Goal: Transaction & Acquisition: Purchase product/service

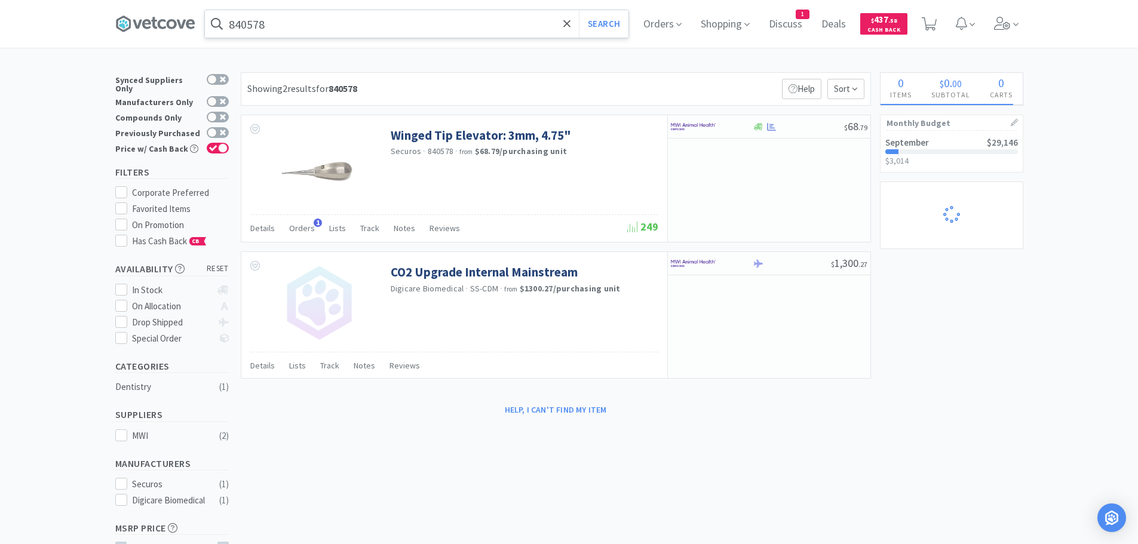
click at [370, 30] on input "840578" at bounding box center [416, 23] width 423 height 27
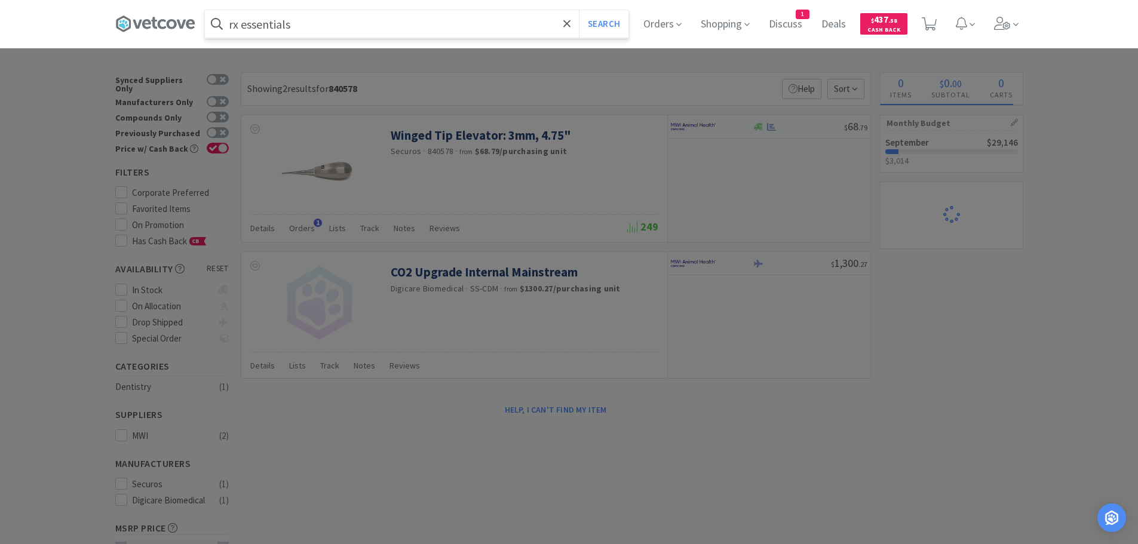
type input "rx essentials"
click at [579, 10] on button "Search" at bounding box center [604, 23] width 50 height 27
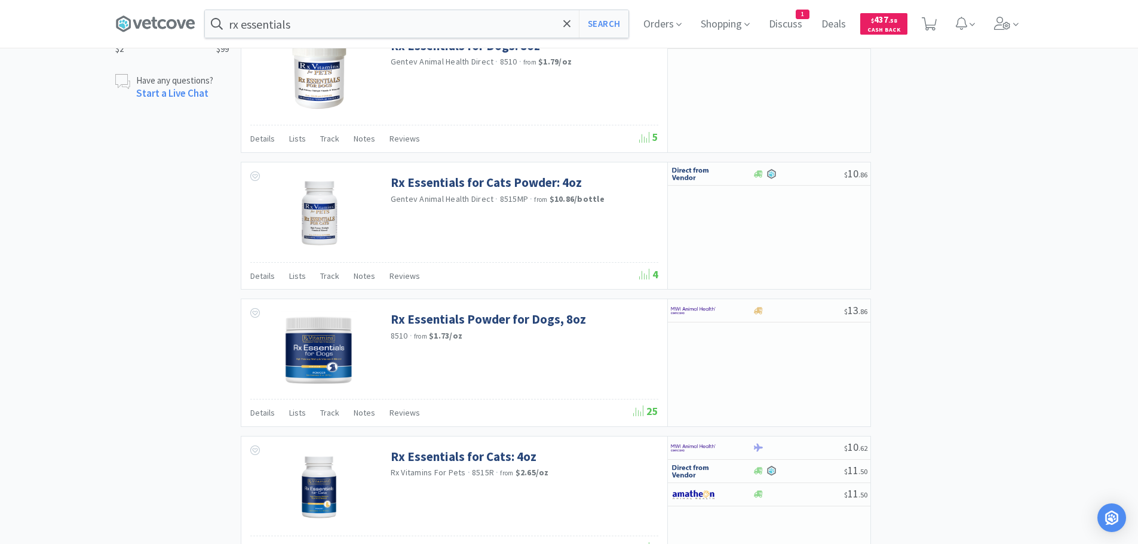
scroll to position [776, 0]
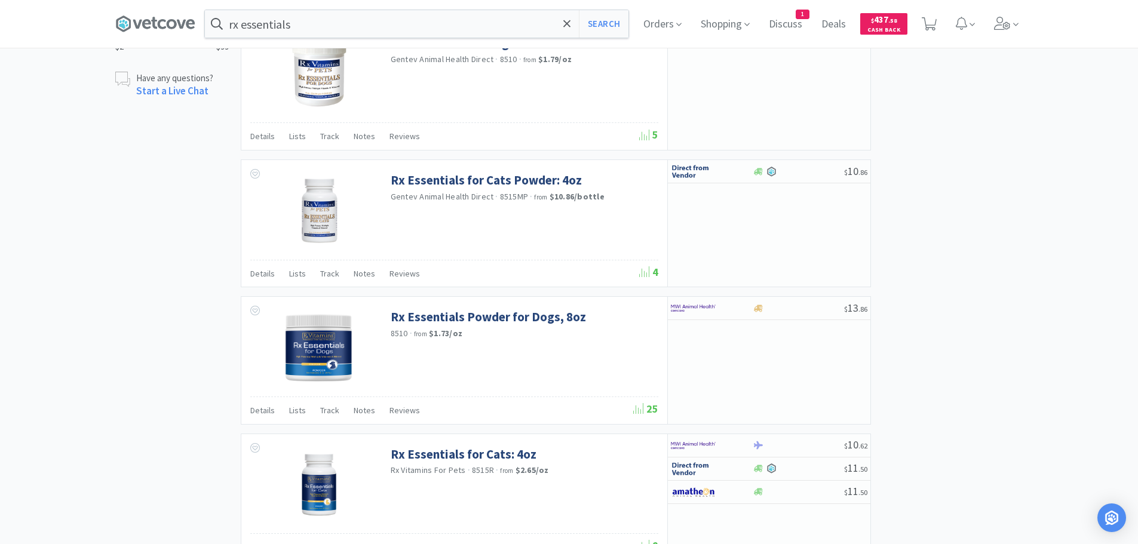
click at [1007, 148] on div "× Filter Results Synced Suppliers Only Manufacturers Only Compounds Only Previo…" at bounding box center [569, 376] width 908 height 2161
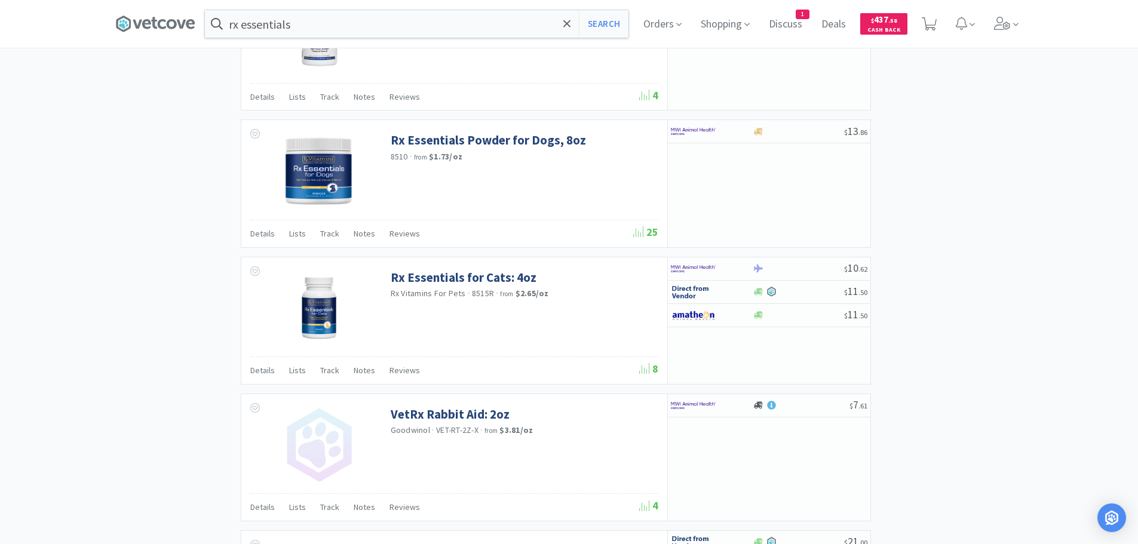
scroll to position [956, 0]
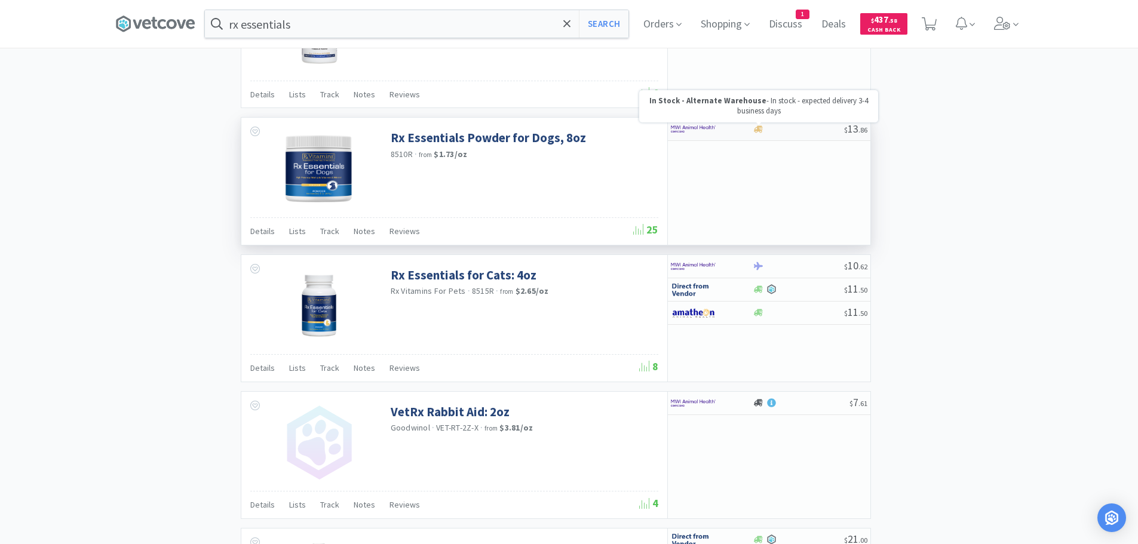
click at [760, 127] on icon at bounding box center [758, 128] width 9 height 7
select select "1"
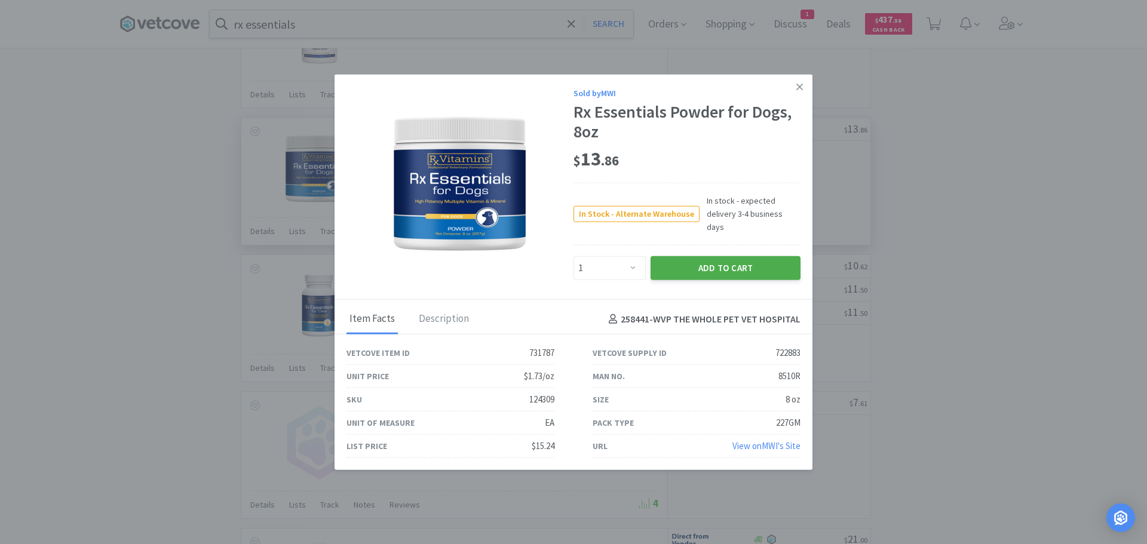
click at [721, 256] on button "Add to Cart" at bounding box center [725, 268] width 150 height 24
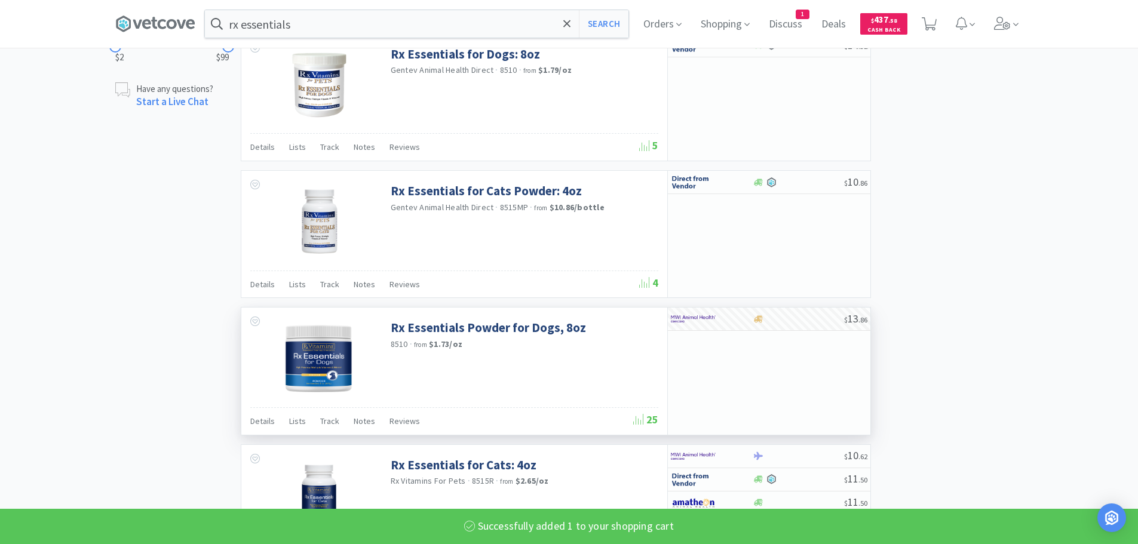
scroll to position [657, 0]
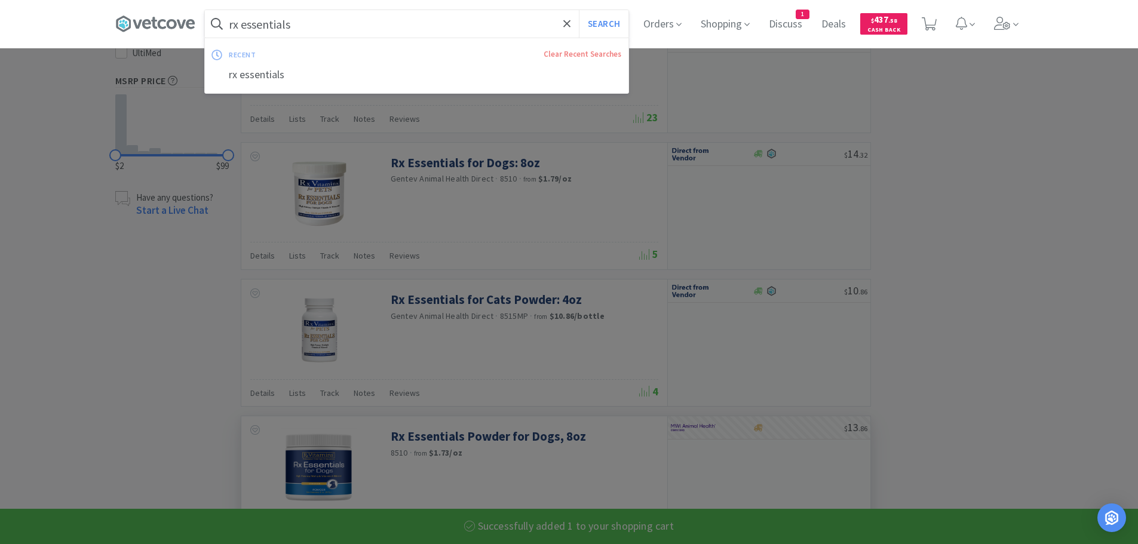
click at [383, 27] on input "rx essentials" at bounding box center [416, 23] width 423 height 27
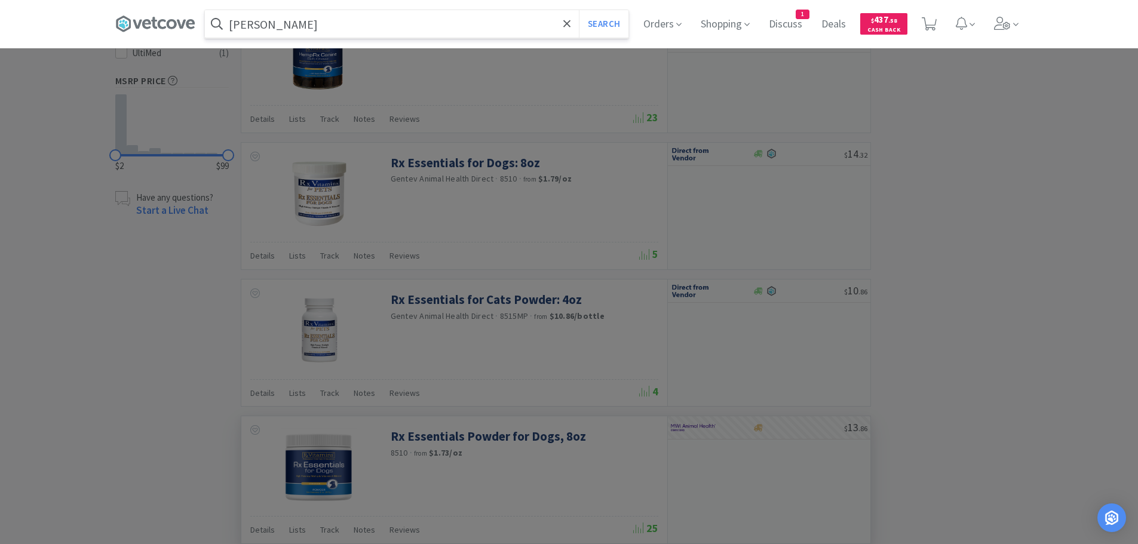
click at [274, 24] on input "[PERSON_NAME]" at bounding box center [416, 23] width 423 height 27
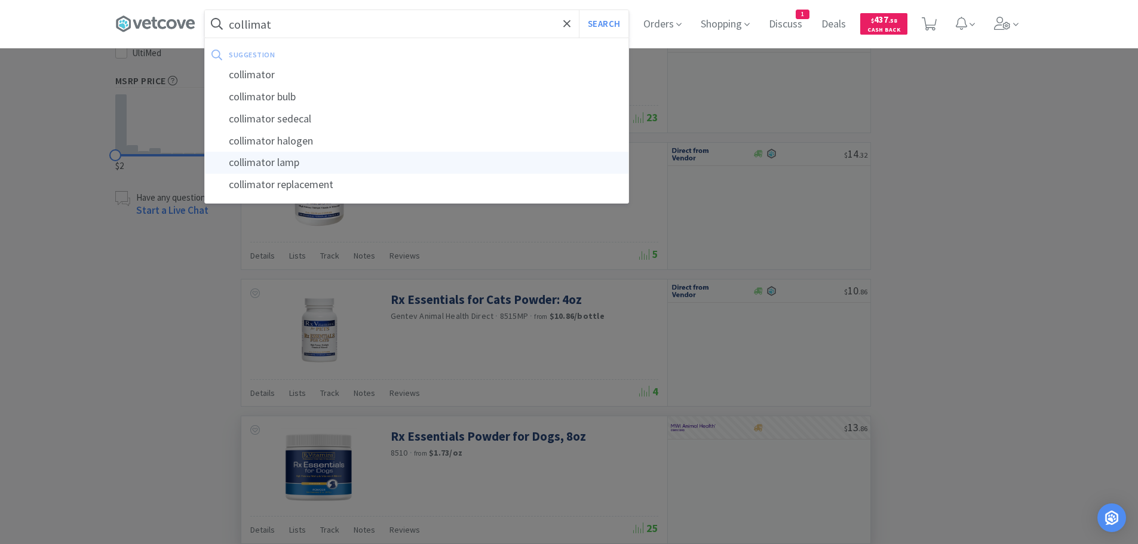
click at [258, 164] on div "collimator lamp" at bounding box center [416, 163] width 423 height 22
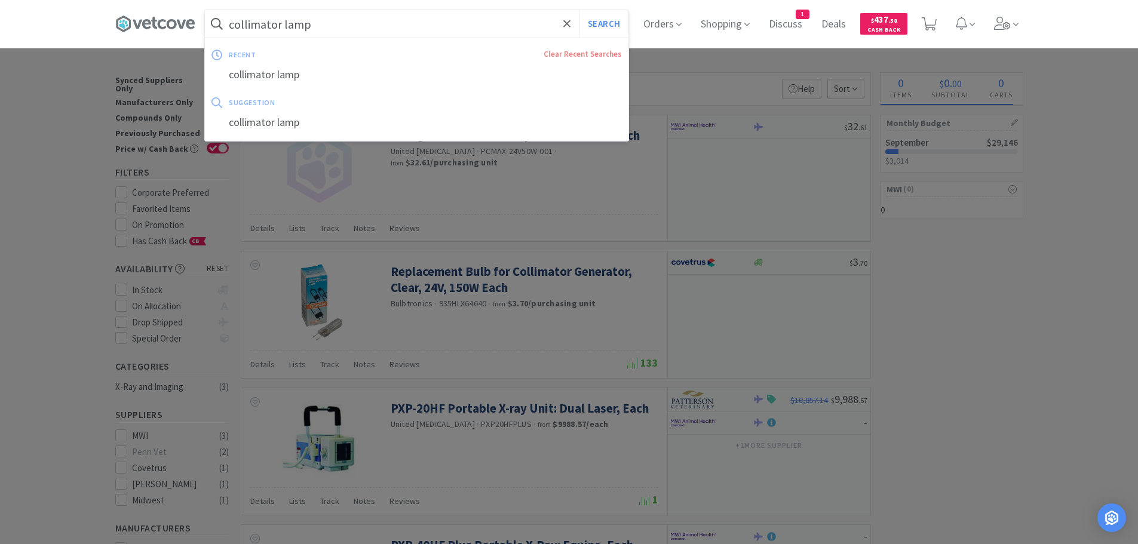
click at [376, 22] on input "collimator lamp" at bounding box center [416, 23] width 423 height 27
paste input "[PHONE_NUMBER]"
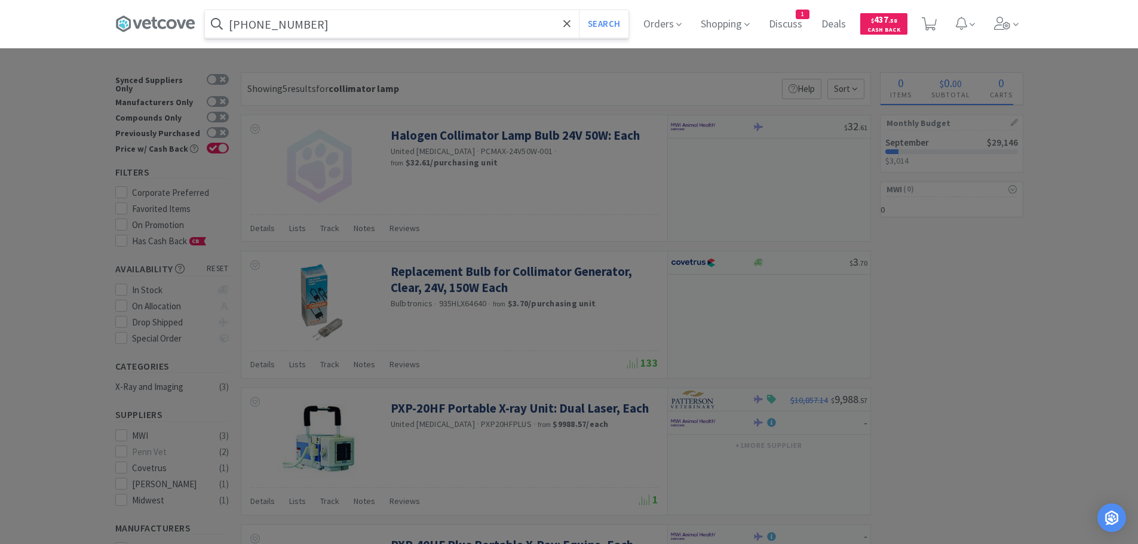
click at [270, 23] on input "[PHONE_NUMBER]" at bounding box center [416, 23] width 423 height 27
click at [248, 26] on input "07 8777298" at bounding box center [416, 23] width 423 height 27
click at [286, 23] on input "078777298" at bounding box center [416, 23] width 423 height 27
type input "078777298"
click at [579, 10] on button "Search" at bounding box center [604, 23] width 50 height 27
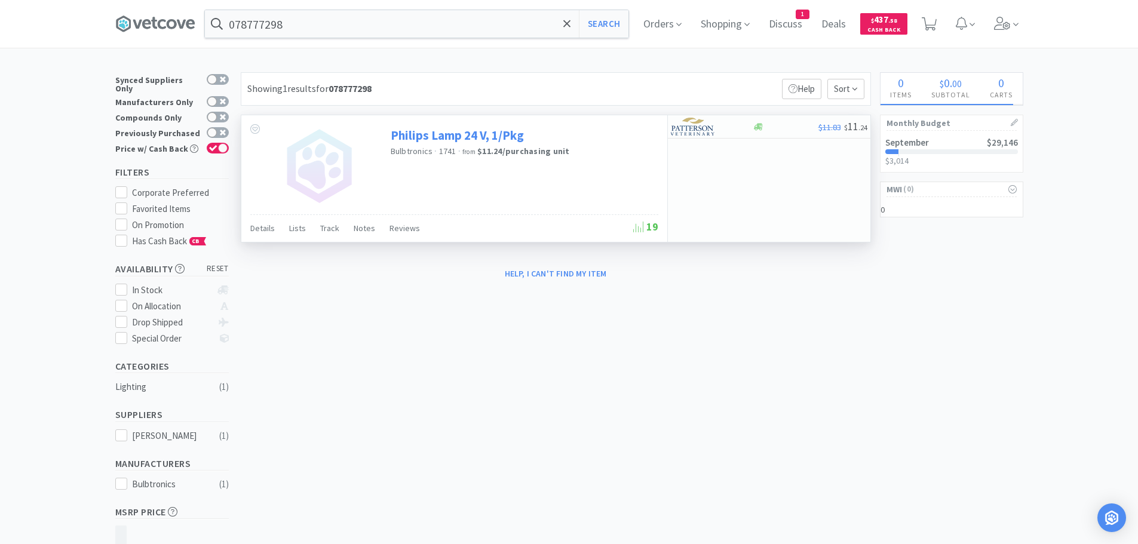
click at [517, 133] on link "Philips Lamp 24 V, 1/Pkg" at bounding box center [457, 135] width 133 height 16
click at [724, 121] on div at bounding box center [704, 126] width 66 height 20
select select "1"
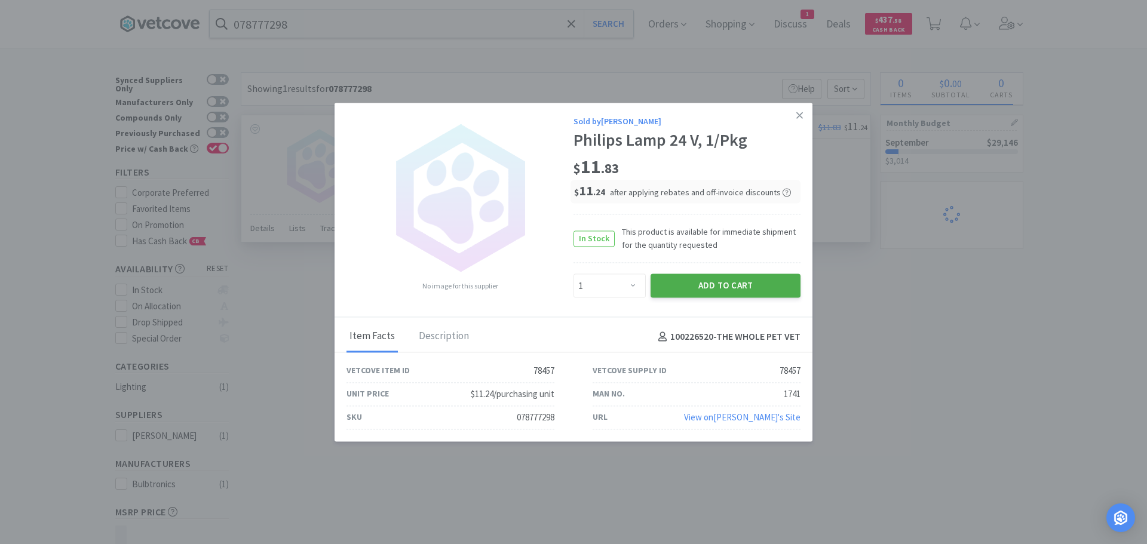
click at [712, 287] on button "Add to Cart" at bounding box center [725, 286] width 150 height 24
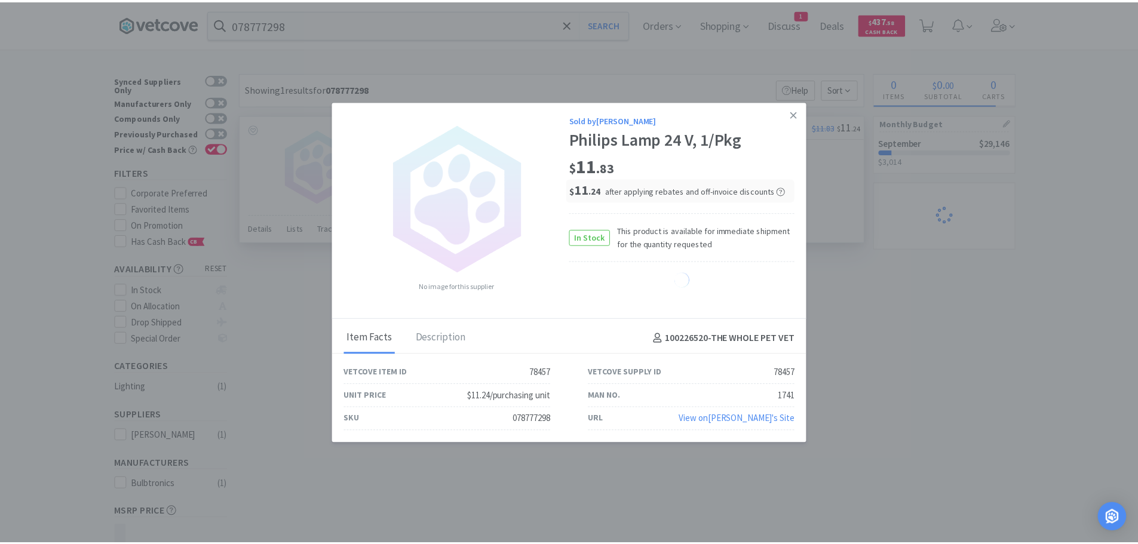
select select "1"
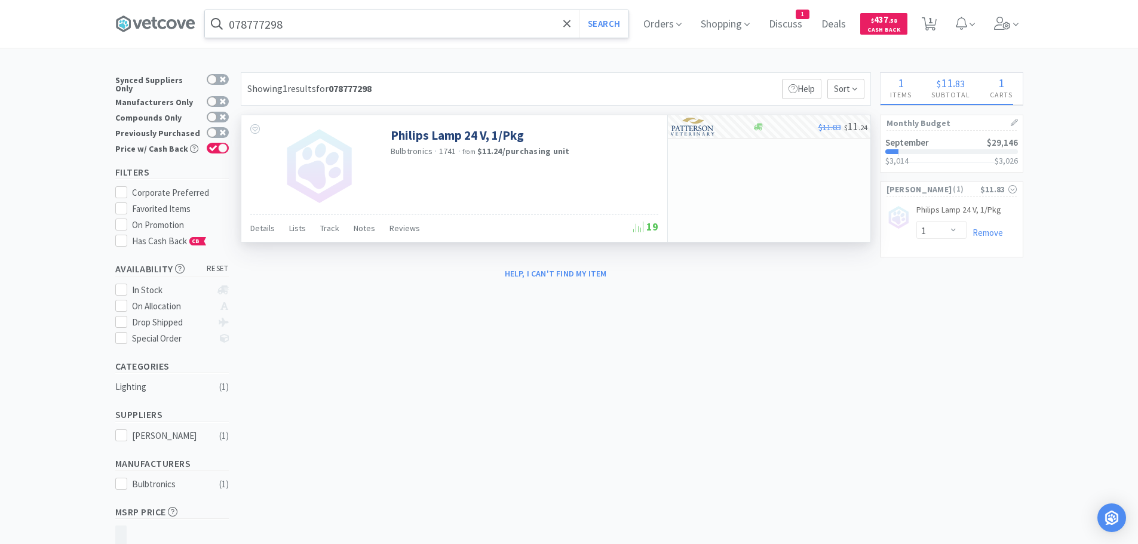
click at [342, 23] on input "078777298" at bounding box center [416, 23] width 423 height 27
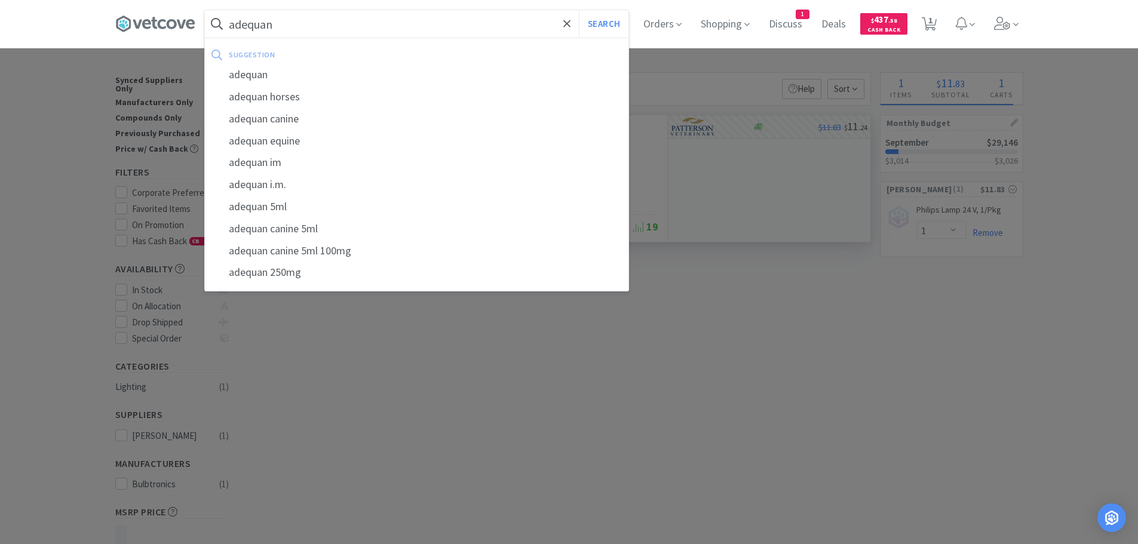
type input "adequan"
click at [579, 10] on button "Search" at bounding box center [604, 23] width 50 height 27
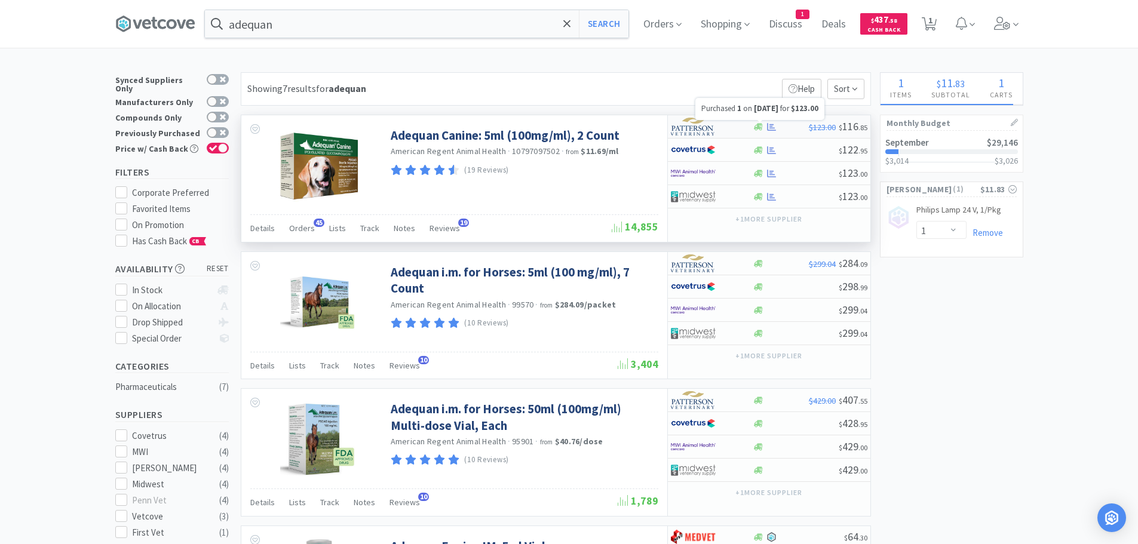
click at [770, 128] on icon at bounding box center [771, 126] width 9 height 8
select select "1"
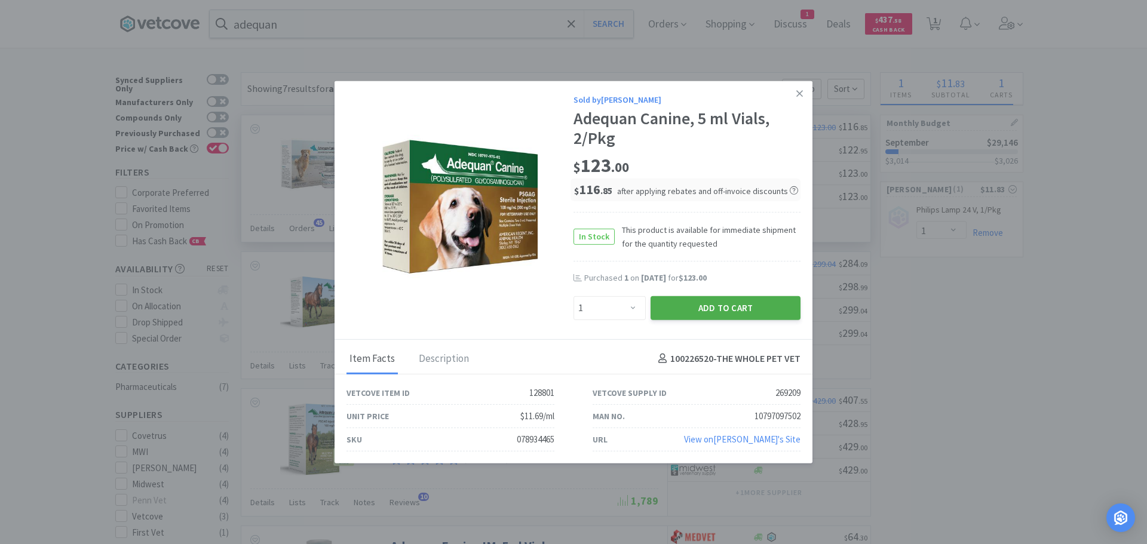
click at [702, 302] on button "Add to Cart" at bounding box center [725, 308] width 150 height 24
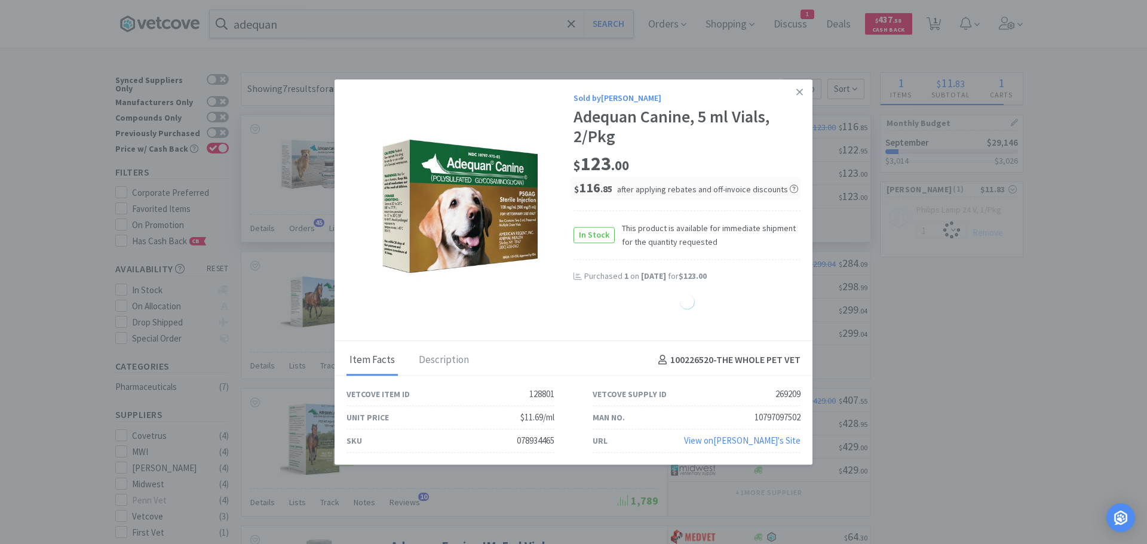
select select "1"
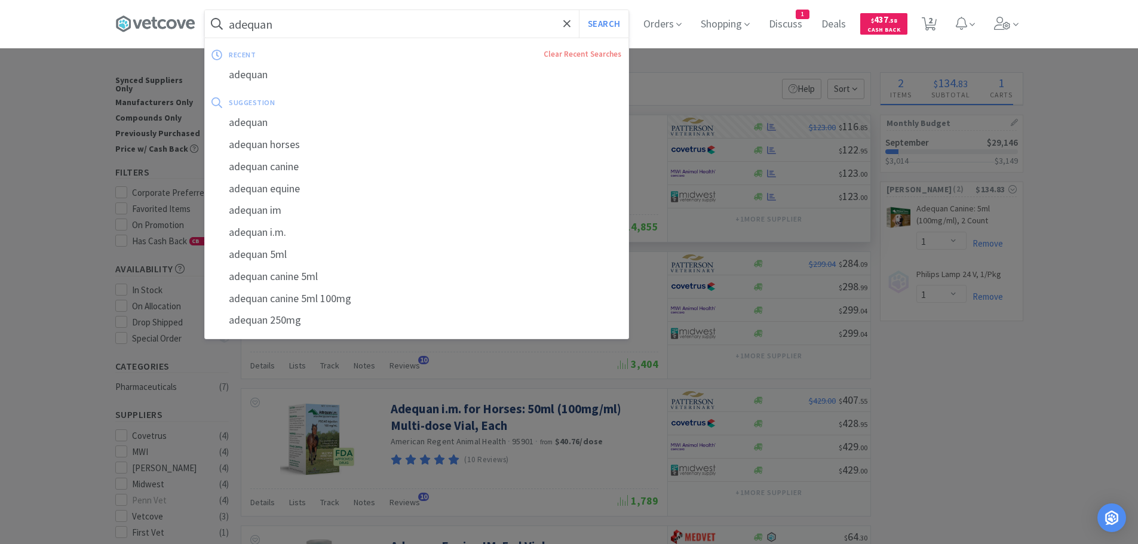
click at [358, 25] on input "adequan" at bounding box center [416, 23] width 423 height 27
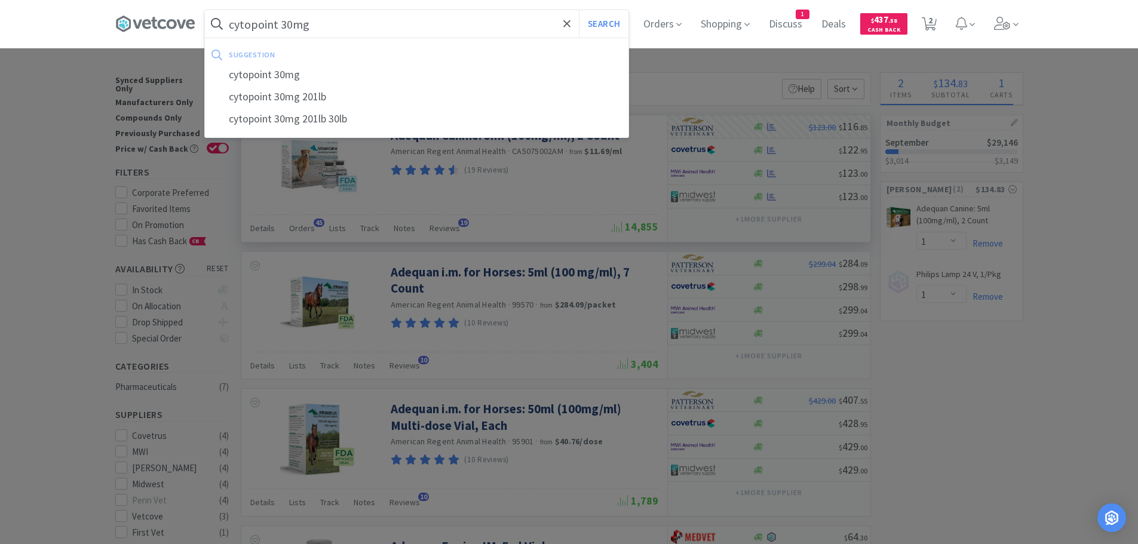
type input "cytopoint 30mg"
click at [579, 10] on button "Search" at bounding box center [604, 23] width 50 height 27
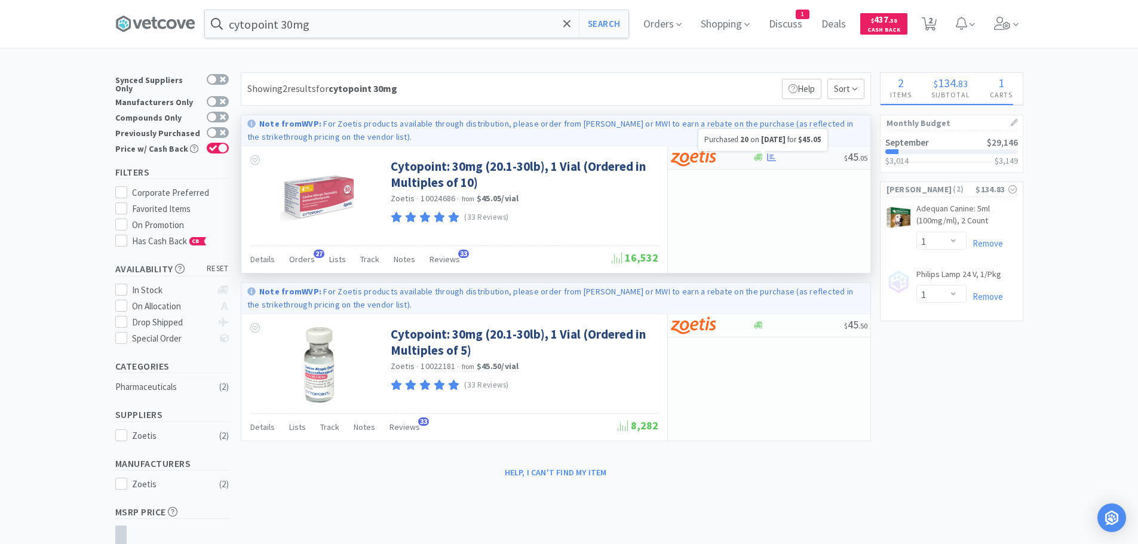
click at [770, 156] on icon at bounding box center [771, 157] width 9 height 9
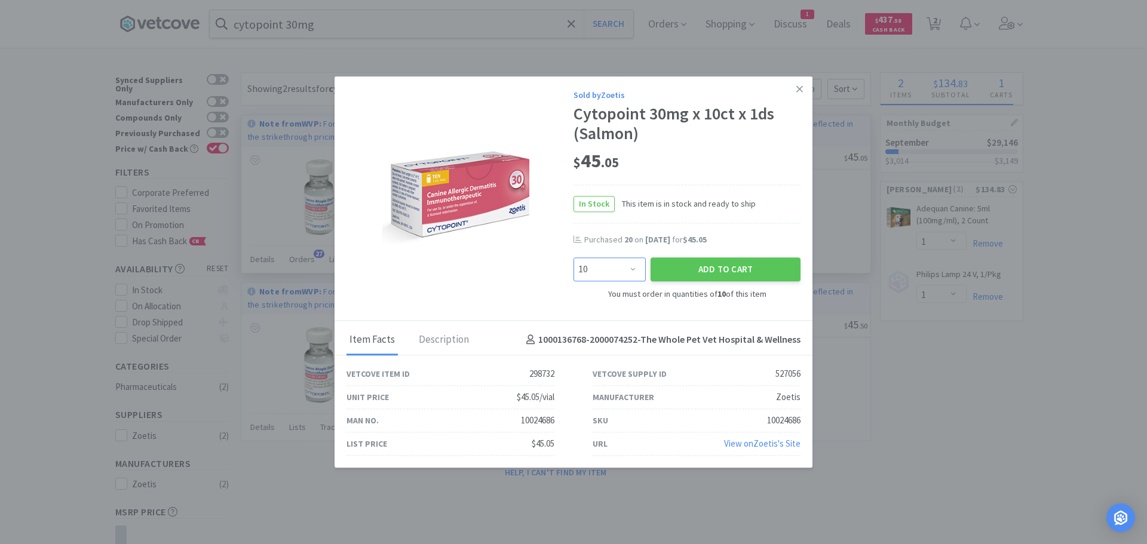
click at [640, 263] on select "Enter Quantity 10 20 30 40 50 60 70 80 90 100 110 120 130 140 150 160 170 180 1…" at bounding box center [609, 270] width 72 height 24
click at [573, 258] on select "Enter Quantity 10 20 30 40 50 60 70 80 90 100 110 120 130 140 150 160 170 180 1…" at bounding box center [609, 270] width 72 height 24
click at [632, 269] on select "Enter Quantity 10 20 30 40 50 60 70 80 90 100 110 120 130 140 150 160 170 180 1…" at bounding box center [609, 270] width 72 height 24
select select "10"
click at [573, 258] on select "Enter Quantity 10 20 30 40 50 60 70 80 90 100 110 120 130 140 150 160 170 180 1…" at bounding box center [609, 270] width 72 height 24
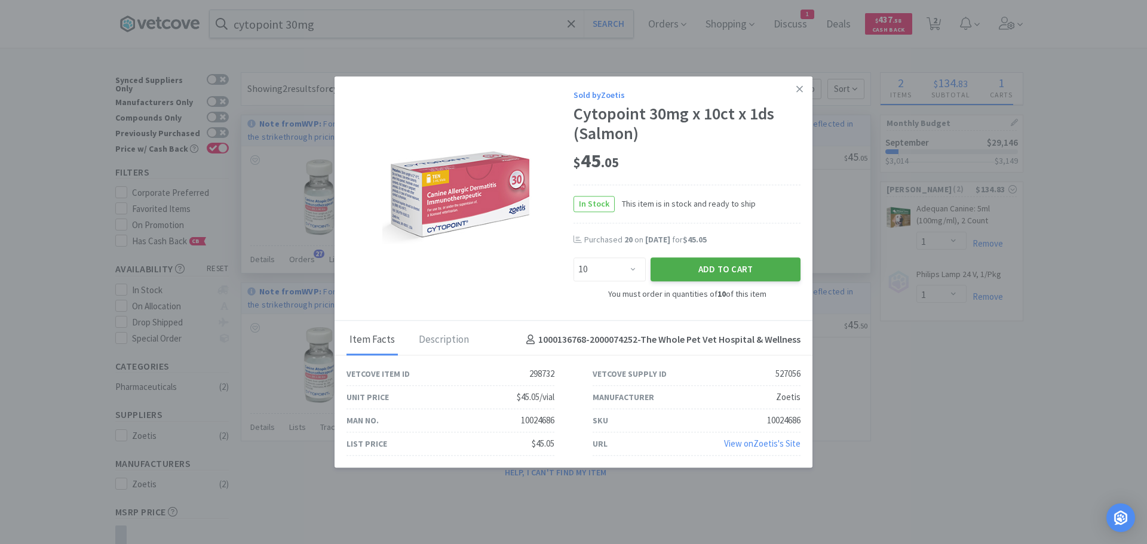
click at [720, 268] on button "Add to Cart" at bounding box center [725, 270] width 150 height 24
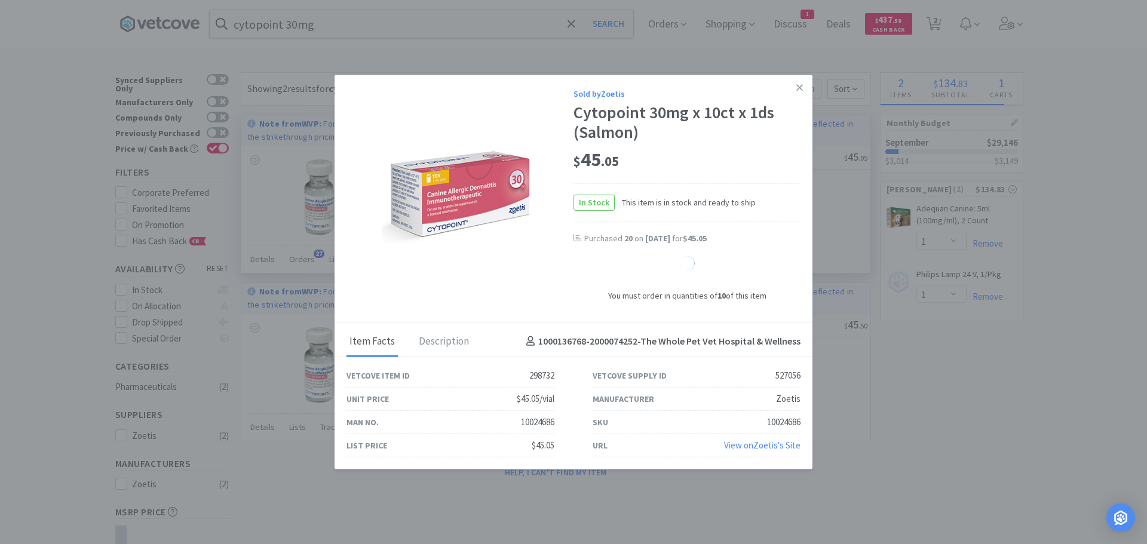
select select "10"
select select "1"
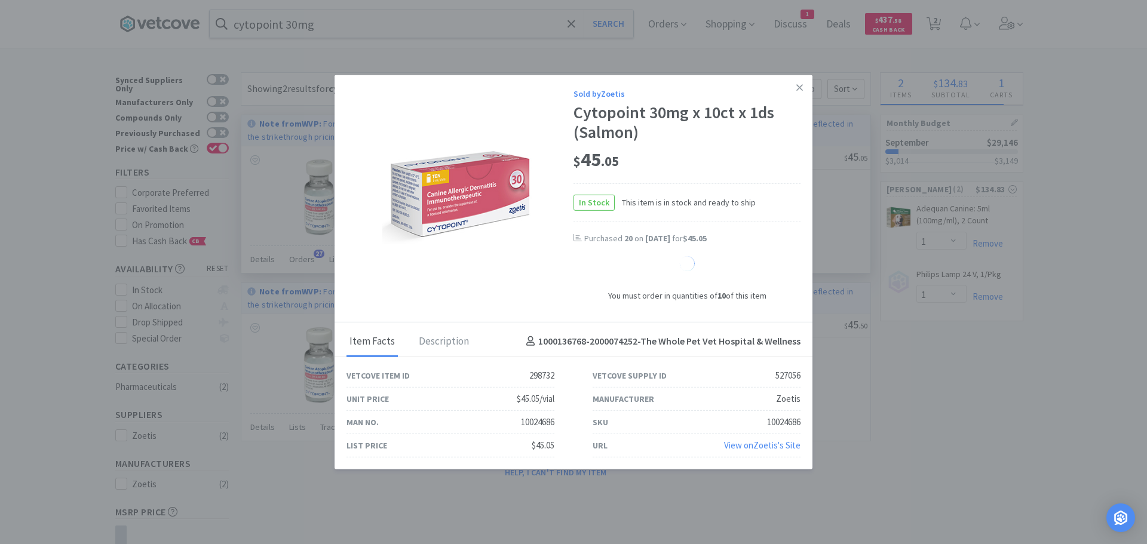
select select "1"
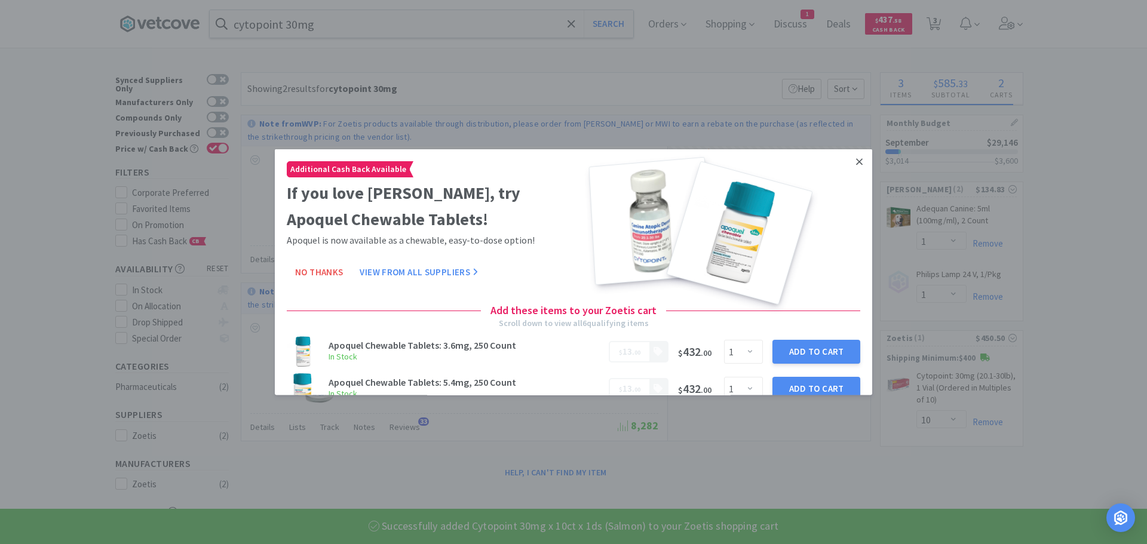
click at [856, 164] on icon at bounding box center [859, 161] width 7 height 11
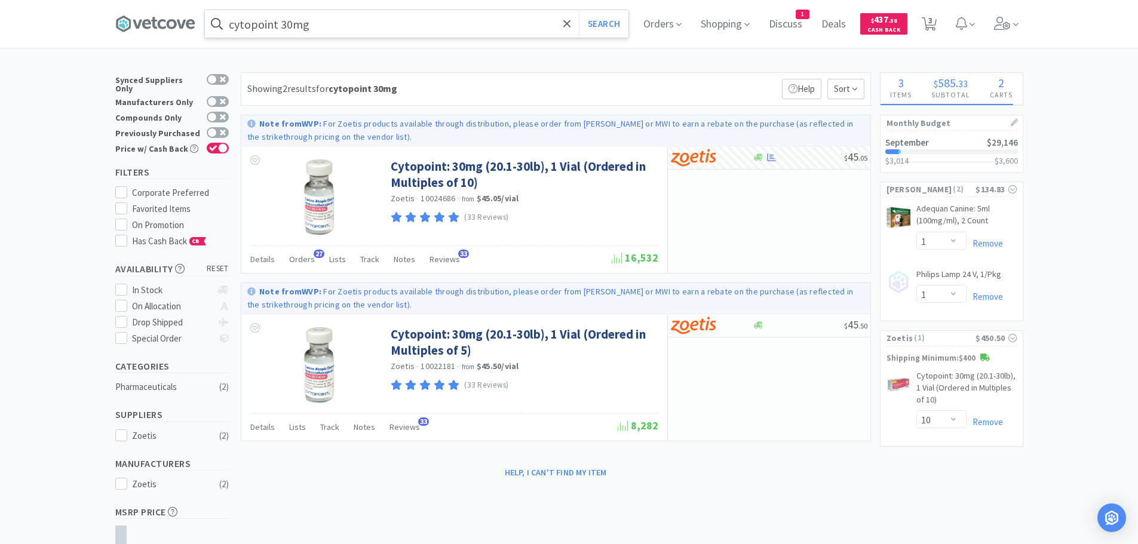
click at [289, 21] on input "cytopoint 30mg" at bounding box center [416, 23] width 423 height 27
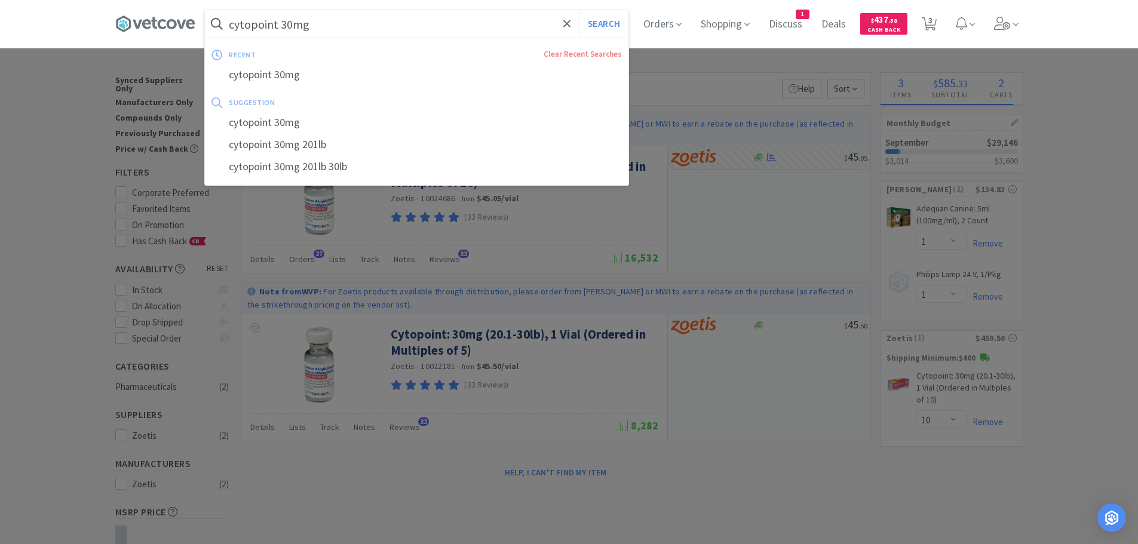
click at [292, 21] on input "cytopoint 30mg" at bounding box center [416, 23] width 423 height 27
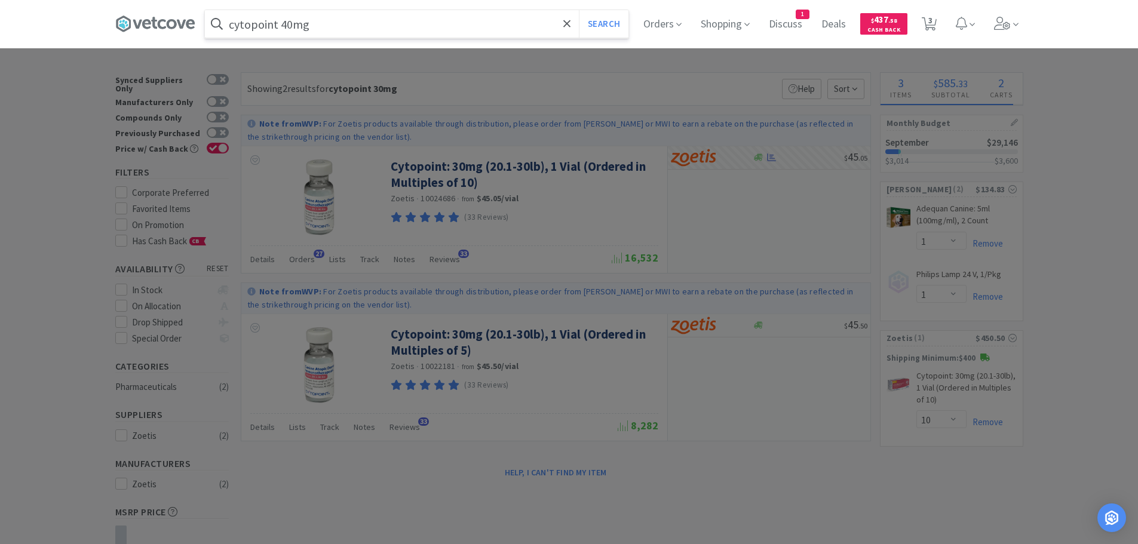
type input "cytopoint 40mg"
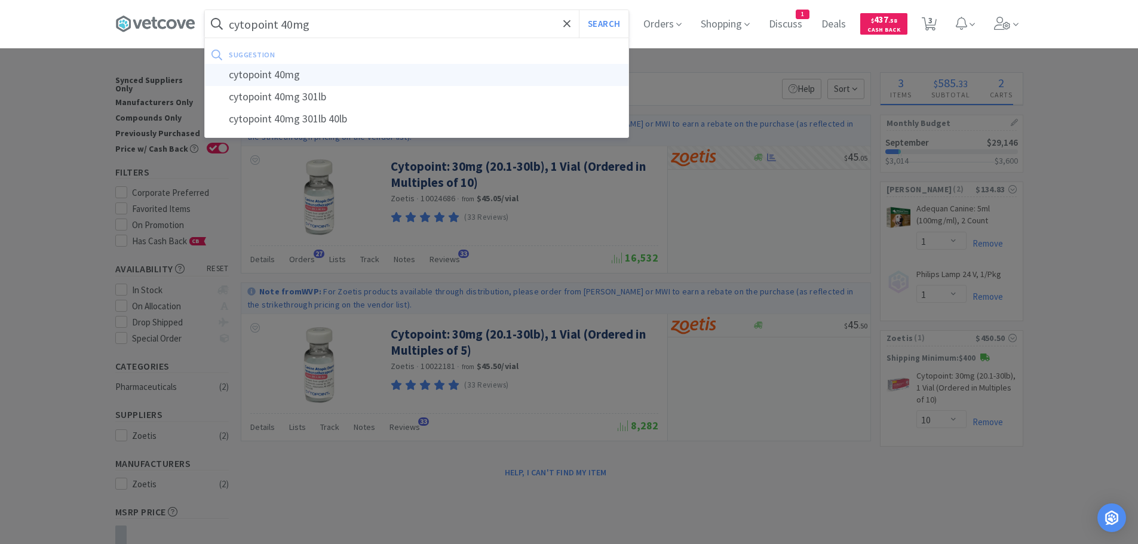
click at [342, 80] on div "cytopoint 40mg" at bounding box center [416, 75] width 423 height 22
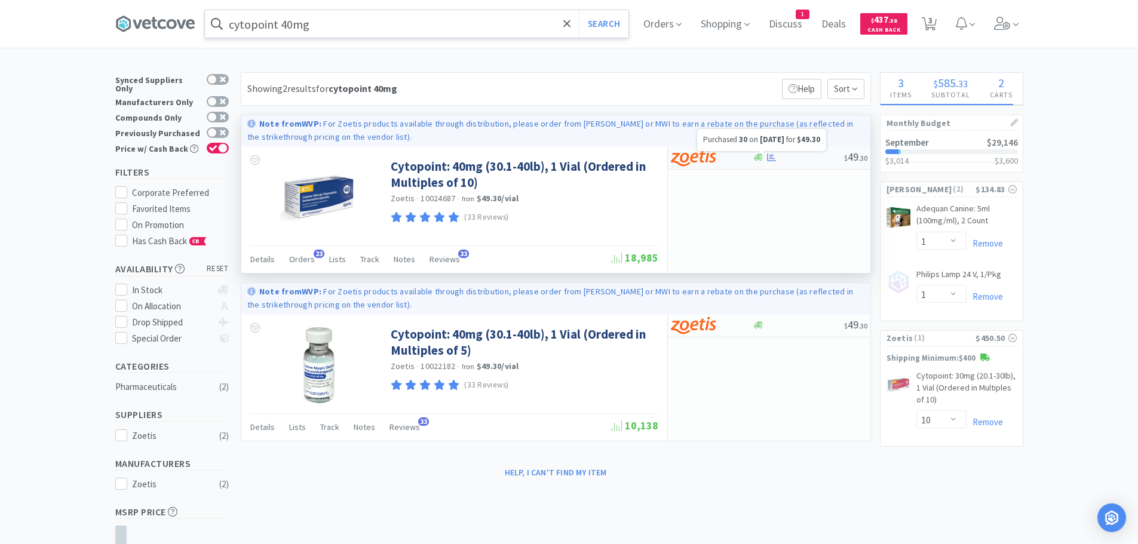
click at [770, 156] on icon at bounding box center [771, 157] width 9 height 9
select select "10"
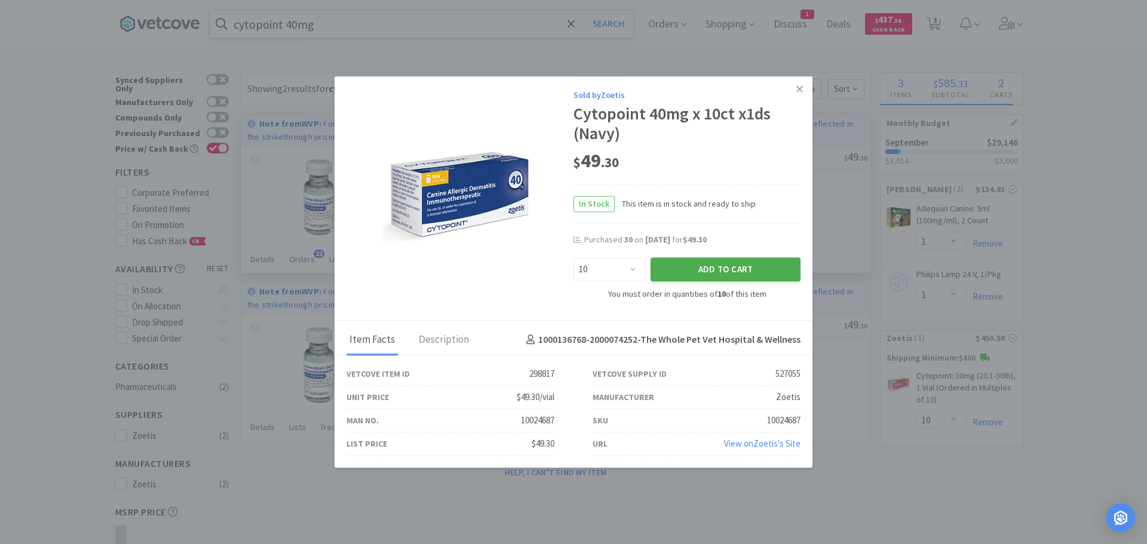
click at [728, 268] on button "Add to Cart" at bounding box center [725, 270] width 150 height 24
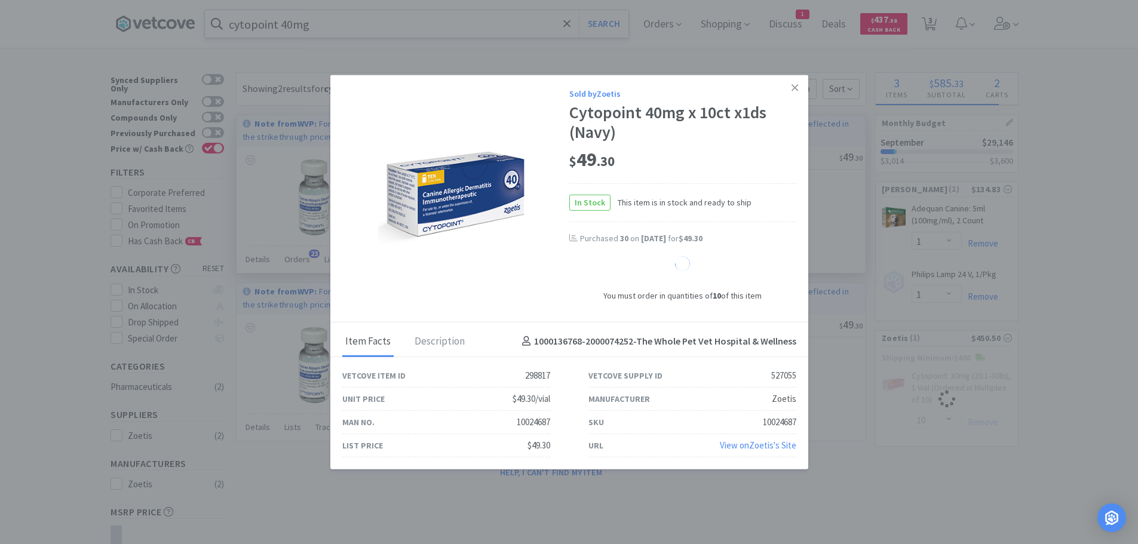
select select "10"
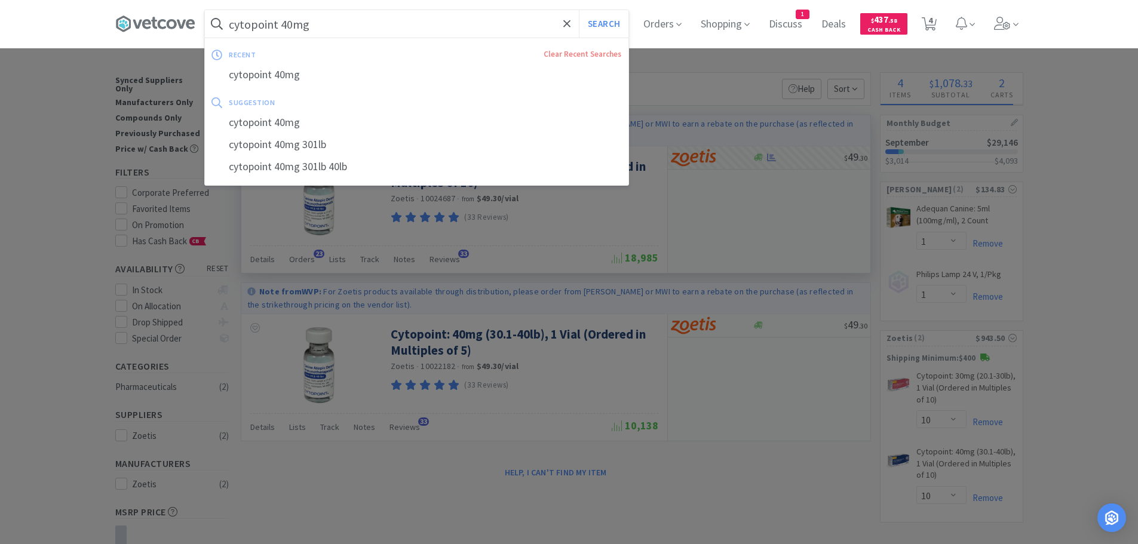
click at [356, 19] on input "cytopoint 40mg" at bounding box center [416, 23] width 423 height 27
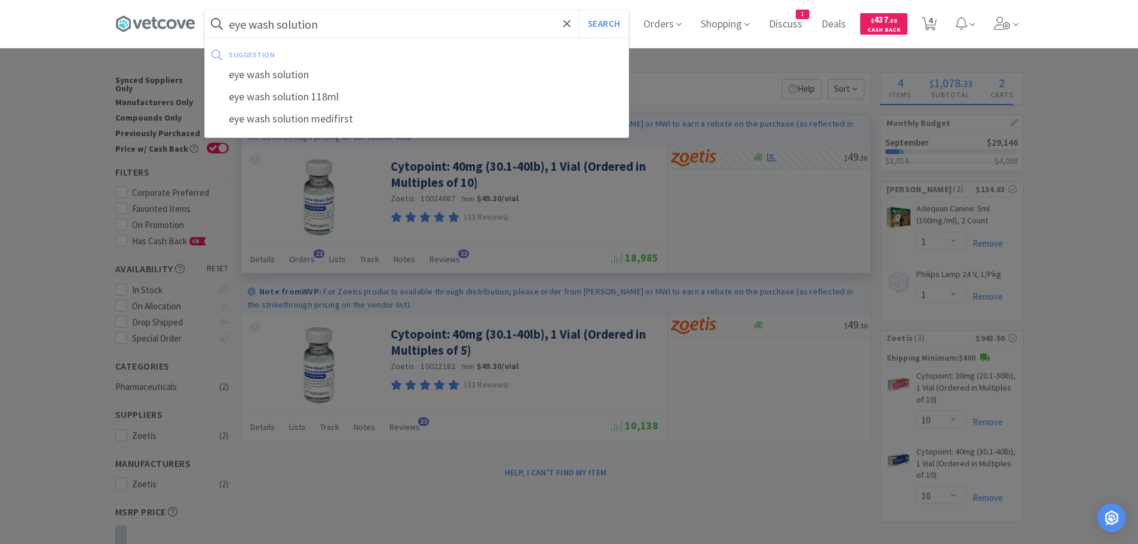
click at [579, 10] on button "Search" at bounding box center [604, 23] width 50 height 27
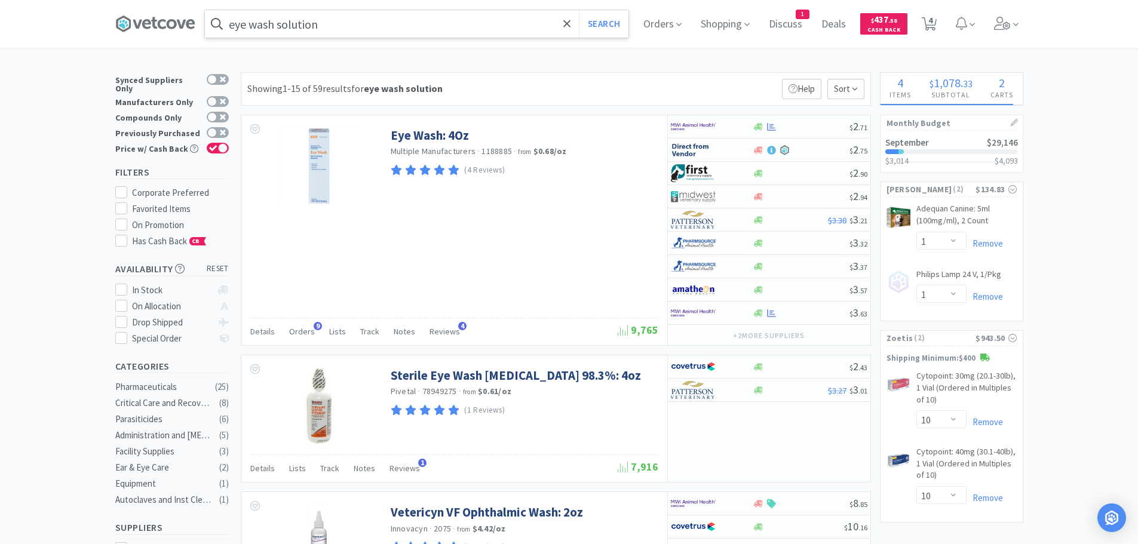
click at [365, 25] on input "eye wash solution" at bounding box center [416, 23] width 423 height 27
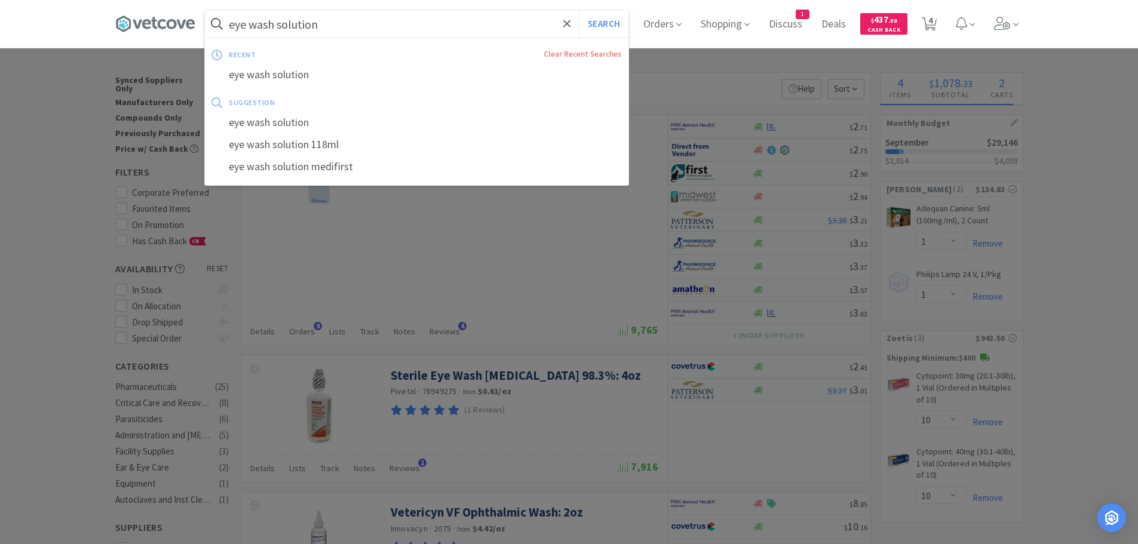
click at [370, 26] on input "eye wash solution" at bounding box center [416, 23] width 423 height 27
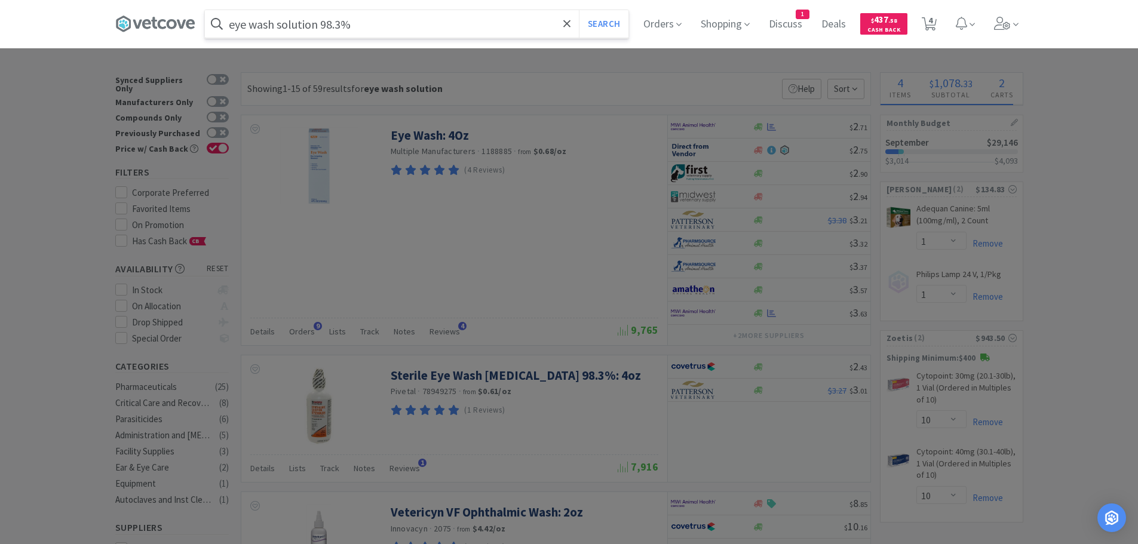
type input "eye wash solution 98.3%"
click at [579, 10] on button "Search" at bounding box center [604, 23] width 50 height 27
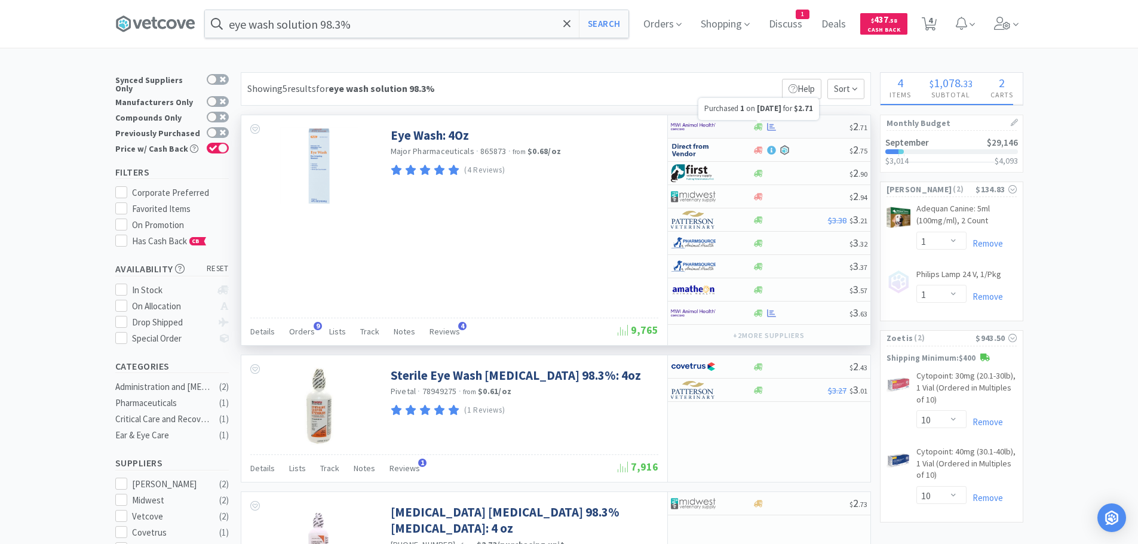
click at [769, 125] on icon at bounding box center [771, 126] width 9 height 9
select select "1"
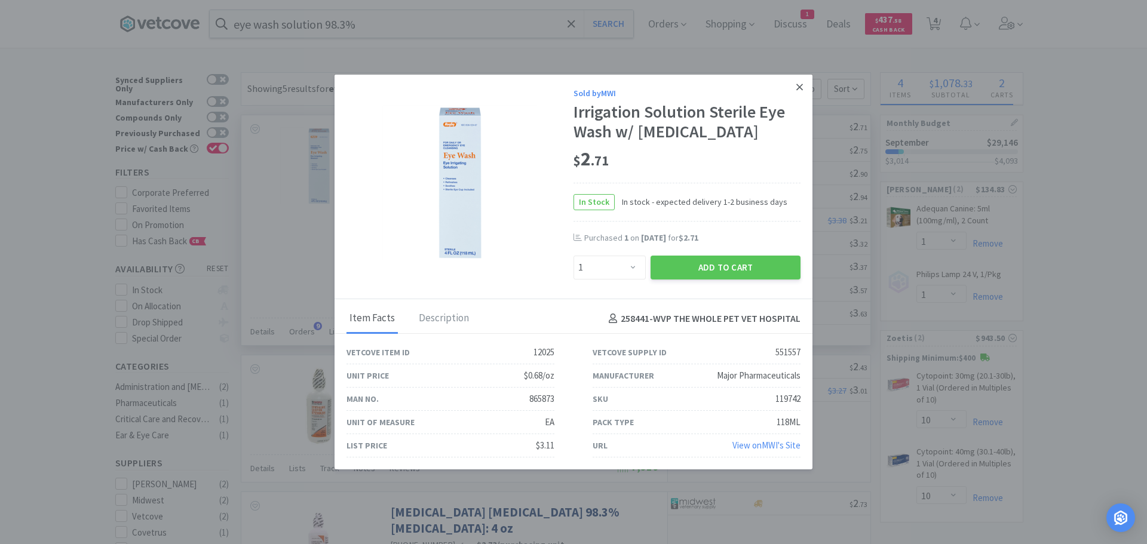
click at [801, 85] on icon at bounding box center [799, 87] width 7 height 7
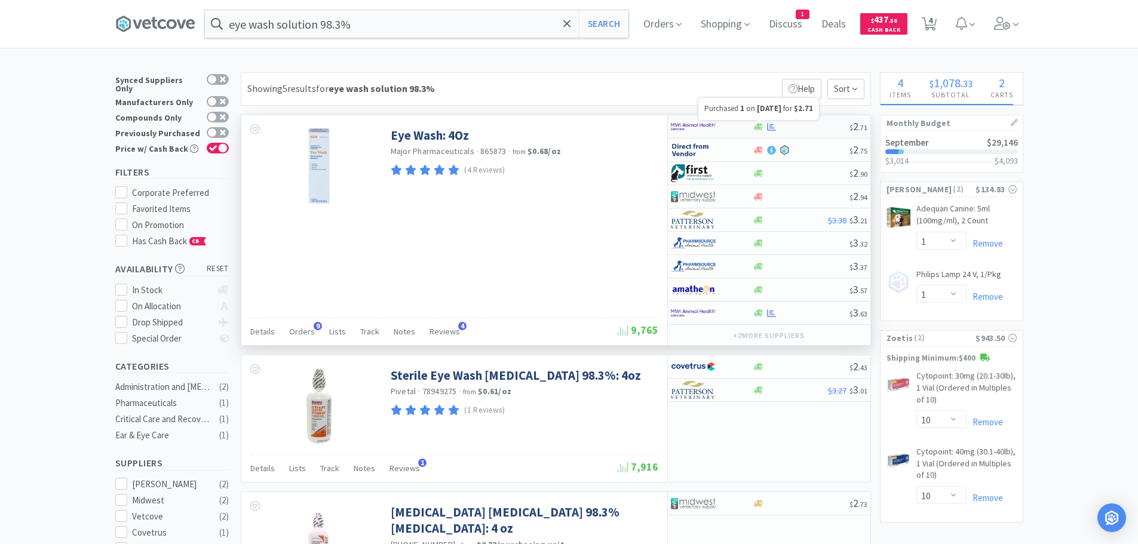
click at [772, 124] on icon at bounding box center [771, 126] width 9 height 8
select select "1"
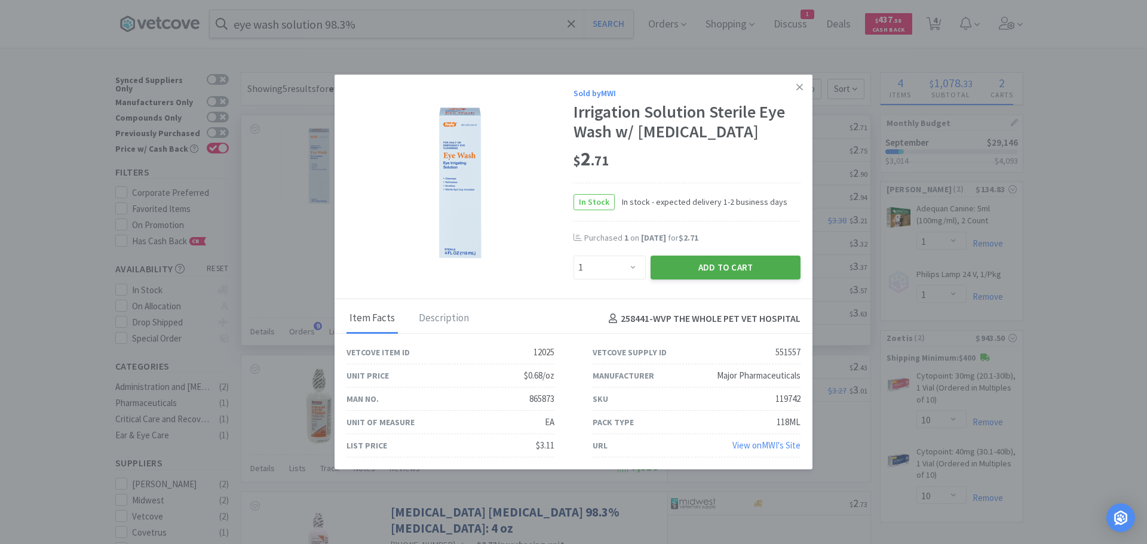
click at [723, 265] on button "Add to Cart" at bounding box center [725, 268] width 150 height 24
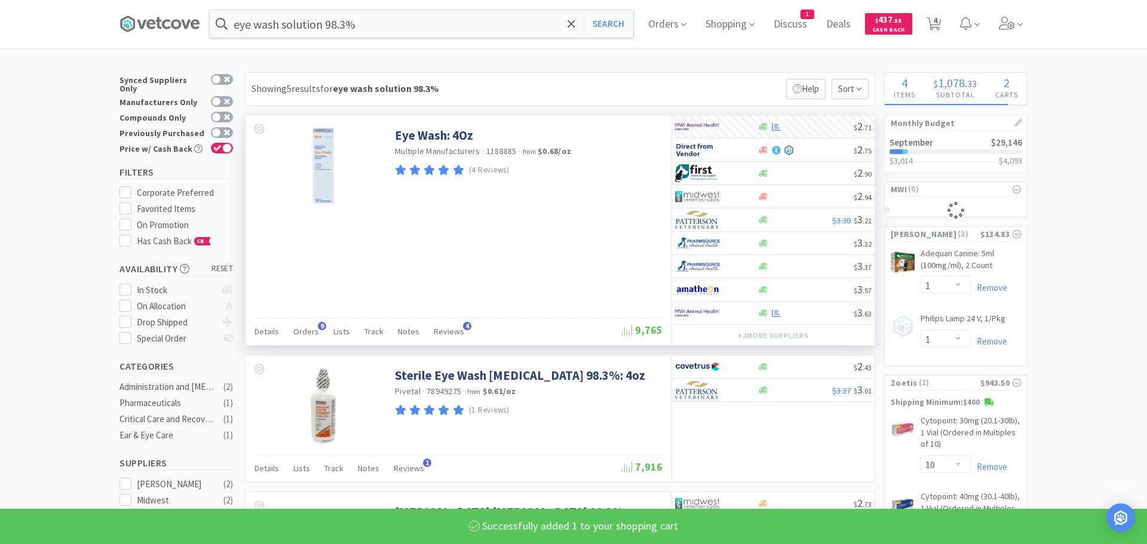
select select "1"
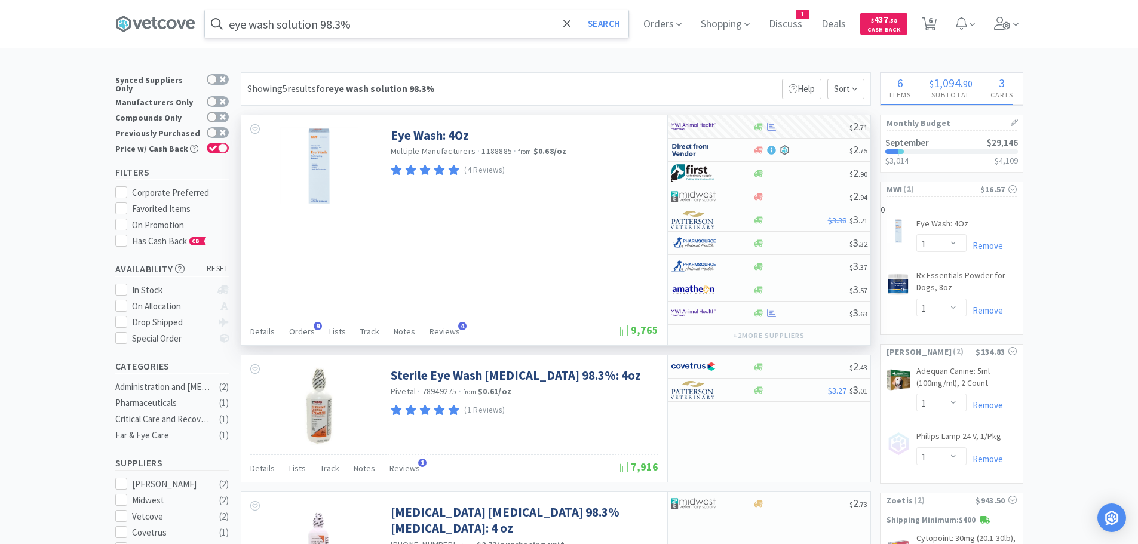
click at [411, 17] on input "eye wash solution 98.3%" at bounding box center [416, 23] width 423 height 27
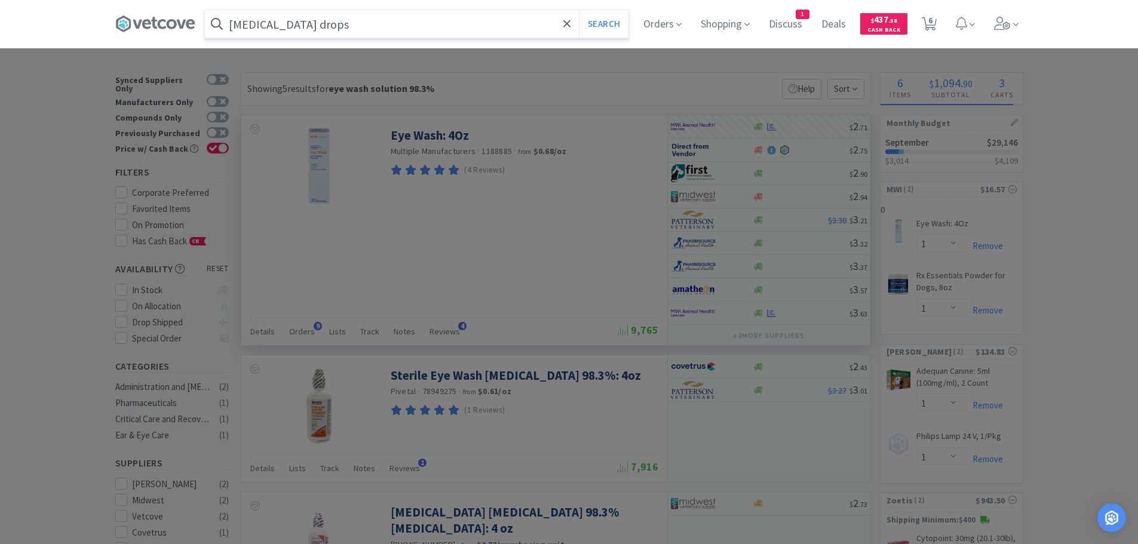
type input "[MEDICAL_DATA] drops"
click at [579, 10] on button "Search" at bounding box center [604, 23] width 50 height 27
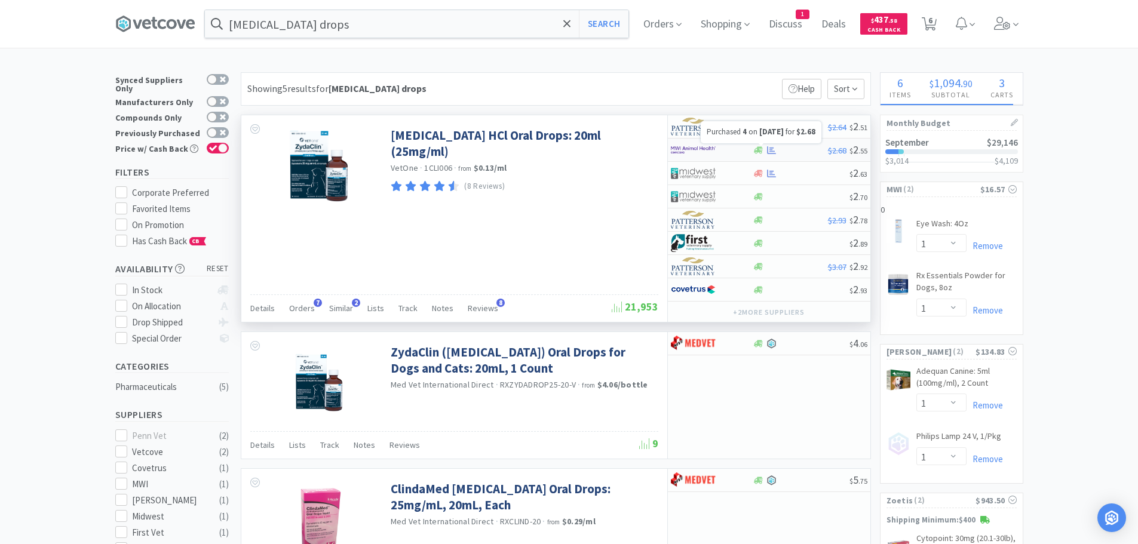
click at [773, 149] on icon at bounding box center [771, 150] width 9 height 9
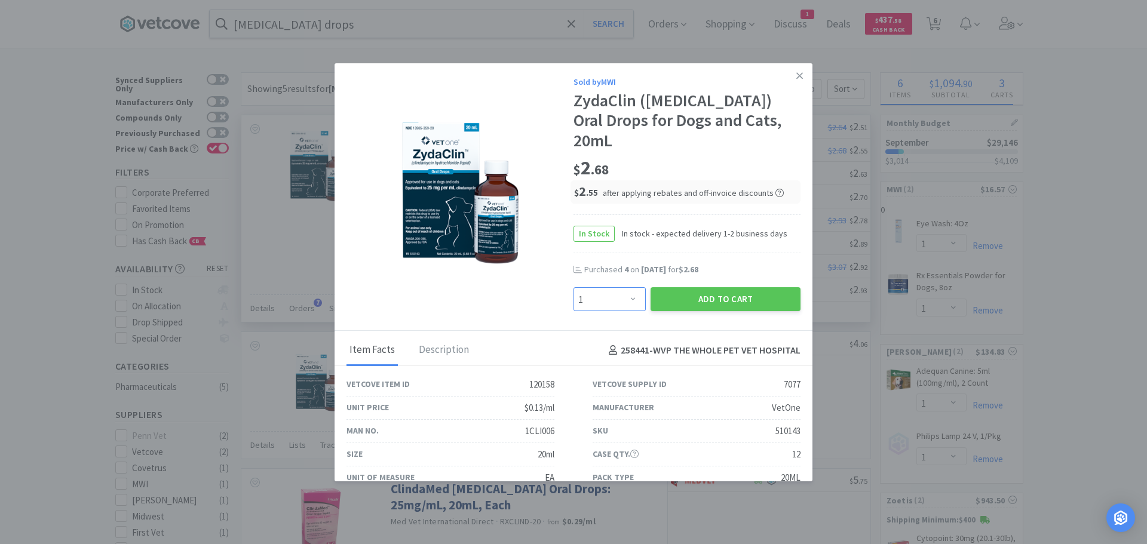
drag, startPoint x: 625, startPoint y: 276, endPoint x: 625, endPoint y: 268, distance: 7.8
click at [625, 287] on select "Enter Quantity 1 2 3 4 5 6 7 8 9 10 11 12 13 14 15 16 17 18 19 20 Enter Quantity" at bounding box center [609, 299] width 72 height 24
select select "3"
click at [573, 287] on select "Enter Quantity 1 2 3 4 5 6 7 8 9 10 11 12 13 14 15 16 17 18 19 20 Enter Quantity" at bounding box center [609, 299] width 72 height 24
click at [715, 287] on button "Add to Cart" at bounding box center [725, 299] width 150 height 24
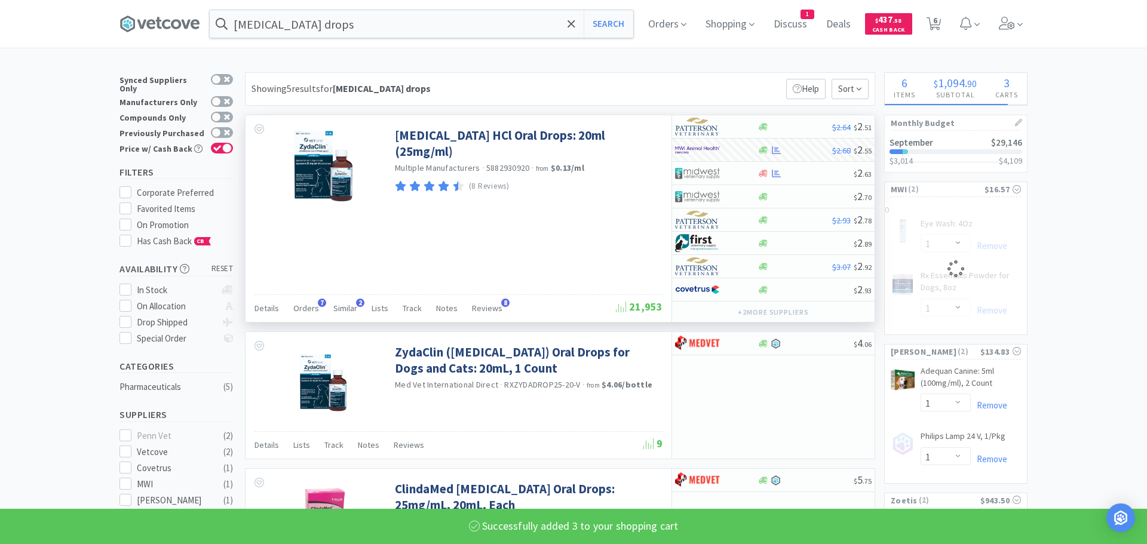
select select "3"
select select "1"
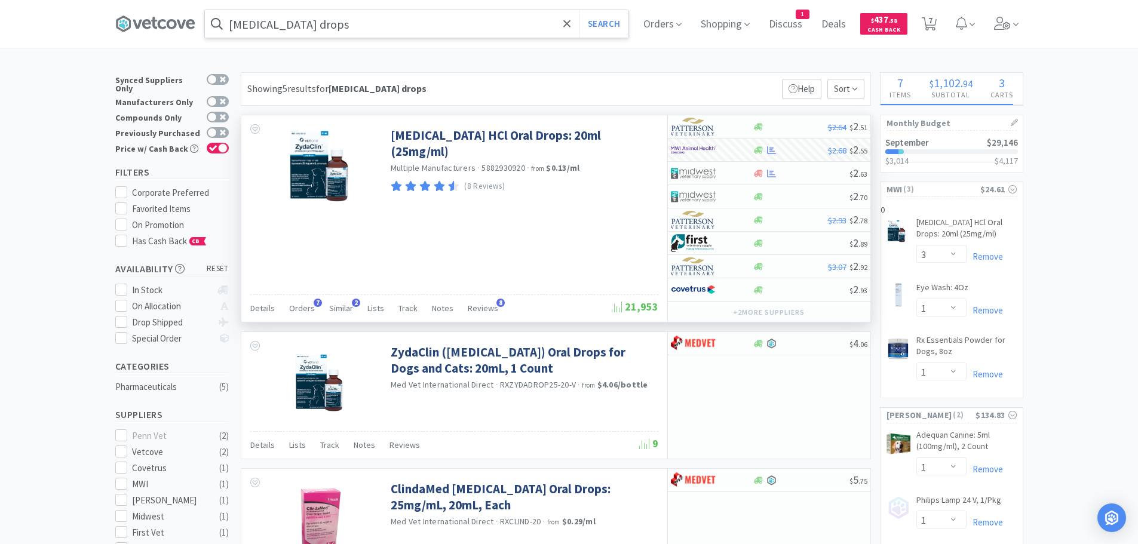
click at [339, 25] on input "[MEDICAL_DATA] drops" at bounding box center [416, 23] width 423 height 27
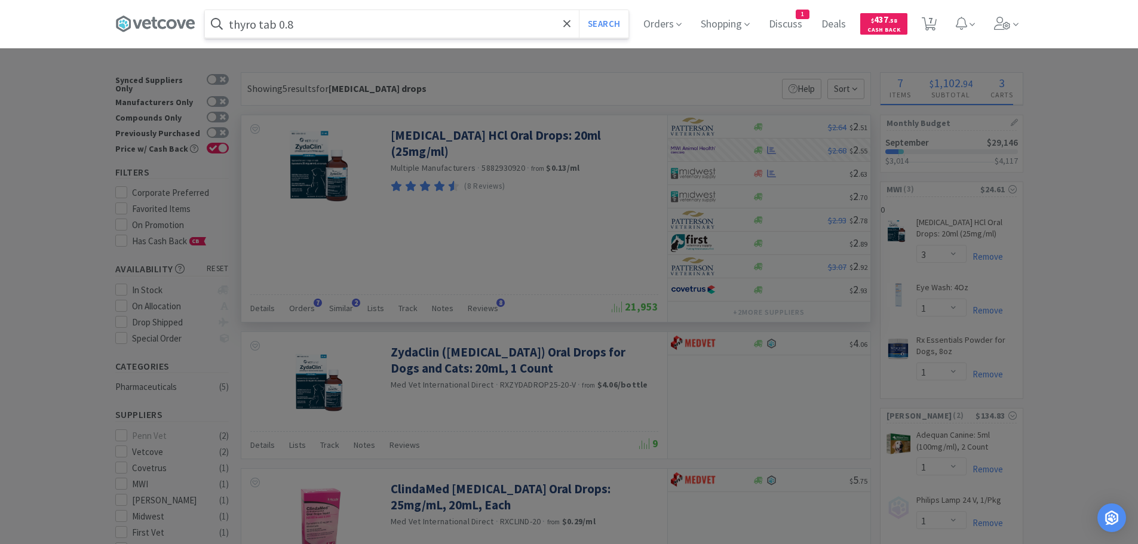
type input "thyro tab 0.8"
click at [579, 10] on button "Search" at bounding box center [604, 23] width 50 height 27
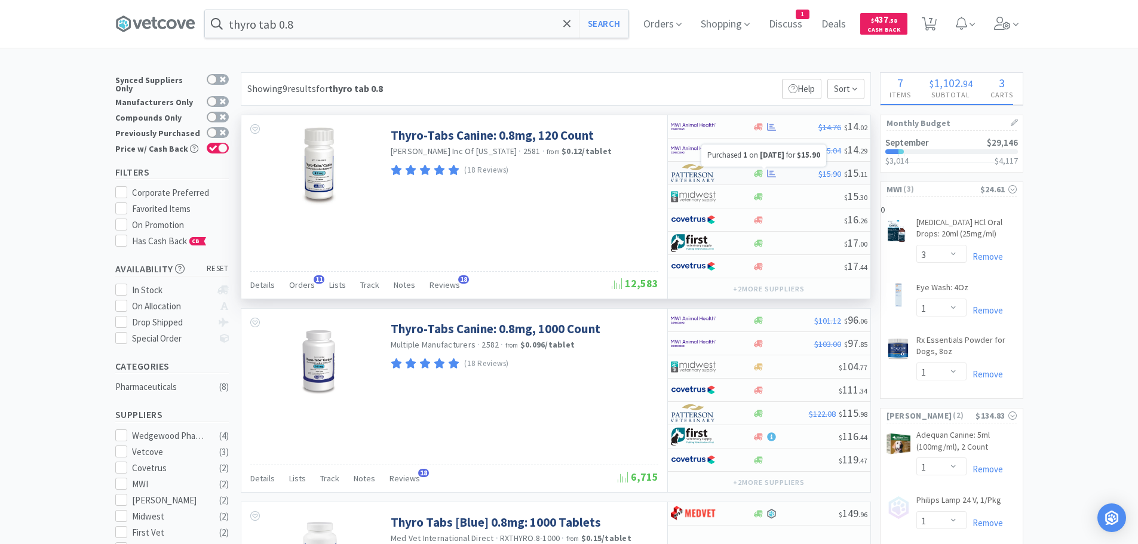
click at [773, 173] on icon at bounding box center [771, 173] width 9 height 9
select select "1"
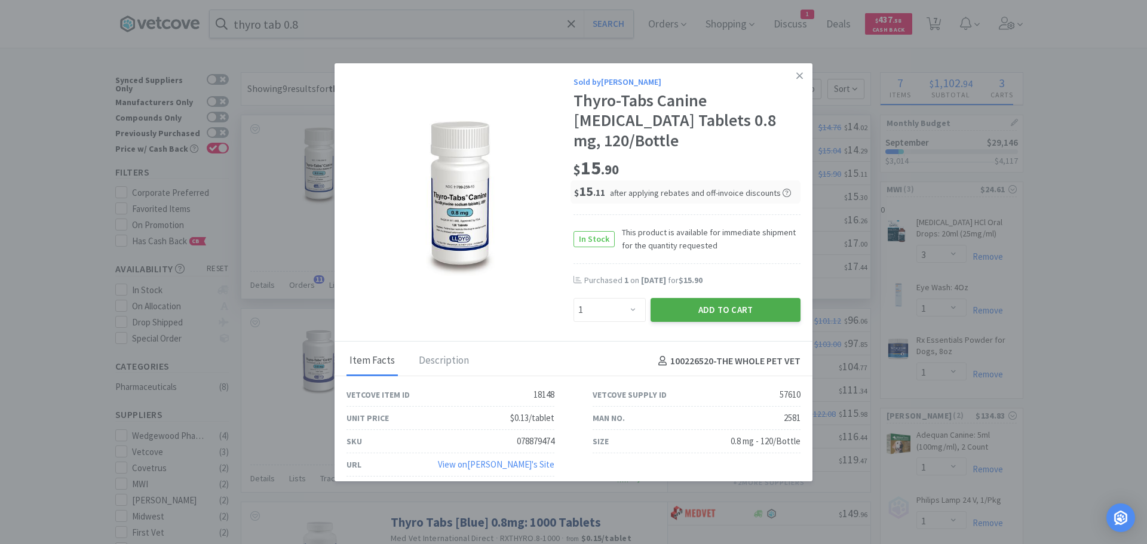
click at [714, 303] on button "Add to Cart" at bounding box center [725, 310] width 150 height 24
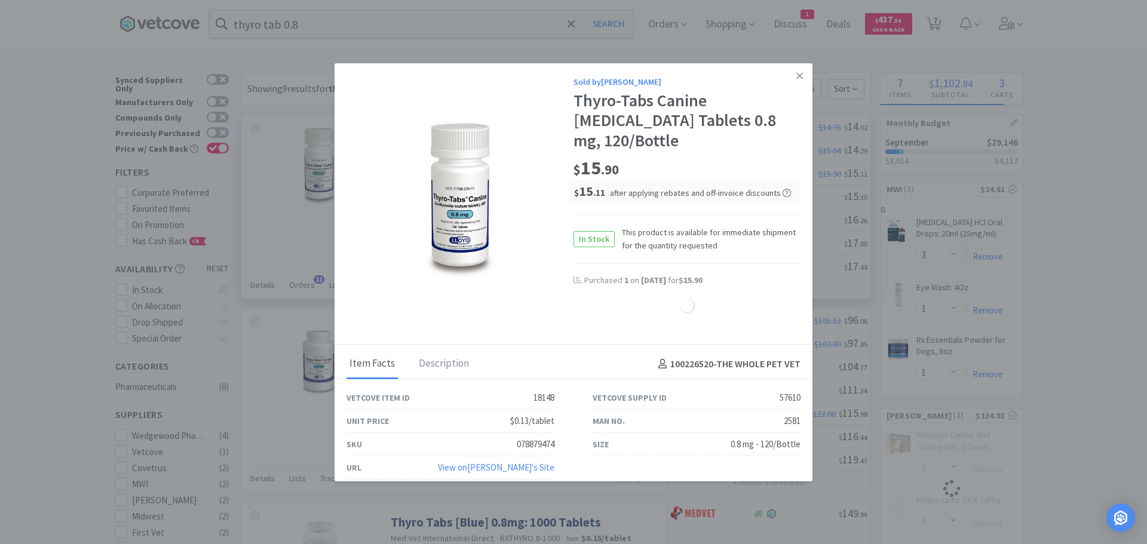
select select "1"
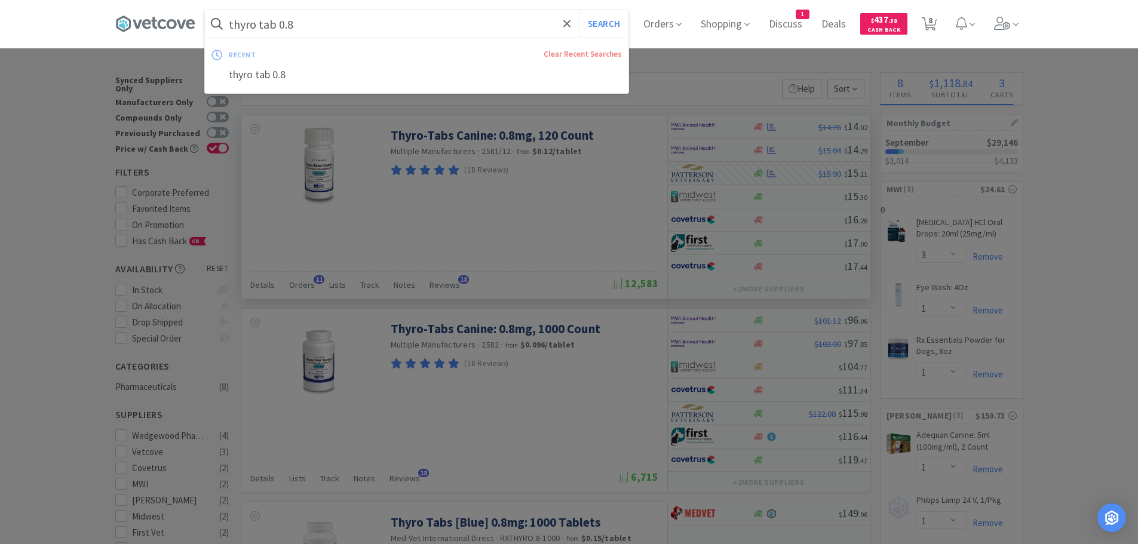
click at [398, 26] on input "thyro tab 0.8" at bounding box center [416, 23] width 423 height 27
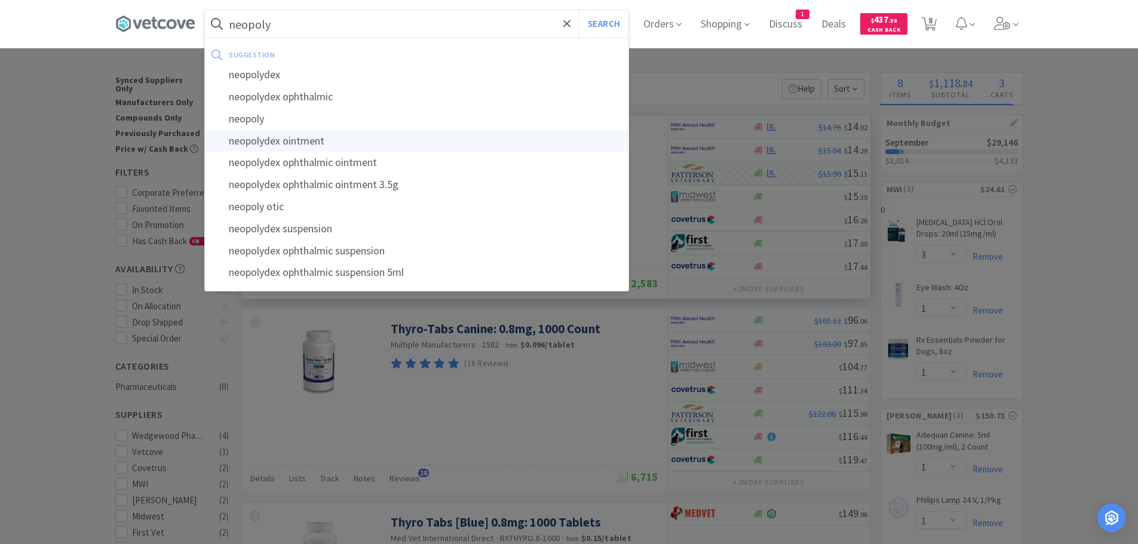
click at [334, 142] on div "neopolydex ointment" at bounding box center [416, 141] width 423 height 22
type input "neopolydex ointment"
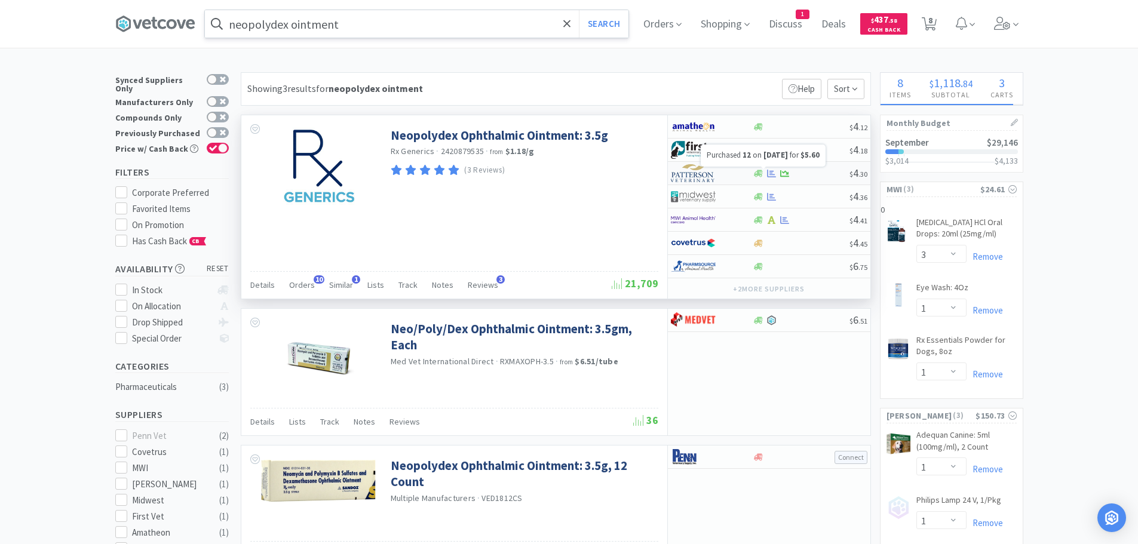
click at [769, 172] on icon at bounding box center [771, 173] width 9 height 9
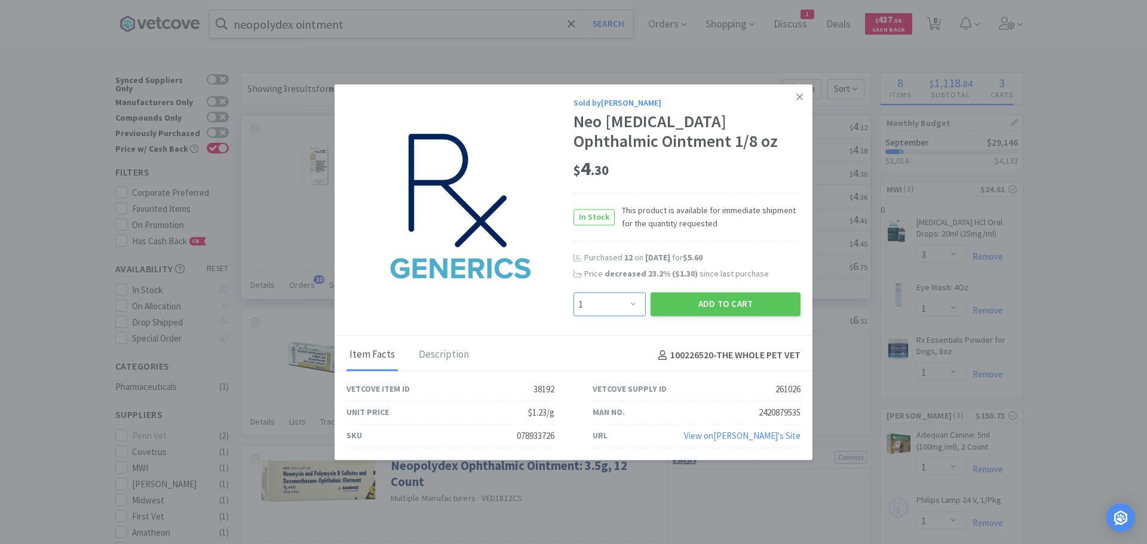
drag, startPoint x: 637, startPoint y: 306, endPoint x: 638, endPoint y: 299, distance: 7.8
click at [638, 305] on select "Enter Quantity 1 2 3 4 5 6 7 8 9 10 11 12 13 14 15 16 17 18 19 20 Enter Quantity" at bounding box center [609, 305] width 72 height 24
select select "6"
click at [573, 293] on select "Enter Quantity 1 2 3 4 5 6 7 8 9 10 11 12 13 14 15 16 17 18 19 20 Enter Quantity" at bounding box center [609, 305] width 72 height 24
click at [716, 302] on button "Add to Cart" at bounding box center [725, 305] width 150 height 24
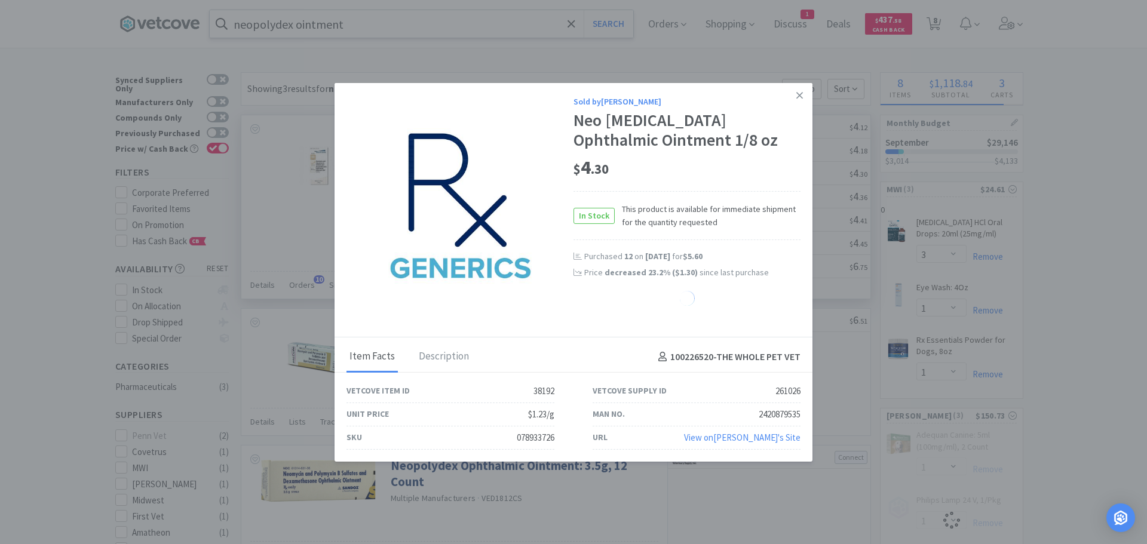
select select "6"
select select "1"
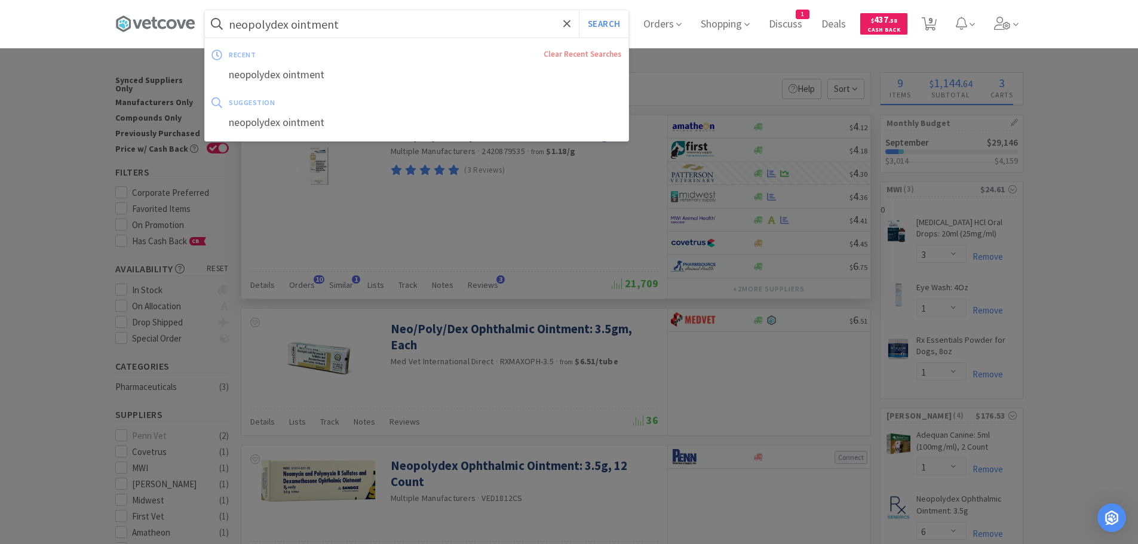
click at [415, 21] on input "neopolydex ointment" at bounding box center [416, 23] width 423 height 27
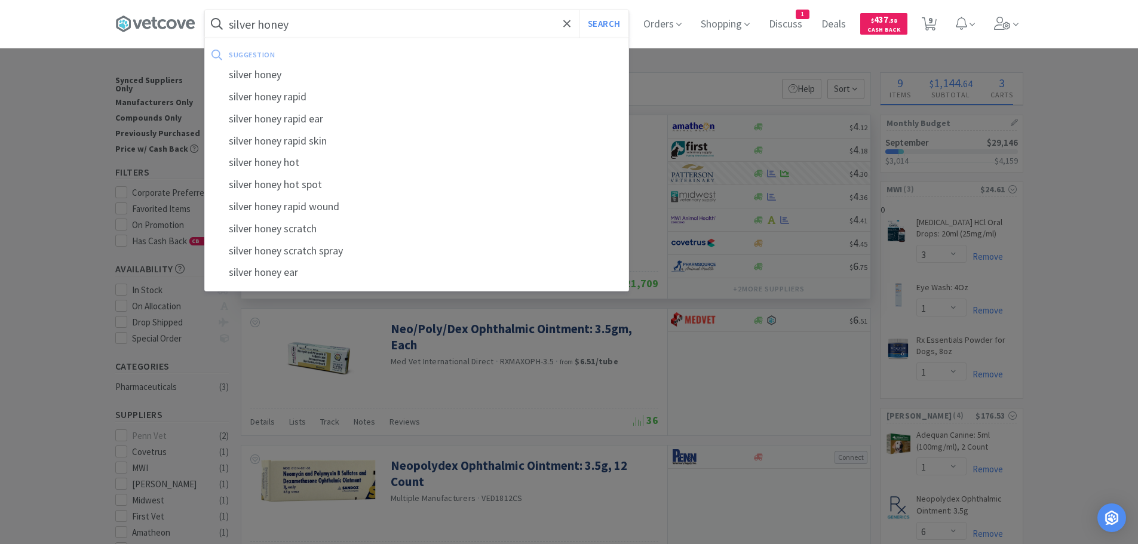
type input "silver honey"
click at [579, 10] on button "Search" at bounding box center [604, 23] width 50 height 27
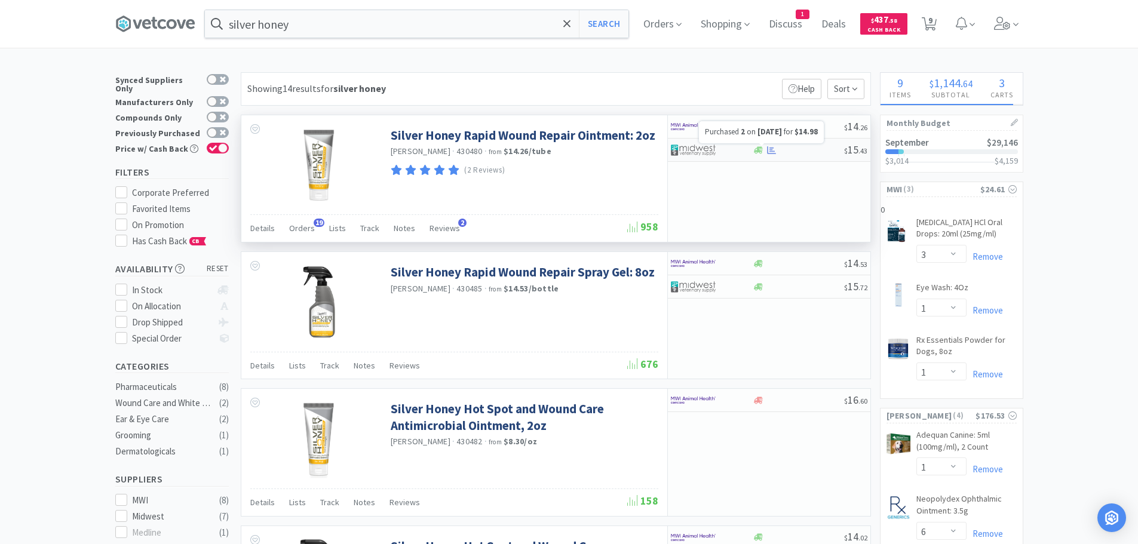
click at [773, 149] on icon at bounding box center [771, 150] width 9 height 9
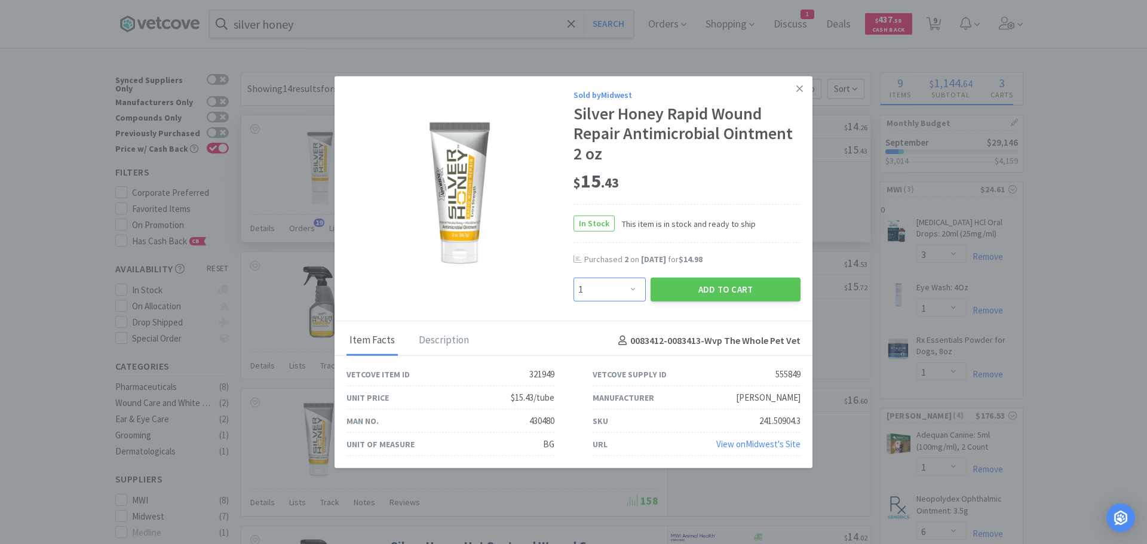
click at [633, 281] on select "Enter Quantity 1 2 3 4 5 6 7 8 9 10 11 12 13 14 15 16 17 18 19 20 Enter Quantity" at bounding box center [609, 290] width 72 height 24
select select "2"
click at [573, 278] on select "Enter Quantity 1 2 3 4 5 6 7 8 9 10 11 12 13 14 15 16 17 18 19 20 Enter Quantity" at bounding box center [609, 290] width 72 height 24
click at [718, 288] on button "Add to Cart" at bounding box center [725, 290] width 150 height 24
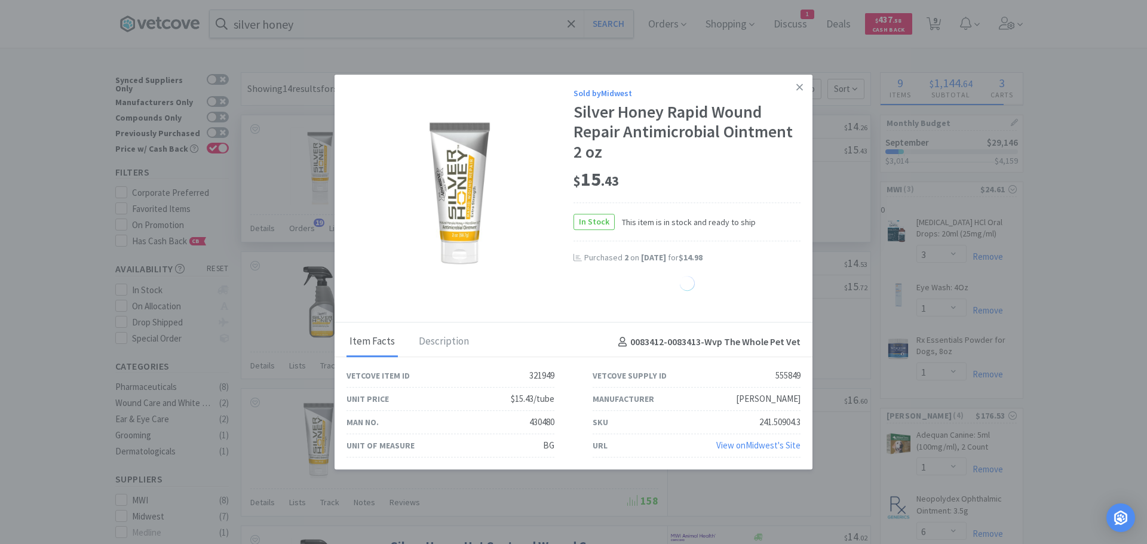
select select "2"
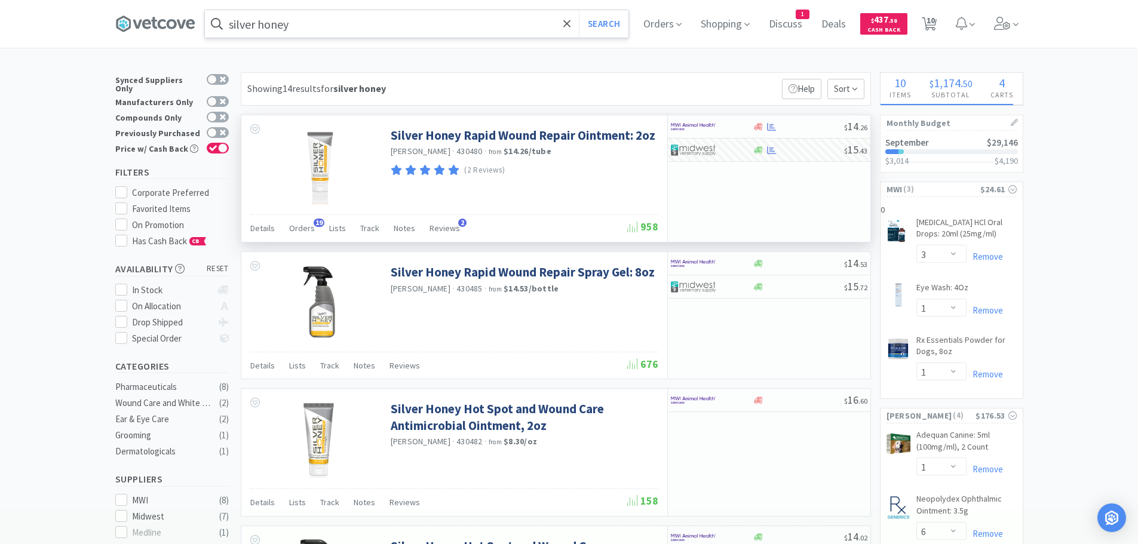
click at [388, 20] on input "silver honey" at bounding box center [416, 23] width 423 height 27
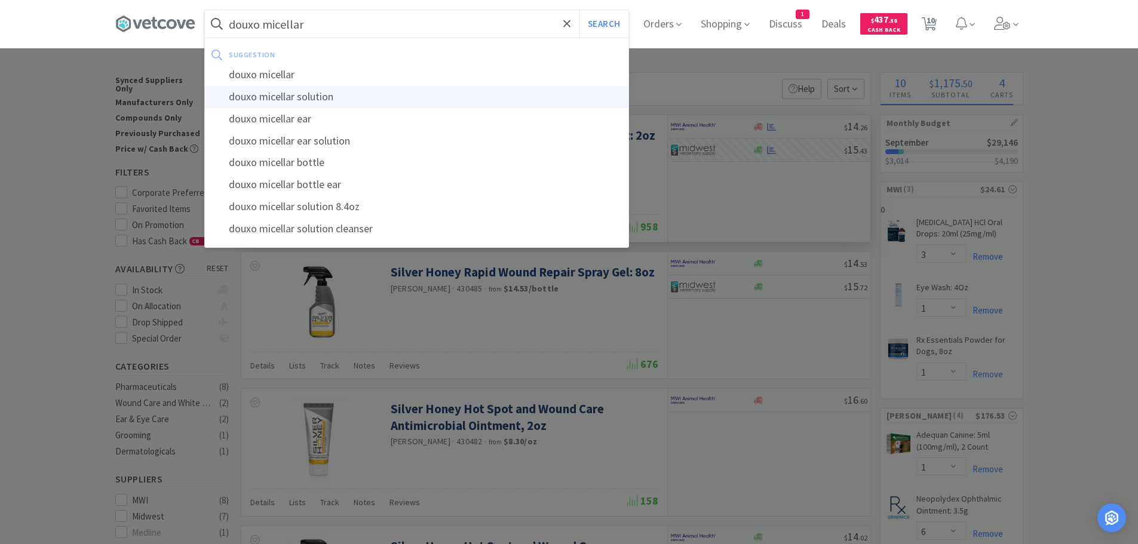
click at [368, 96] on div "douxo micellar solution" at bounding box center [416, 97] width 423 height 22
type input "douxo micellar solution"
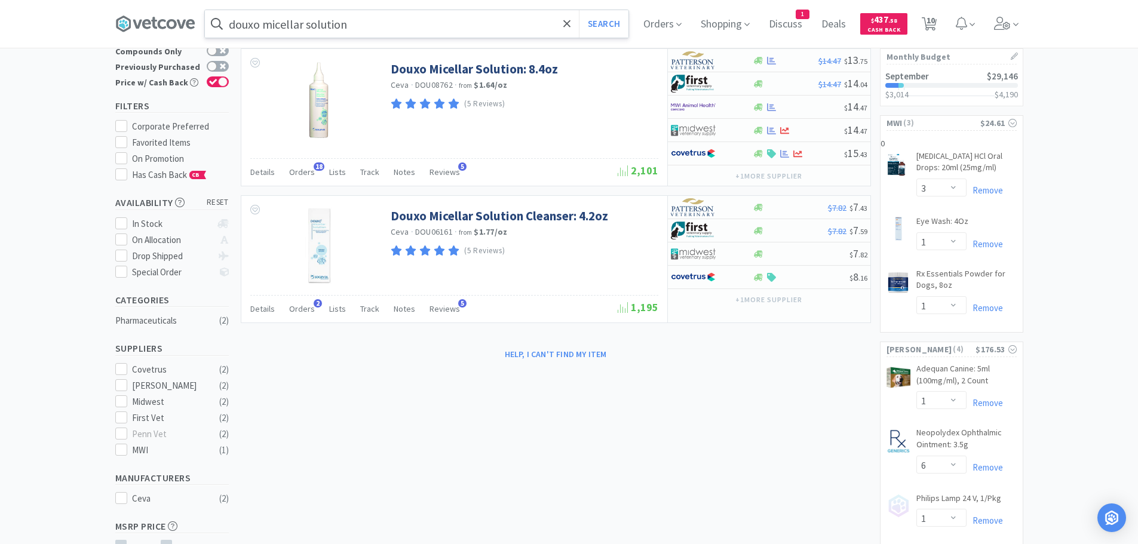
scroll to position [60, 0]
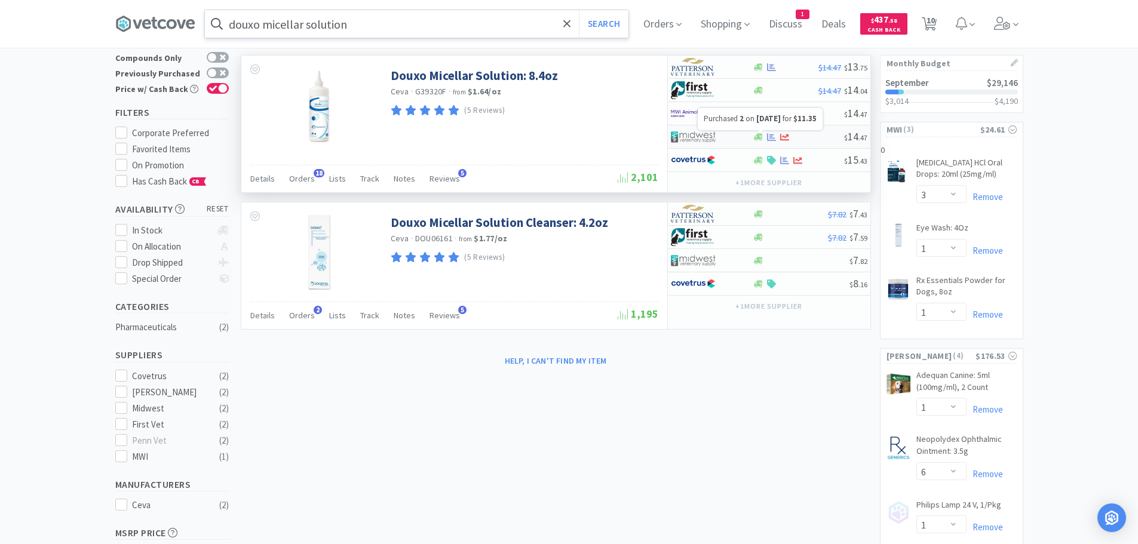
click at [767, 136] on icon at bounding box center [771, 137] width 9 height 9
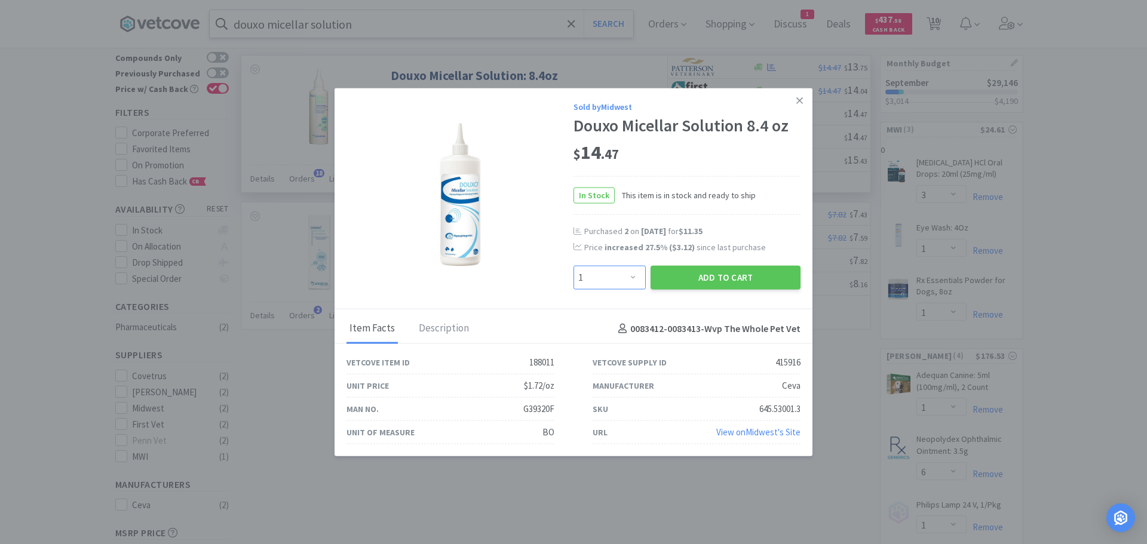
click at [641, 277] on select "Enter Quantity 1 2 3 4 5 6 7 8 9 10 11 12 13 14 15 16 17 18 19 20 Enter Quantity" at bounding box center [609, 278] width 72 height 24
select select "2"
click at [573, 266] on select "Enter Quantity 1 2 3 4 5 6 7 8 9 10 11 12 13 14 15 16 17 18 19 20 Enter Quantity" at bounding box center [609, 278] width 72 height 24
click at [715, 283] on button "Add to Cart" at bounding box center [725, 278] width 150 height 24
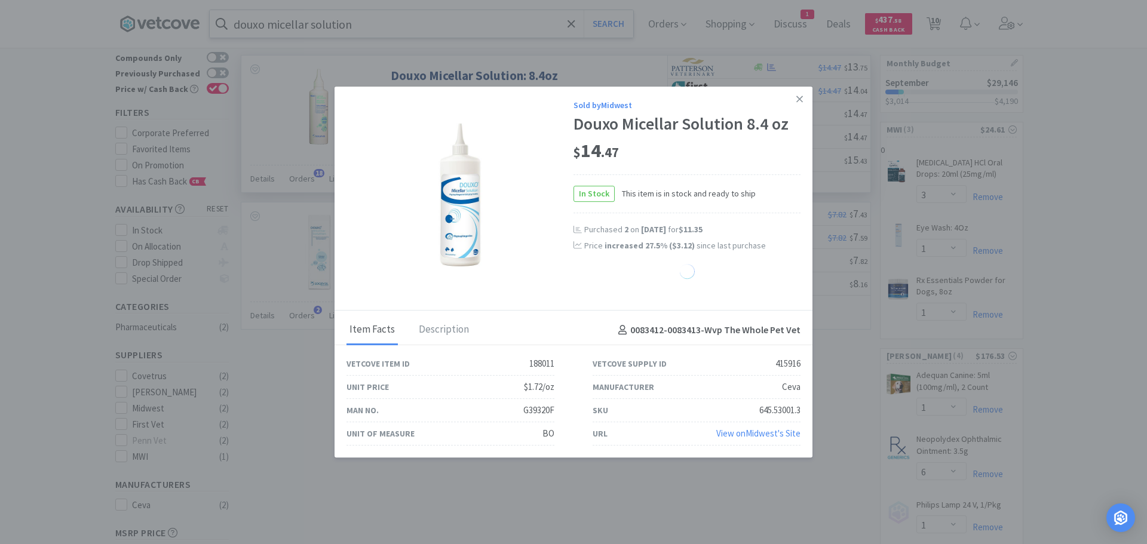
select select "2"
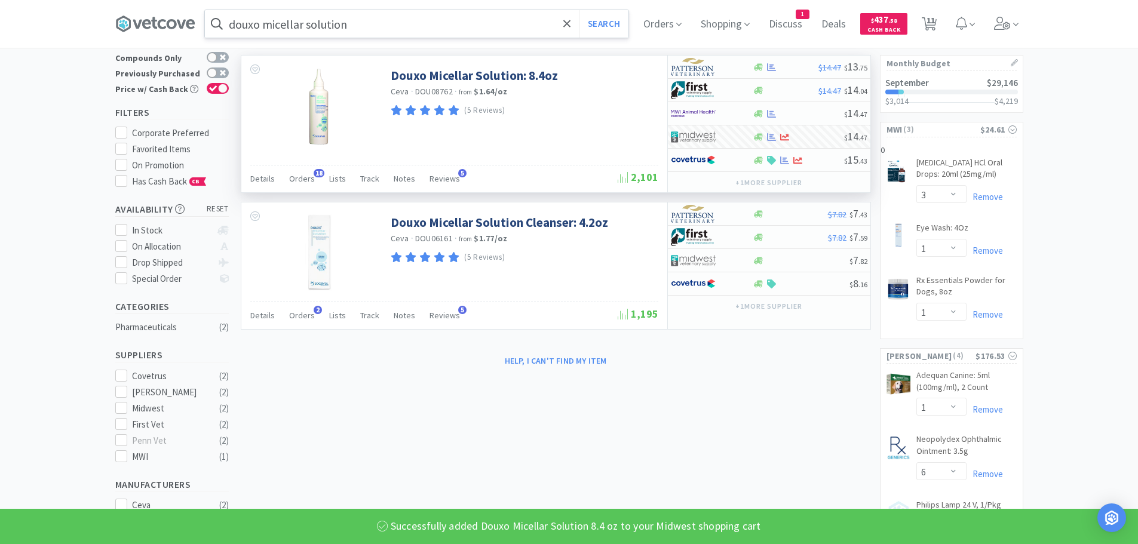
click at [457, 24] on input "douxo micellar solution" at bounding box center [416, 23] width 423 height 27
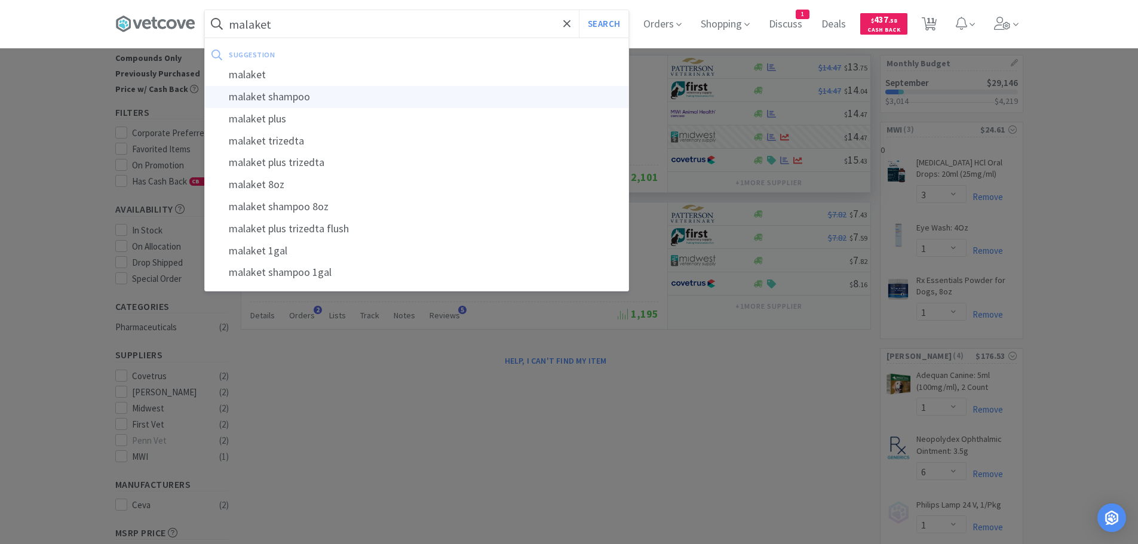
click at [312, 100] on div "malaket shampoo" at bounding box center [416, 97] width 423 height 22
type input "malaket shampoo"
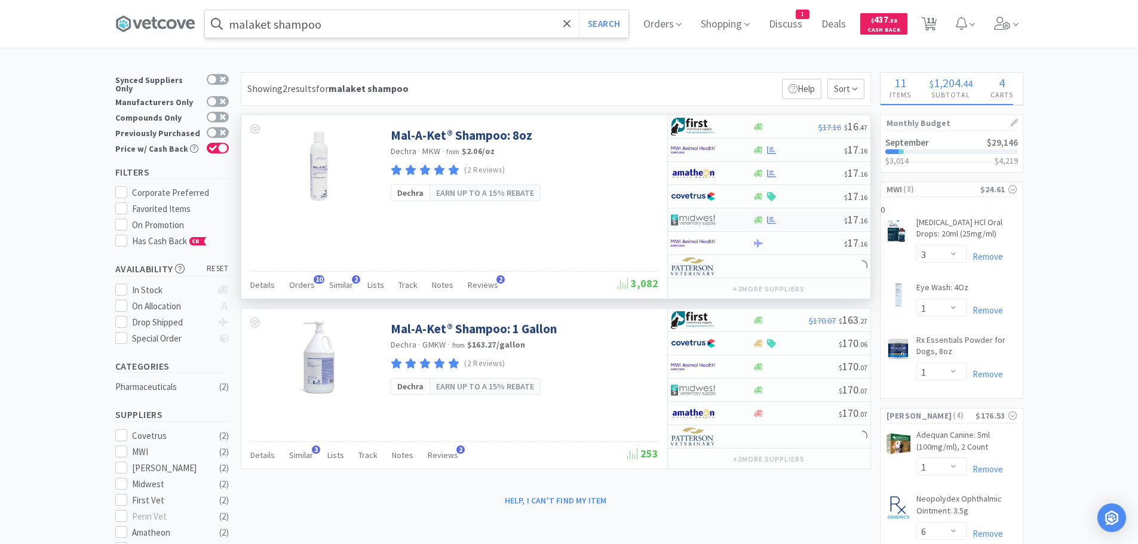
click at [777, 220] on div at bounding box center [772, 220] width 12 height 9
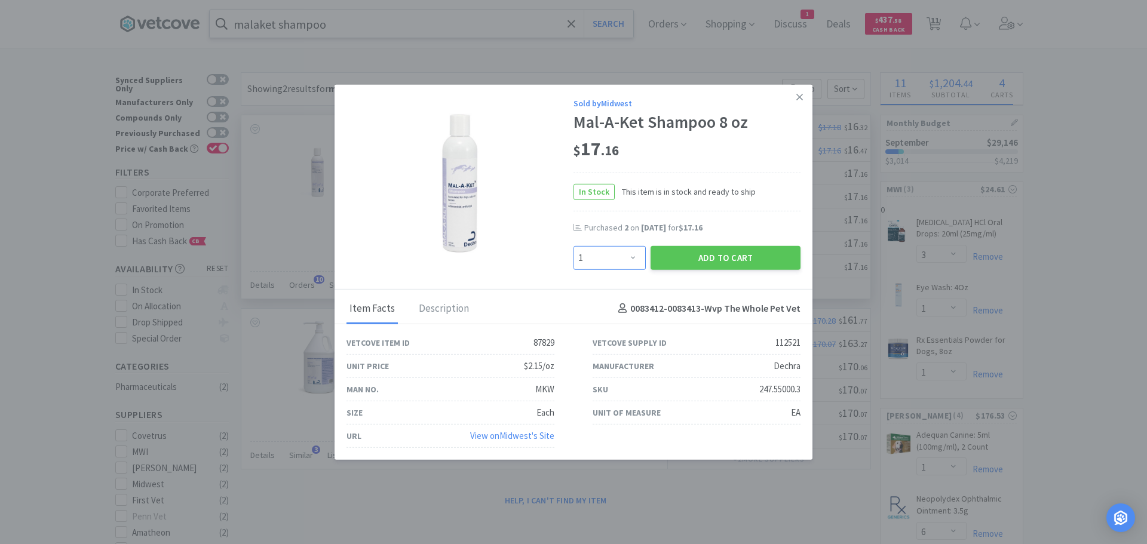
click at [634, 256] on select "Enter Quantity 1 2 3 4 5 6 7 8 9 10 11 12 13 14 15 16 17 18 19 20 Enter Quantity" at bounding box center [609, 257] width 72 height 24
select select "2"
click at [573, 245] on select "Enter Quantity 1 2 3 4 5 6 7 8 9 10 11 12 13 14 15 16 17 18 19 20 Enter Quantity" at bounding box center [609, 257] width 72 height 24
click at [715, 259] on button "Add to Cart" at bounding box center [725, 257] width 150 height 24
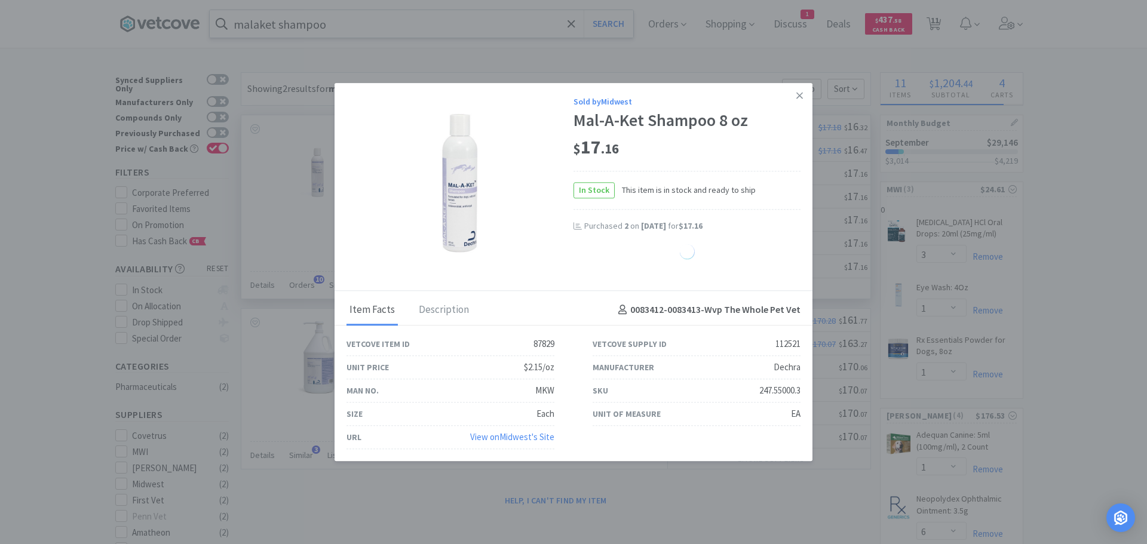
select select "2"
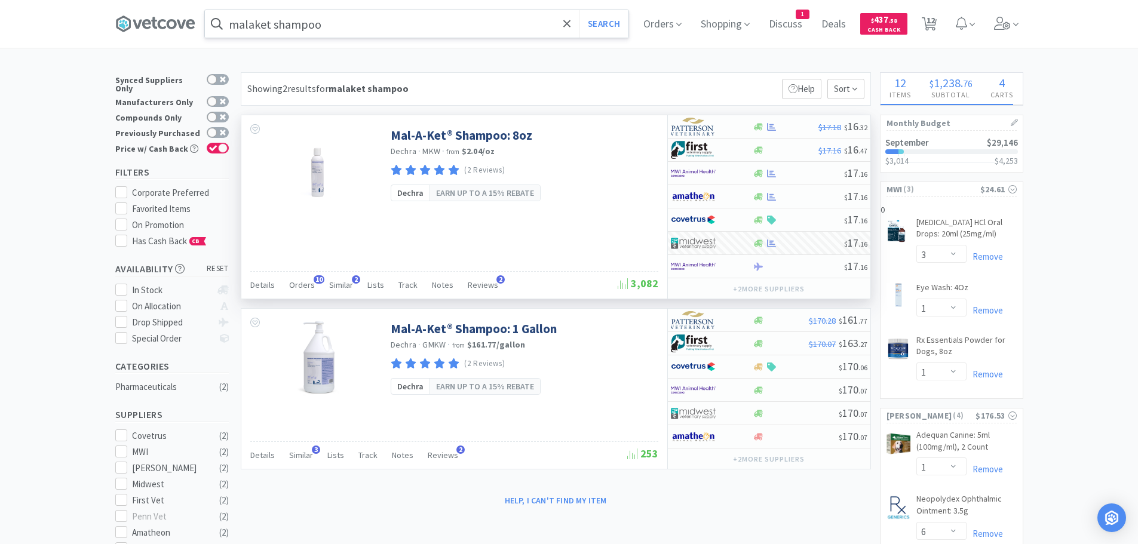
click at [341, 24] on input "malaket shampoo" at bounding box center [416, 23] width 423 height 27
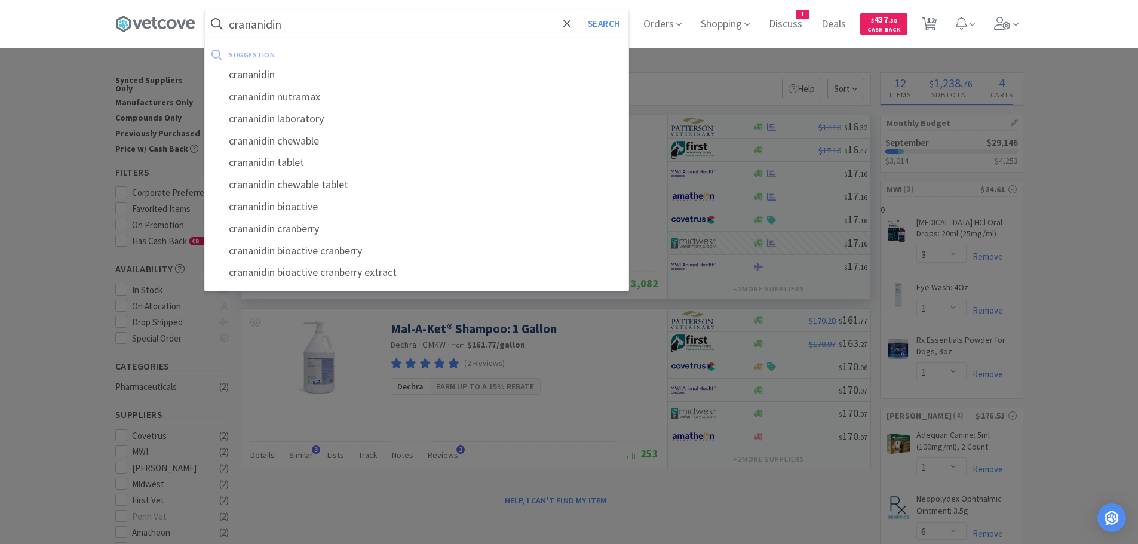
type input "crananidin"
click at [579, 10] on button "Search" at bounding box center [604, 23] width 50 height 27
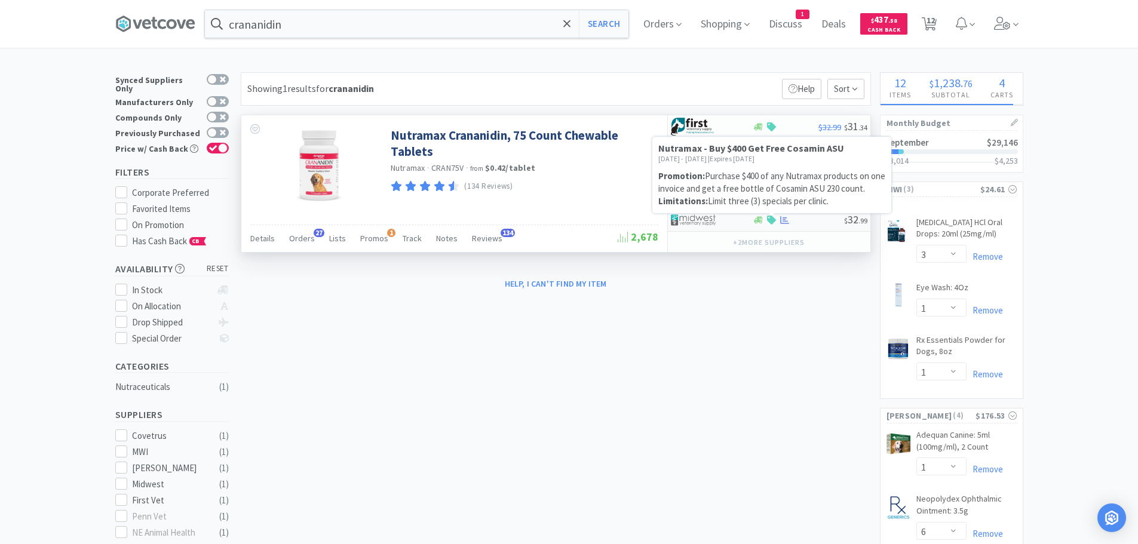
click at [773, 219] on icon at bounding box center [771, 220] width 9 height 9
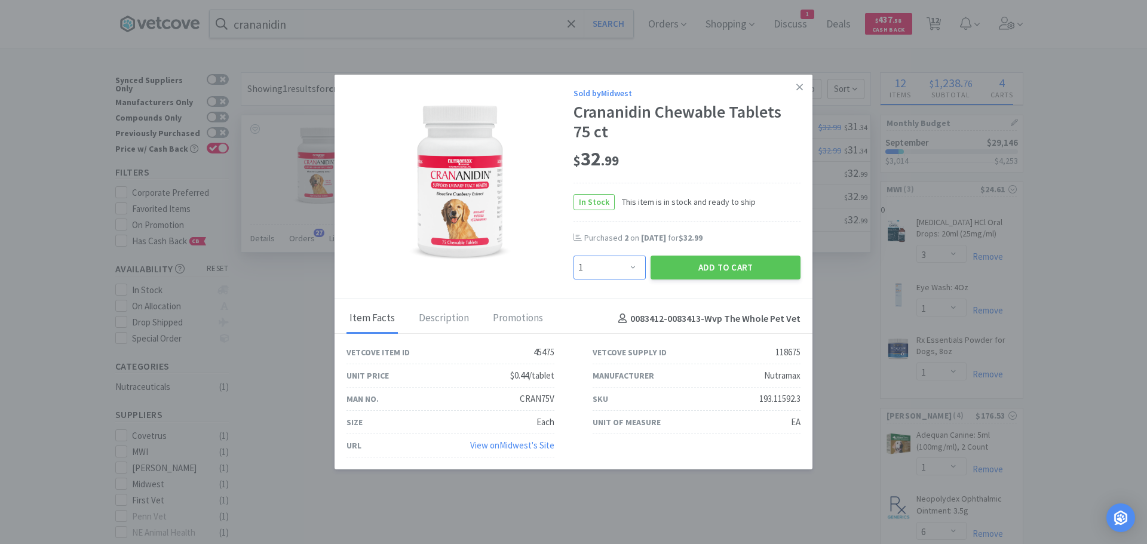
click at [628, 266] on select "Enter Quantity 1 2 3 4 5 6 7 8 9 10 11 12 13 14 15 16 17 18 19 20 Enter Quantity" at bounding box center [609, 268] width 72 height 24
select select "2"
click at [573, 256] on select "Enter Quantity 1 2 3 4 5 6 7 8 9 10 11 12 13 14 15 16 17 18 19 20 Enter Quantity" at bounding box center [609, 268] width 72 height 24
click at [706, 266] on button "Add to Cart" at bounding box center [725, 268] width 150 height 24
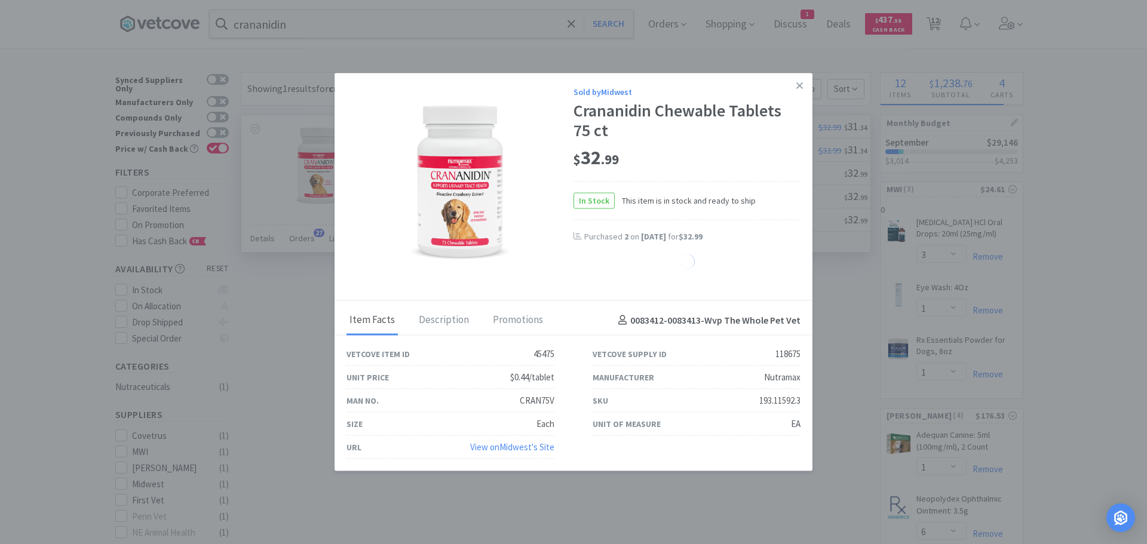
select select "2"
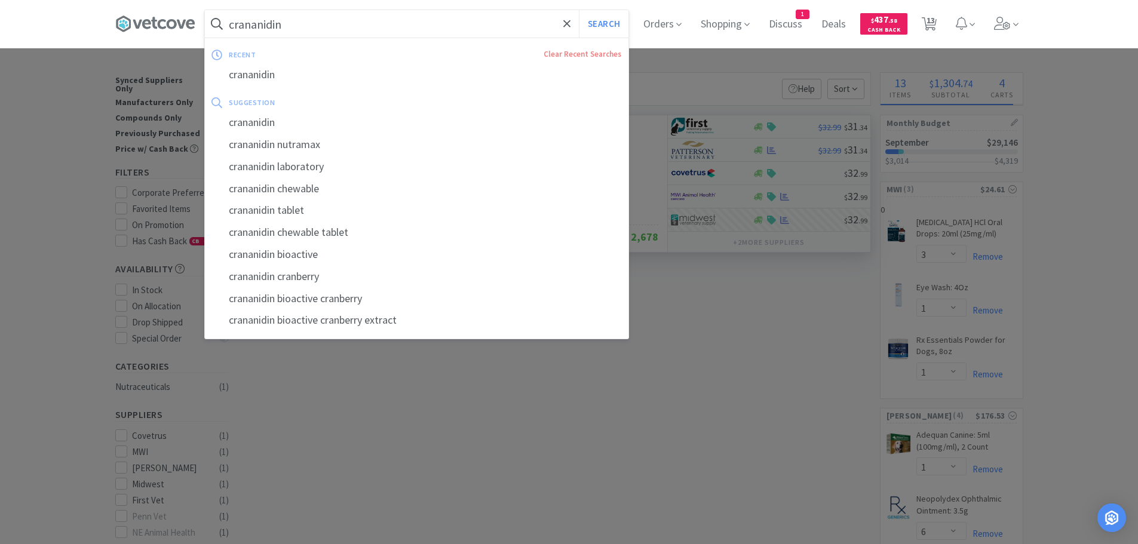
click at [445, 24] on input "crananidin" at bounding box center [416, 23] width 423 height 27
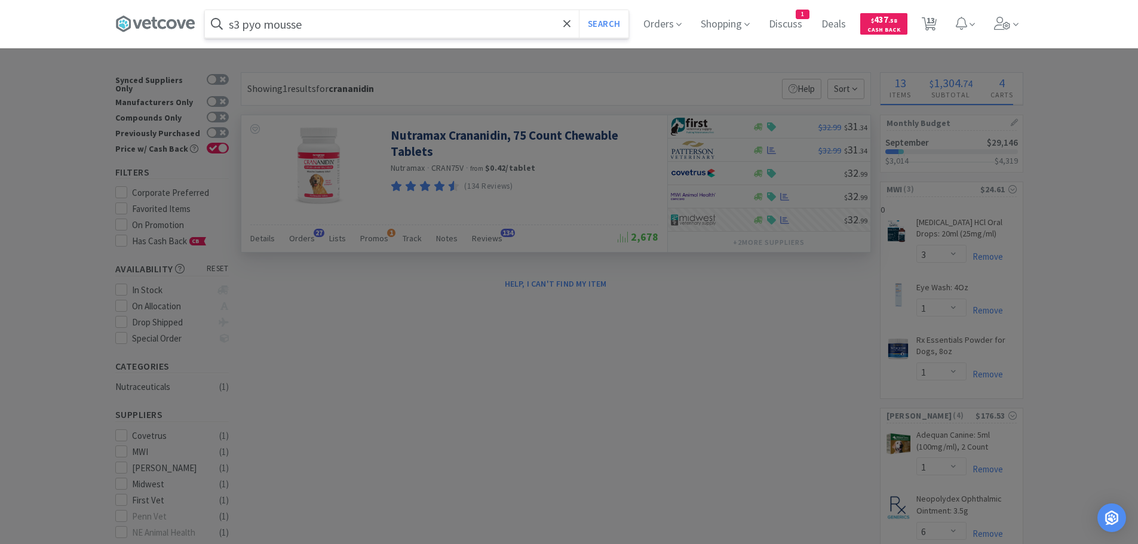
type input "s3 pyo mousse"
click at [579, 10] on button "Search" at bounding box center [604, 23] width 50 height 27
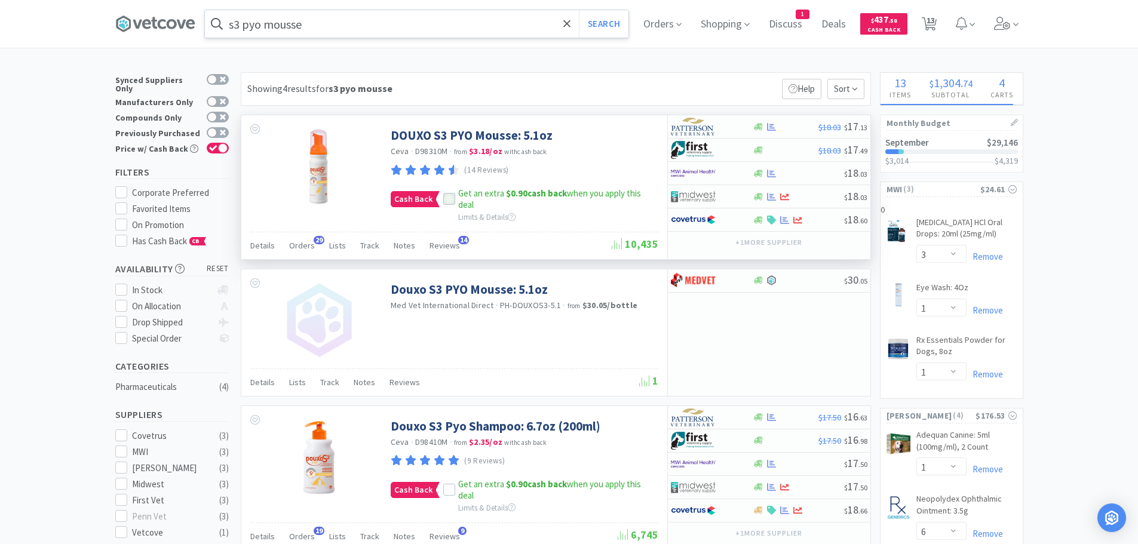
click at [447, 197] on icon at bounding box center [449, 199] width 8 height 8
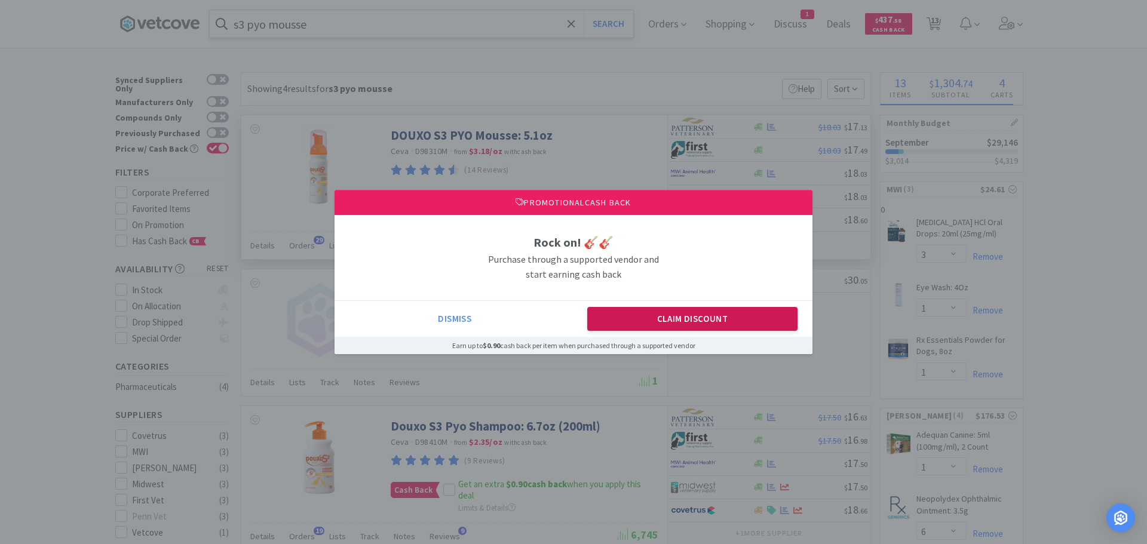
click at [693, 320] on button "Claim Discount" at bounding box center [692, 319] width 211 height 24
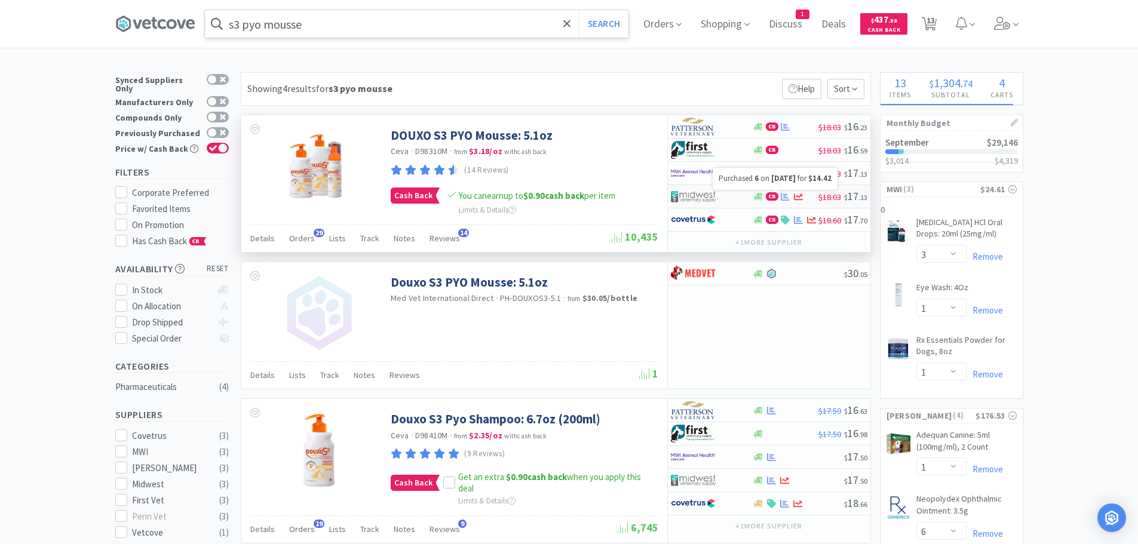
click at [785, 196] on icon at bounding box center [785, 196] width 9 height 8
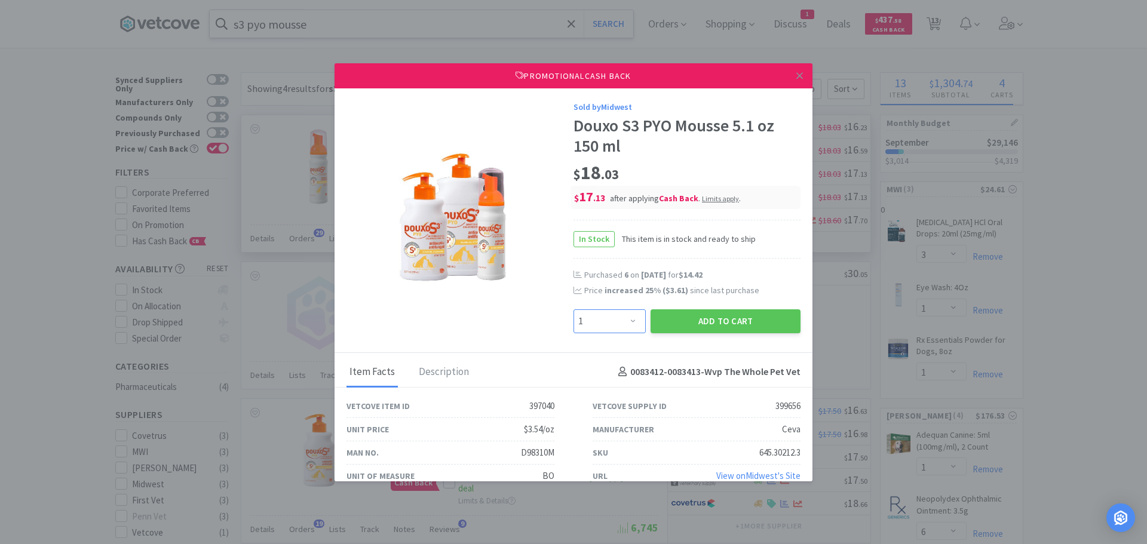
drag, startPoint x: 626, startPoint y: 319, endPoint x: 624, endPoint y: 313, distance: 6.8
click at [626, 319] on select "Enter Quantity 1 2 3 4 5 6 7 8 9 10 11 12 13 14 15 16 17 18 19 20 Enter Quantity" at bounding box center [609, 321] width 72 height 24
select select "6"
click at [573, 309] on select "Enter Quantity 1 2 3 4 5 6 7 8 9 10 11 12 13 14 15 16 17 18 19 20 Enter Quantity" at bounding box center [609, 321] width 72 height 24
click at [716, 321] on button "Add to Cart" at bounding box center [725, 321] width 150 height 24
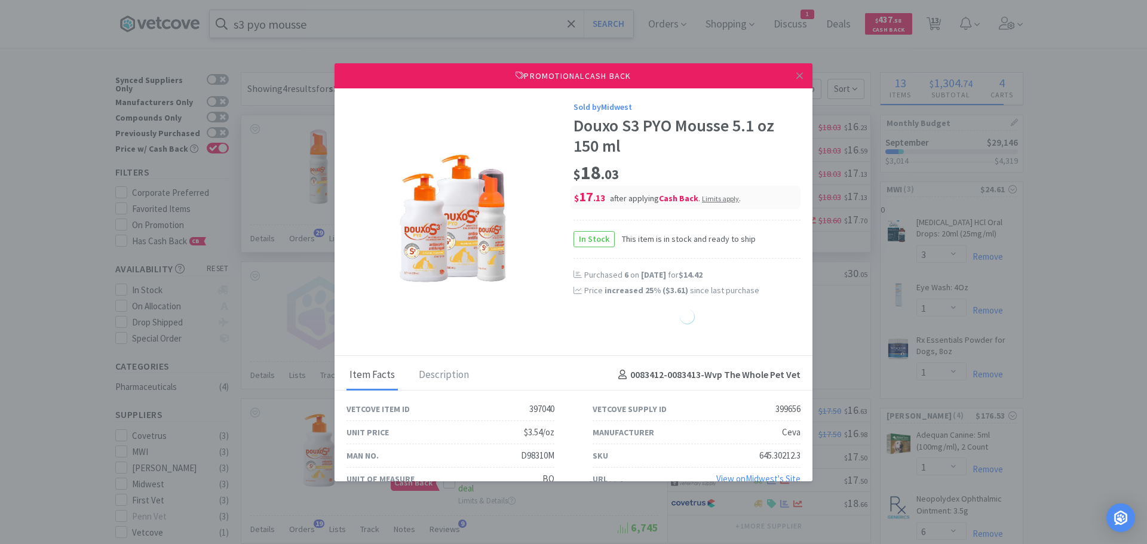
select select "6"
select select "2"
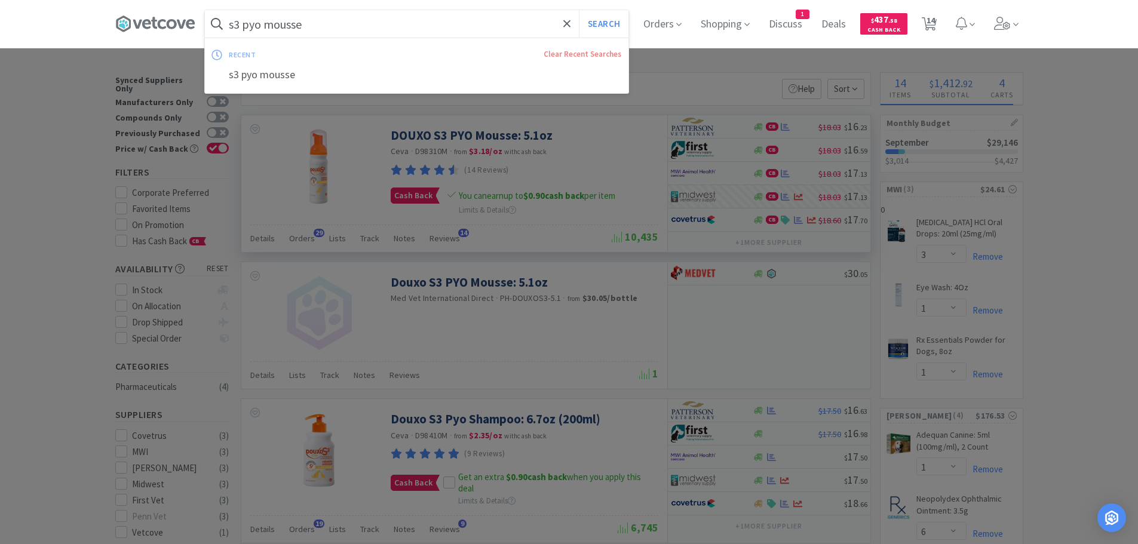
click at [372, 21] on input "s3 pyo mousse" at bounding box center [416, 23] width 423 height 27
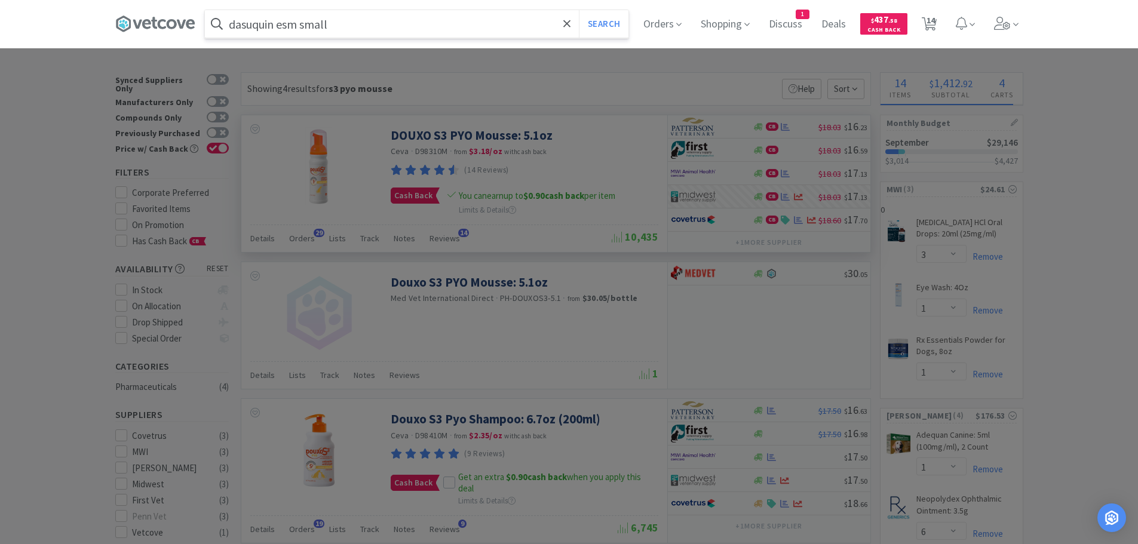
type input "dasuquin esm small"
click at [579, 10] on button "Search" at bounding box center [604, 23] width 50 height 27
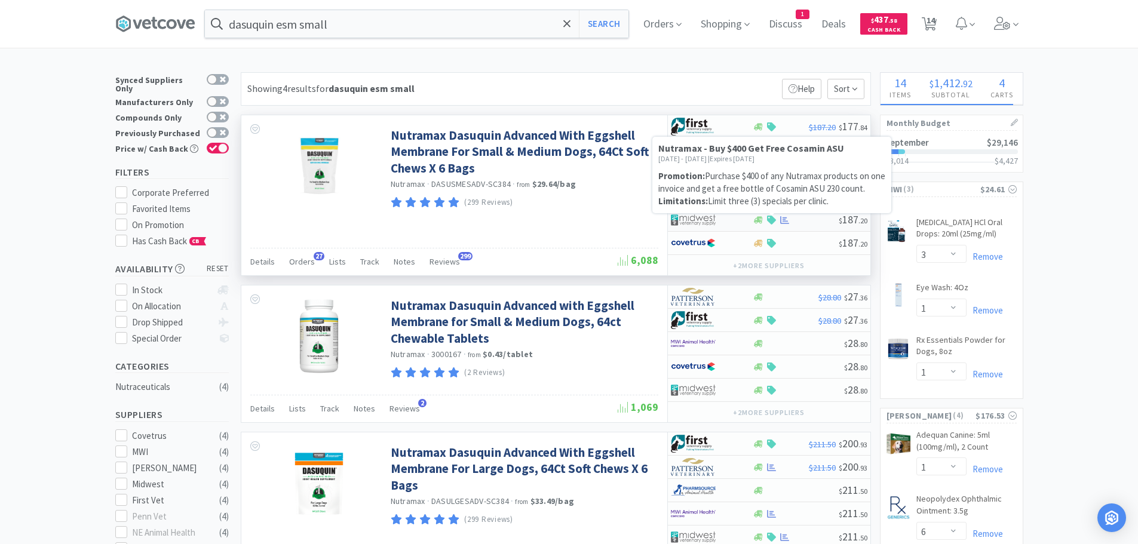
click at [775, 218] on icon at bounding box center [771, 220] width 9 height 9
select select "1"
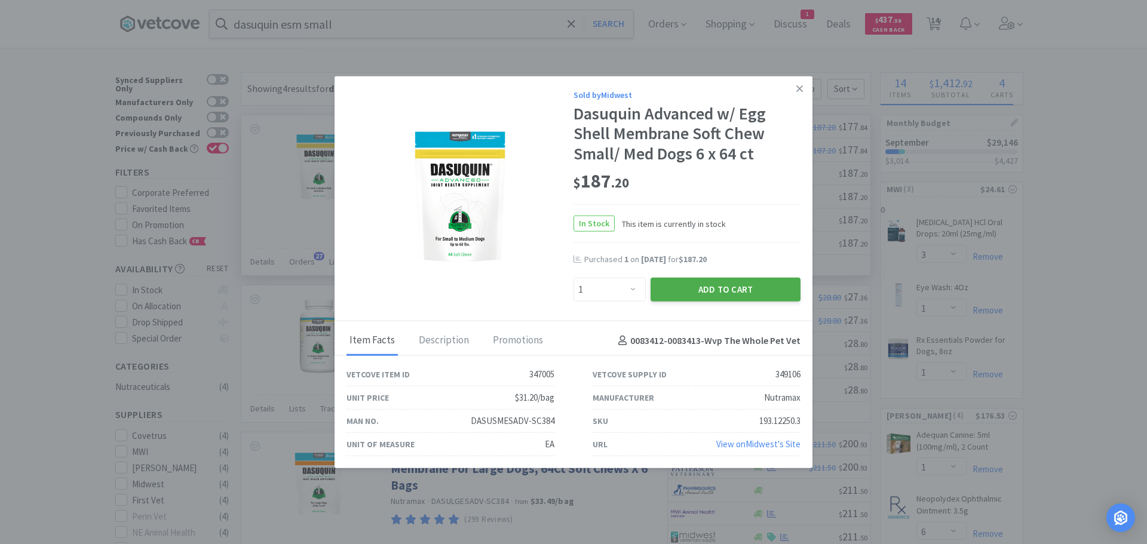
click at [720, 286] on button "Add to Cart" at bounding box center [725, 290] width 150 height 24
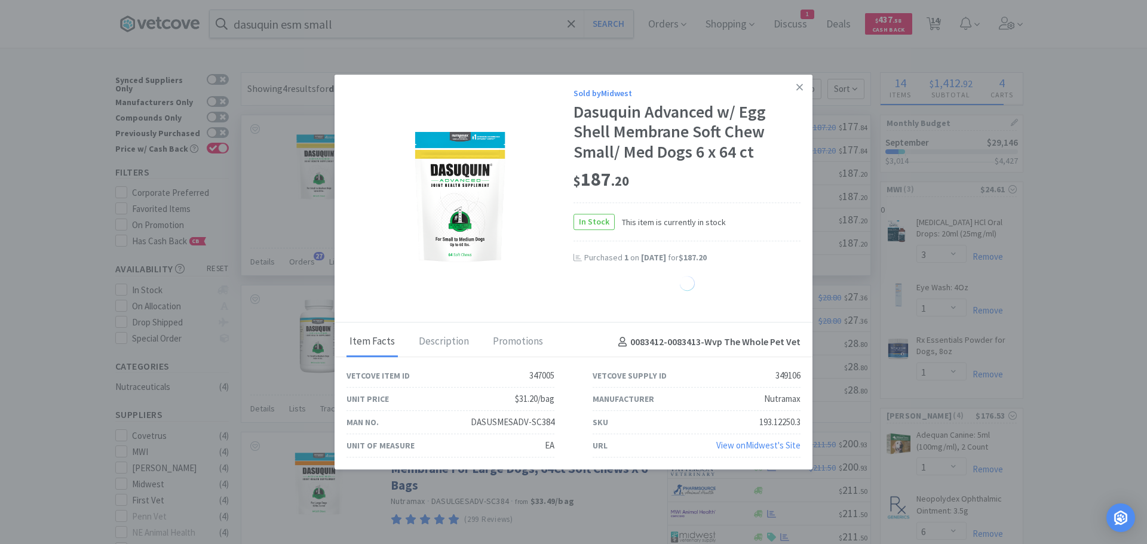
select select "1"
select select "2"
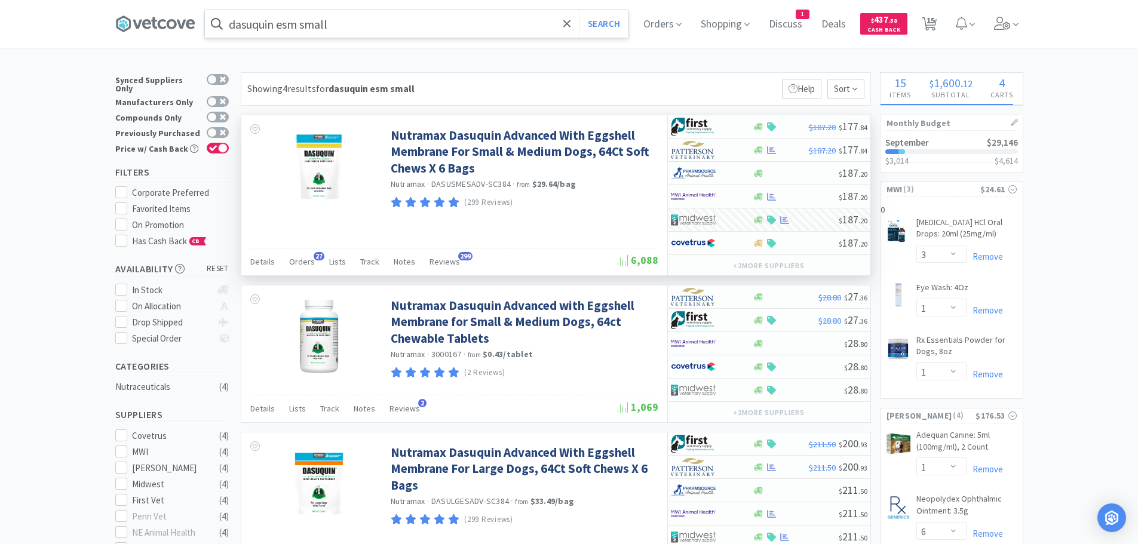
click at [425, 22] on input "dasuquin esm small" at bounding box center [416, 23] width 423 height 27
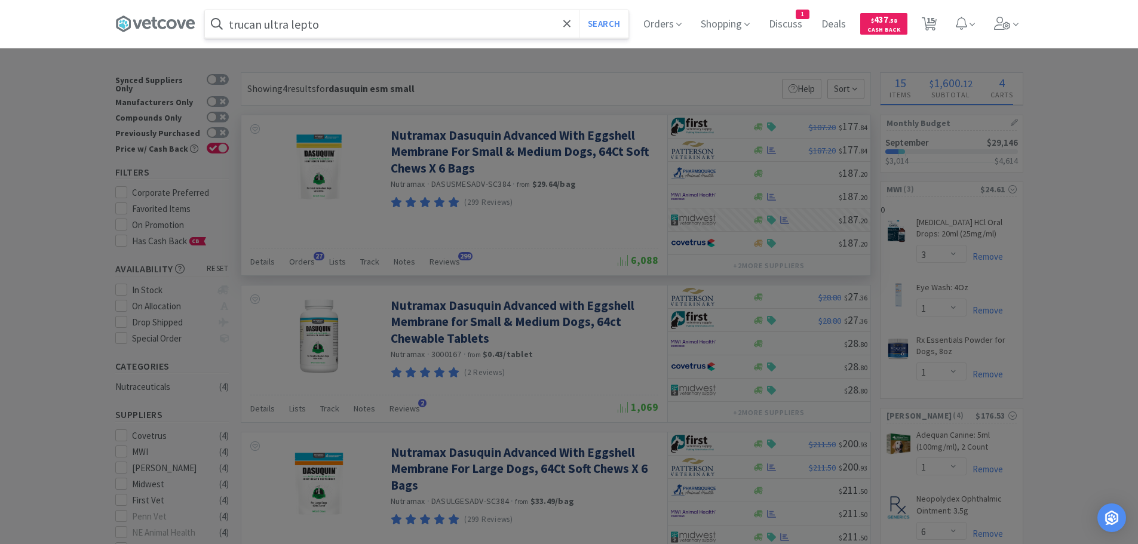
type input "trucan ultra lepto"
click at [579, 10] on button "Search" at bounding box center [604, 23] width 50 height 27
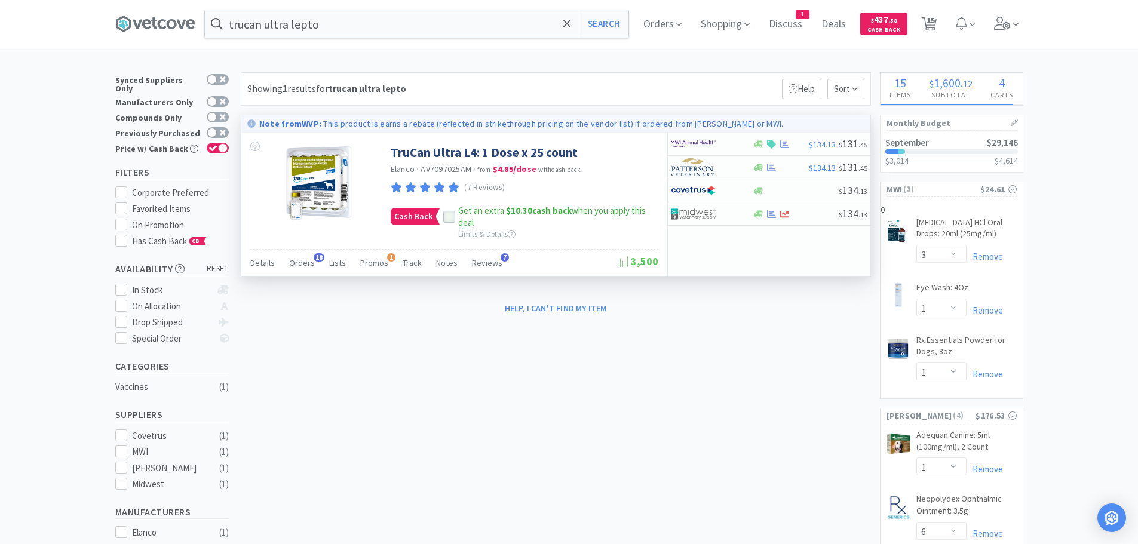
click at [445, 216] on icon at bounding box center [449, 217] width 8 height 8
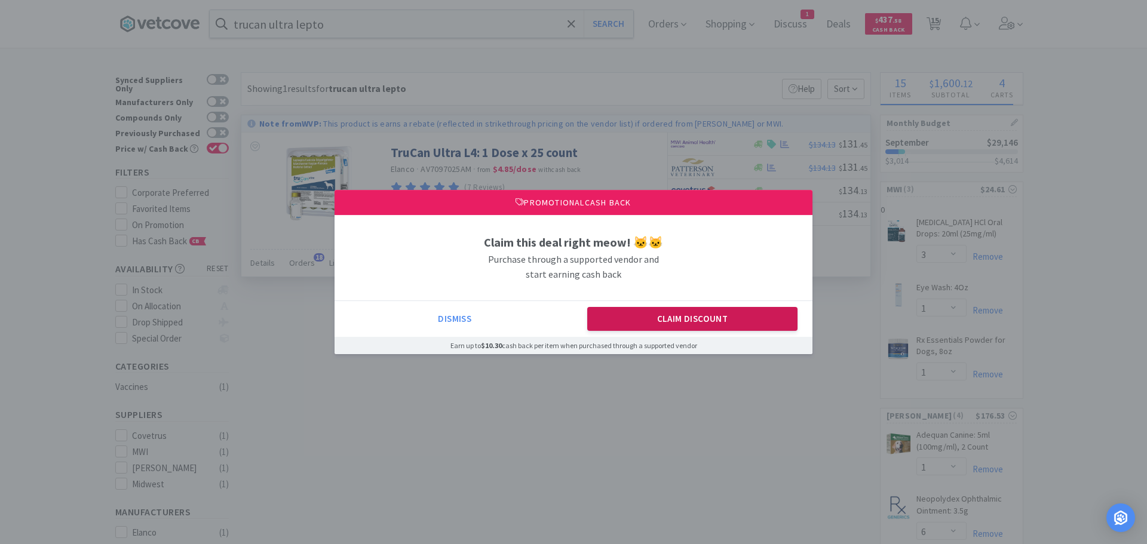
click at [684, 326] on button "Claim Discount" at bounding box center [692, 319] width 211 height 24
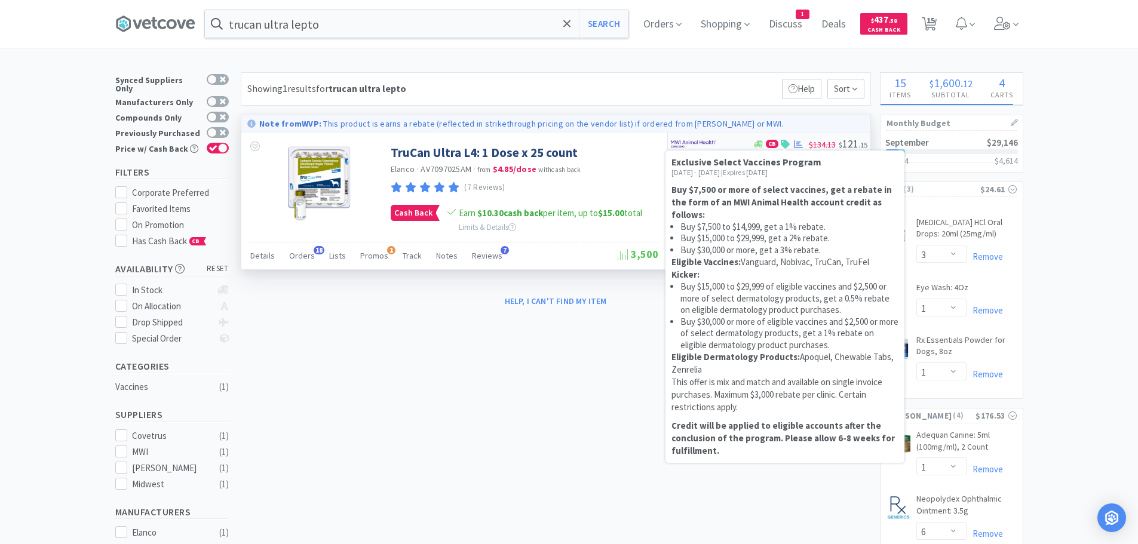
click at [787, 141] on icon at bounding box center [785, 144] width 9 height 9
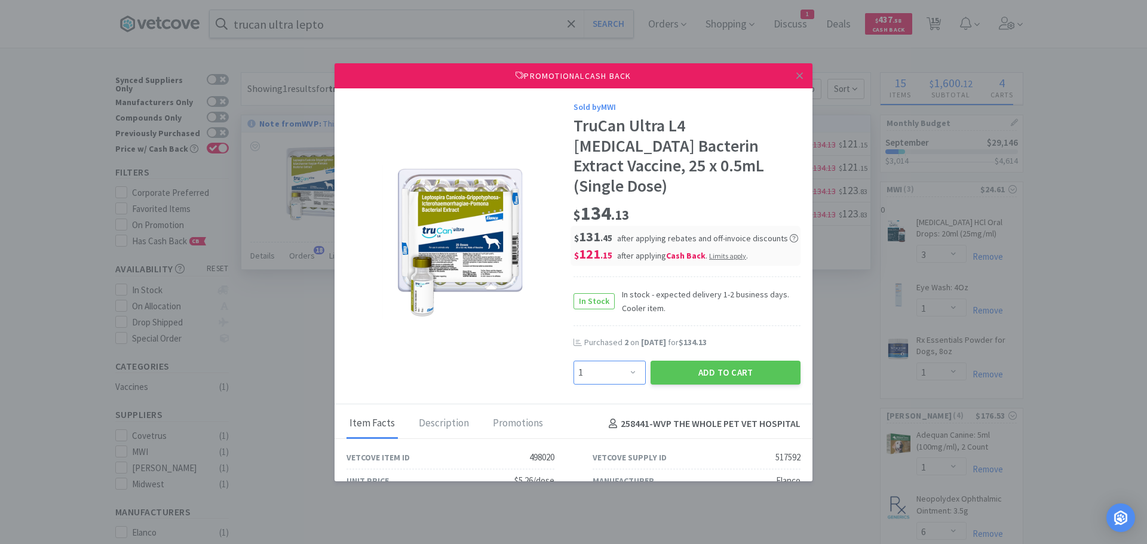
click at [628, 361] on select "Enter Quantity 1 2 3 4 5 6 7 8 9 10 11 12 13 14 15 16 17 18 19 20 Enter Quantity" at bounding box center [609, 373] width 72 height 24
select select "2"
click at [573, 361] on select "Enter Quantity 1 2 3 4 5 6 7 8 9 10 11 12 13 14 15 16 17 18 19 20 Enter Quantity" at bounding box center [609, 373] width 72 height 24
click at [705, 361] on button "Add to Cart" at bounding box center [725, 373] width 150 height 24
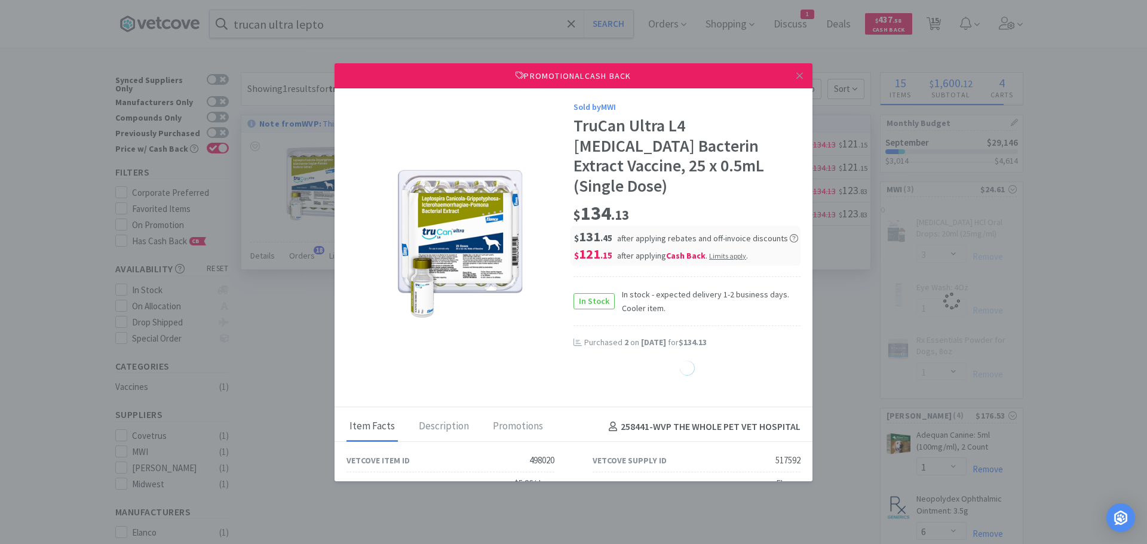
select select "1"
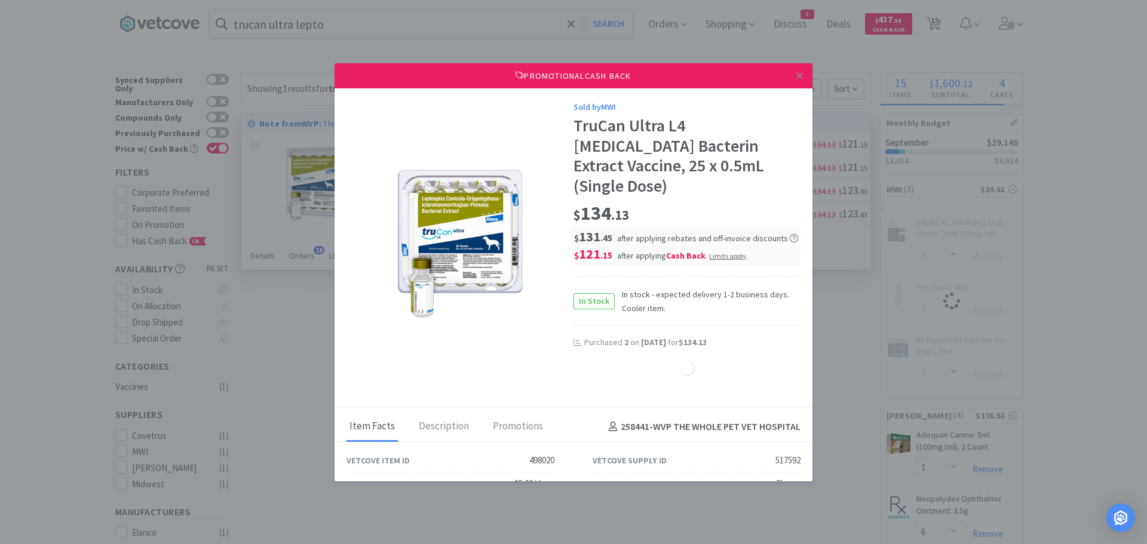
select select "1"
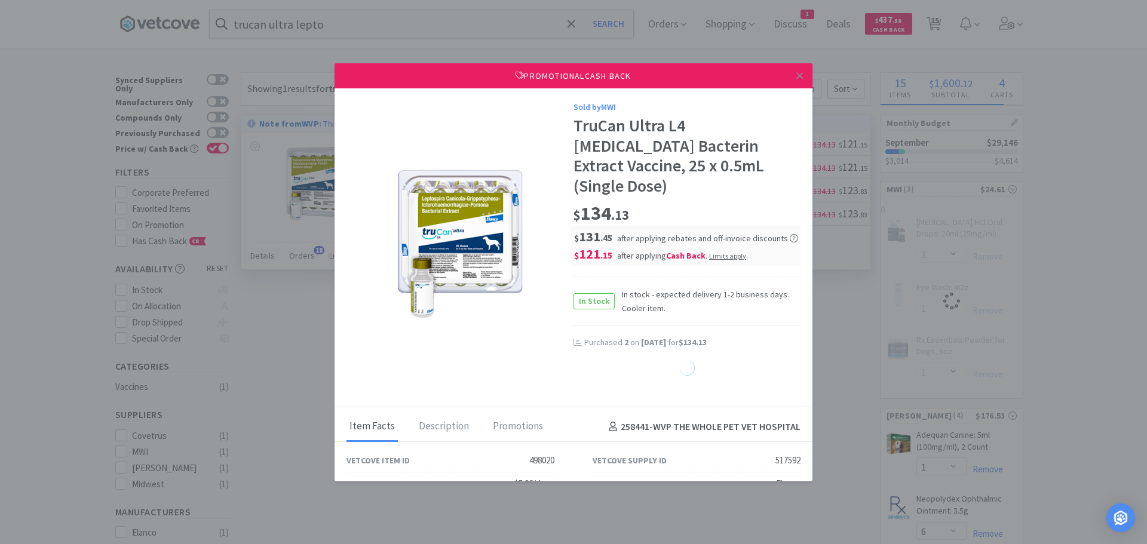
select select "1"
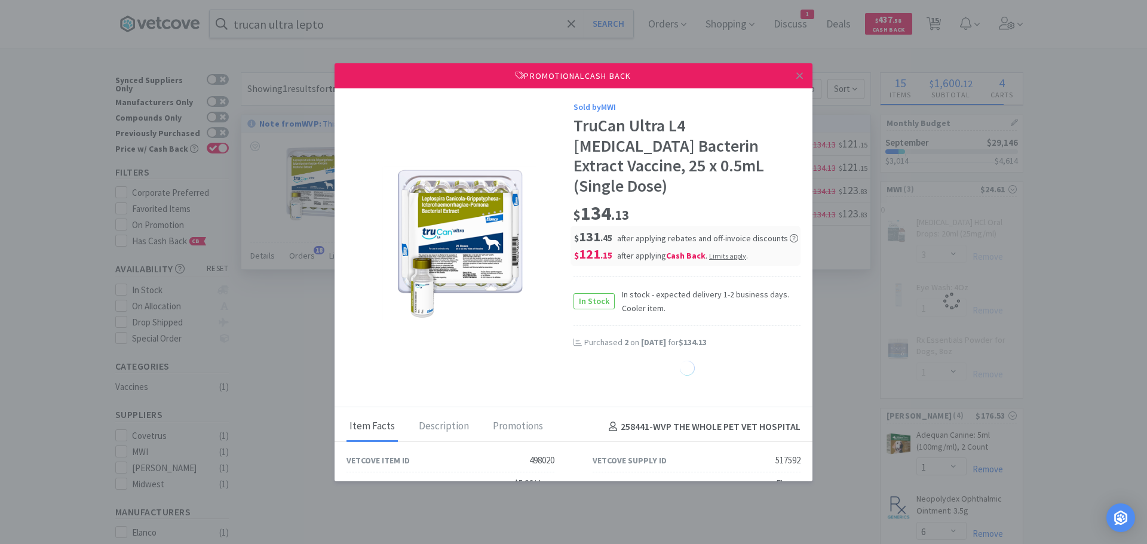
select select "1"
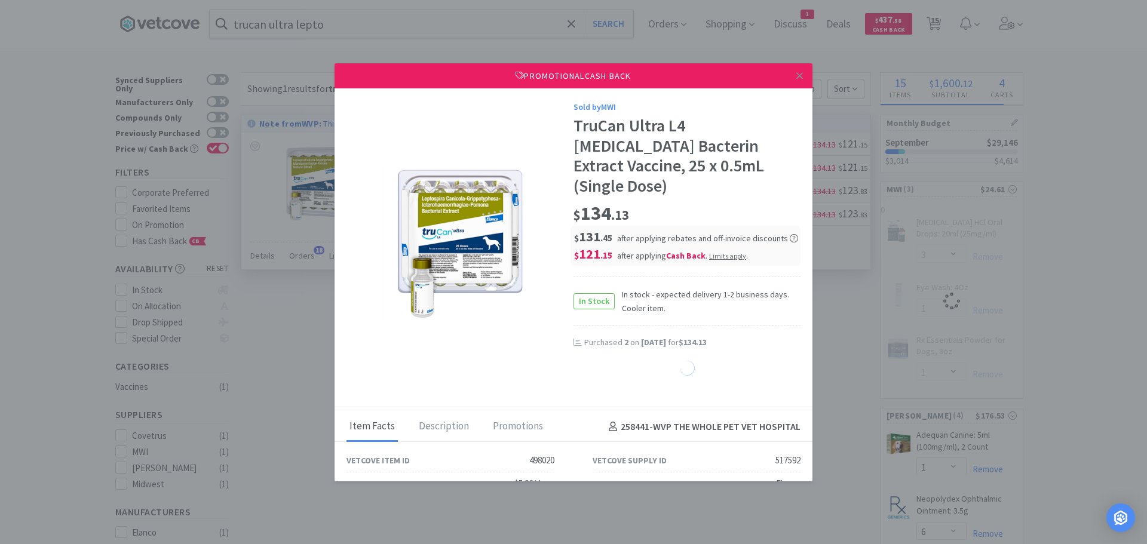
select select "1"
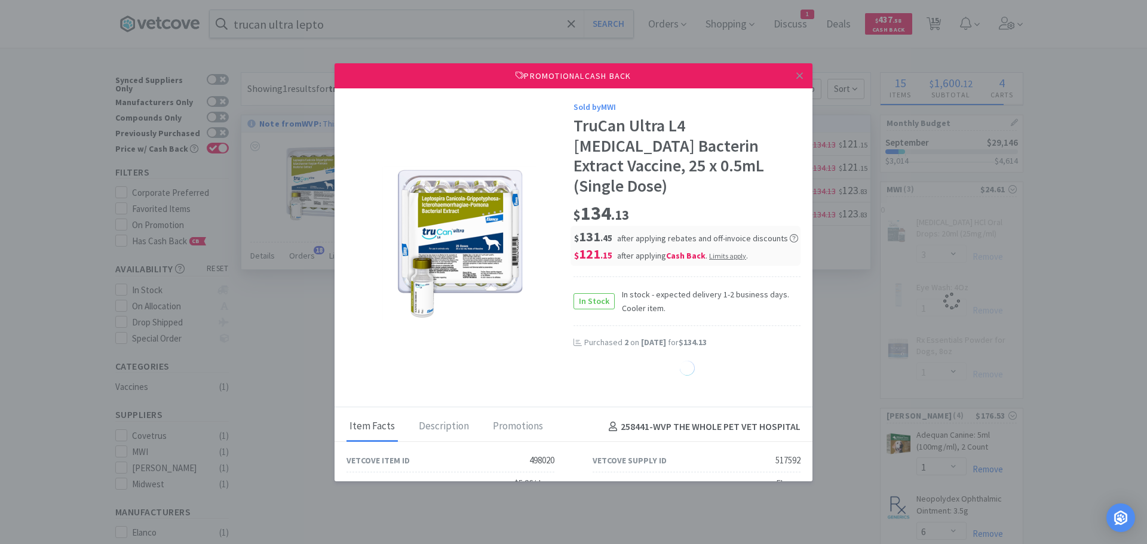
select select "1"
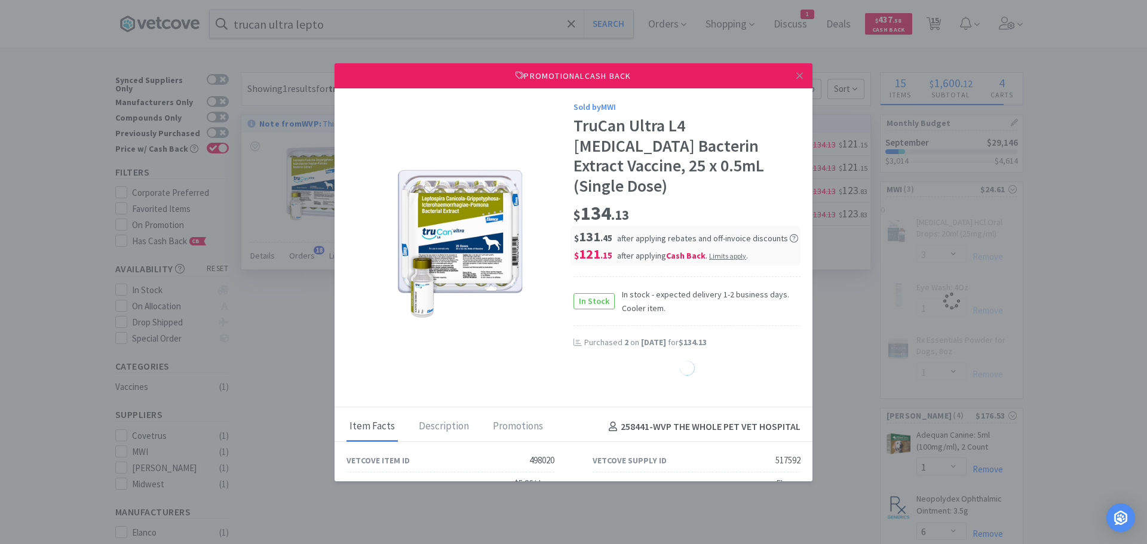
select select "1"
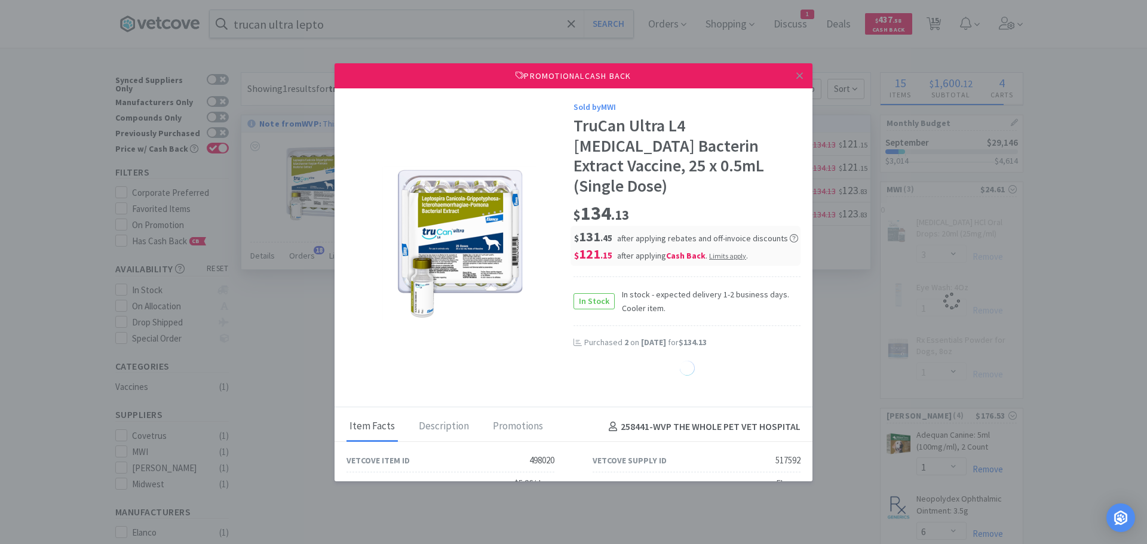
select select "1"
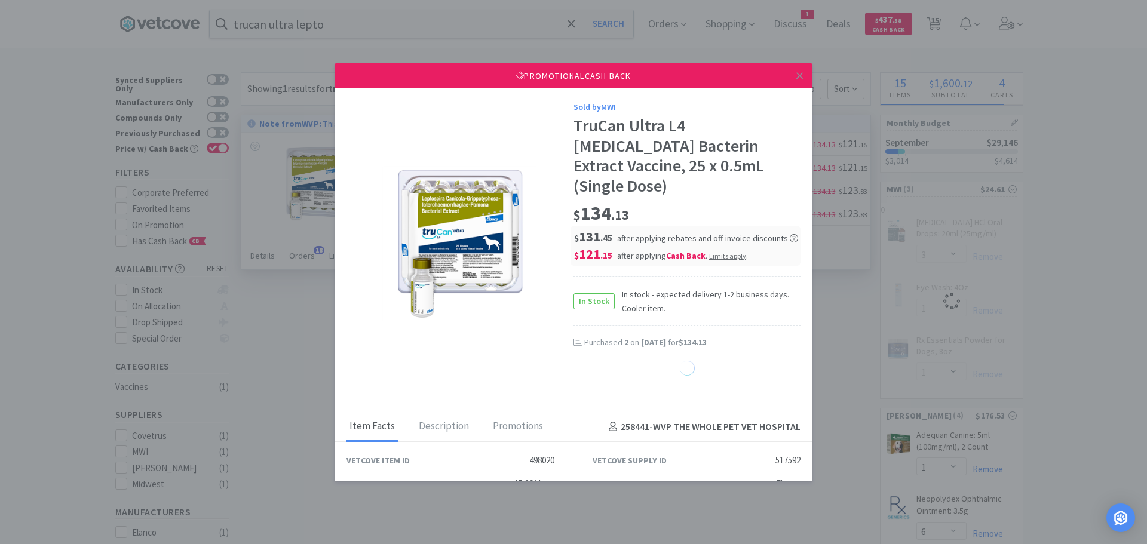
select select "1"
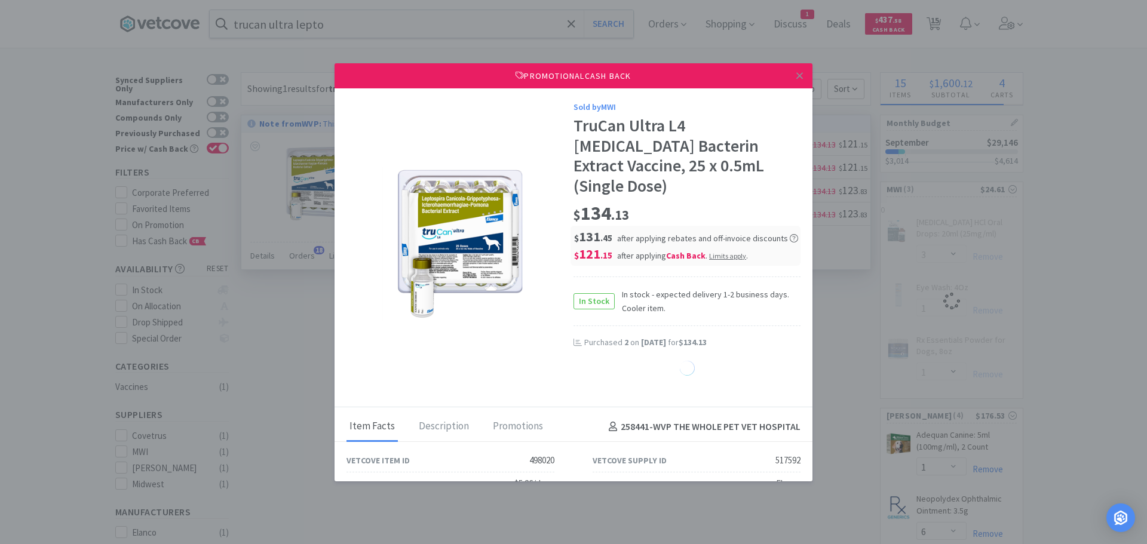
select select "1"
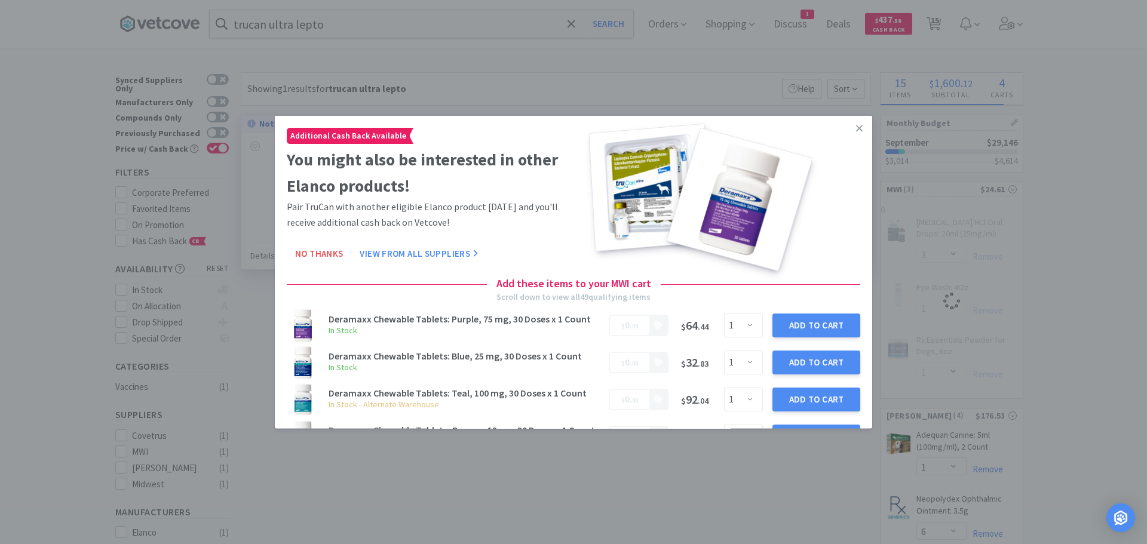
select select "2"
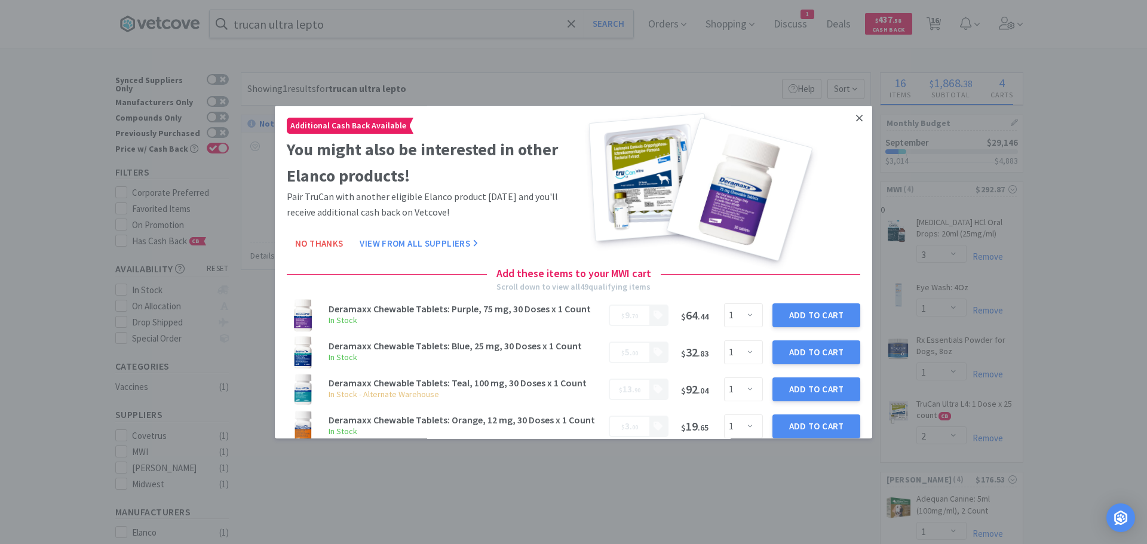
click at [856, 115] on icon at bounding box center [859, 118] width 7 height 11
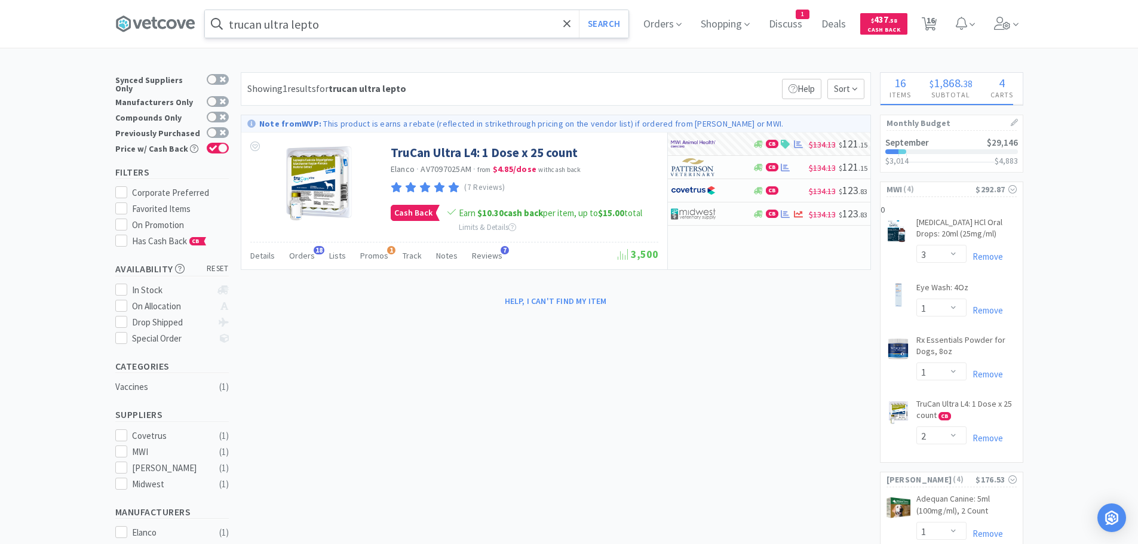
click at [374, 14] on input "trucan ultra lepto" at bounding box center [416, 23] width 423 height 27
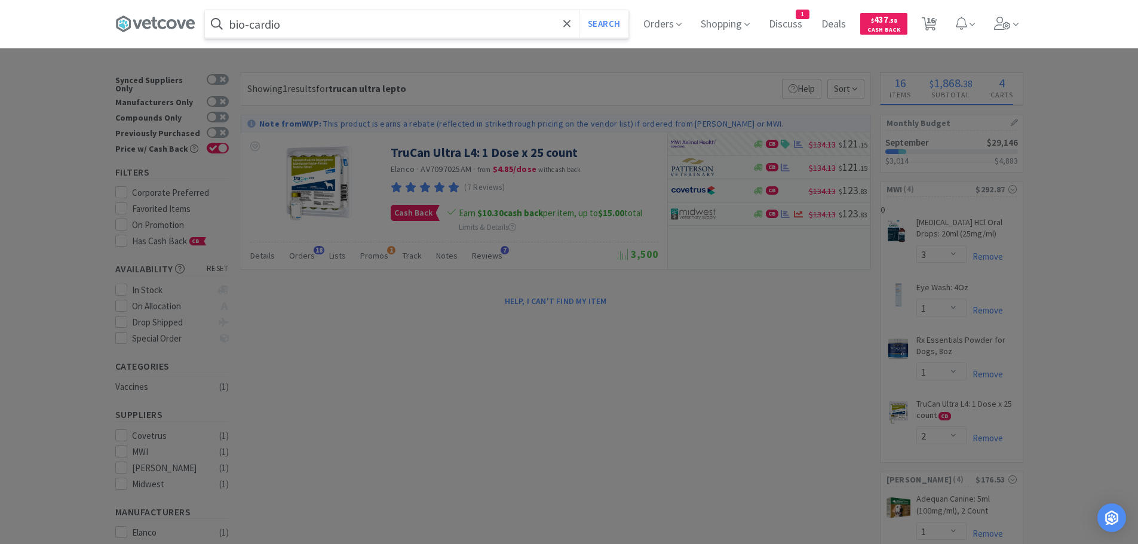
type input "bio-cardio"
click at [579, 10] on button "Search" at bounding box center [604, 23] width 50 height 27
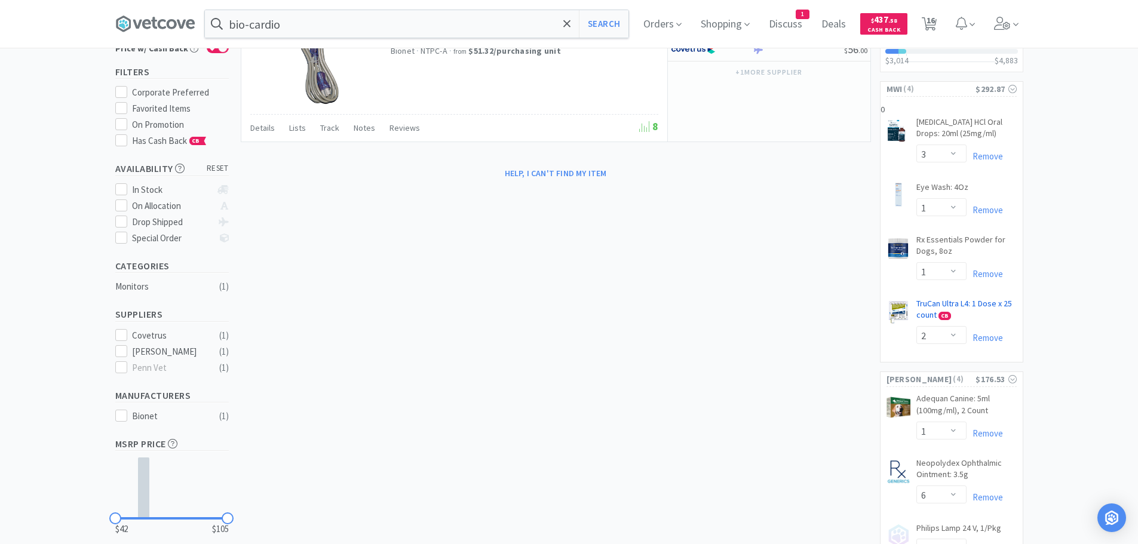
scroll to position [119, 0]
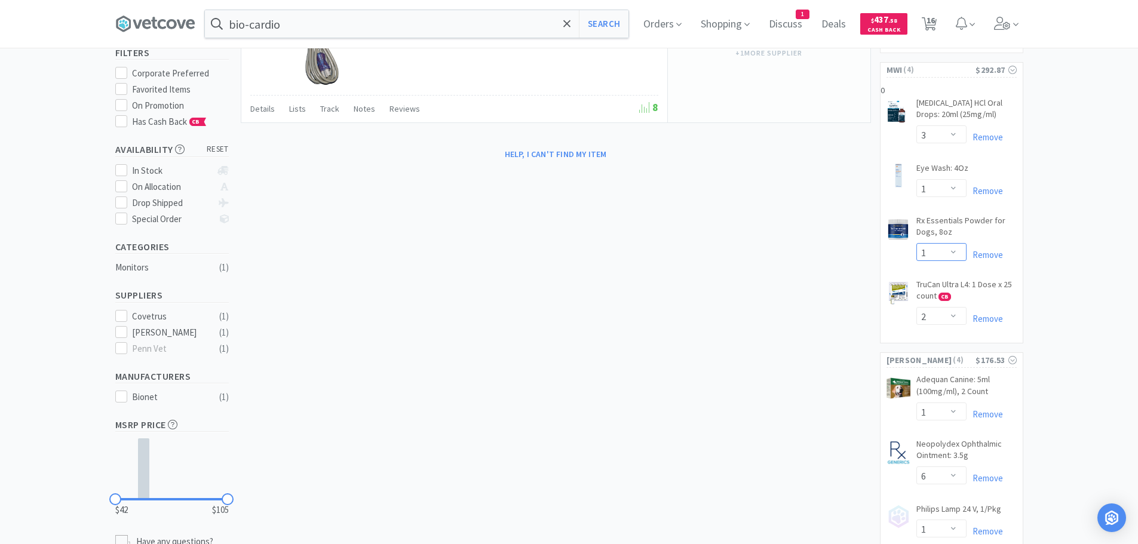
click at [950, 249] on select "Enter Quantity 1 2 3 4 5 6 7 8 9 10 11 12 13 14 15 16 17 18 19 20 Enter Quantity" at bounding box center [941, 252] width 50 height 18
click at [916, 243] on select "Enter Quantity 1 2 3 4 5 6 7 8 9 10 11 12 13 14 15 16 17 18 19 20 Enter Quantity" at bounding box center [941, 252] width 50 height 18
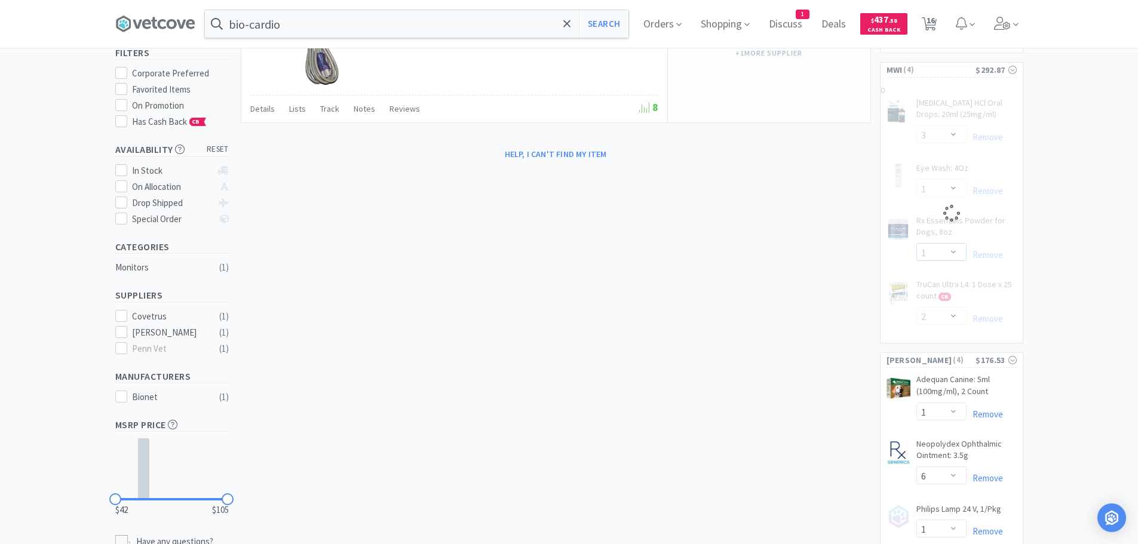
select select "2"
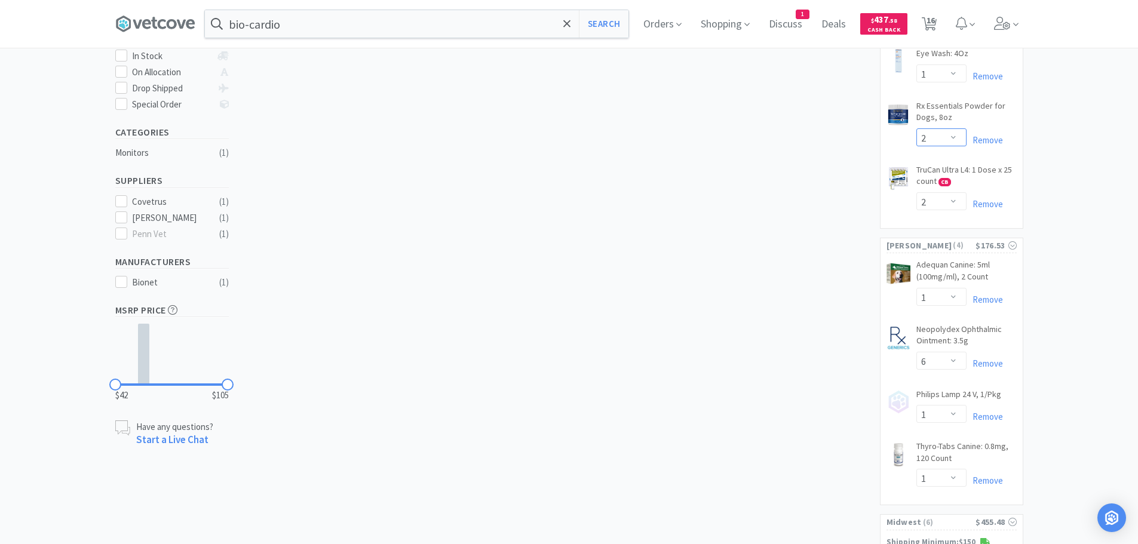
scroll to position [0, 0]
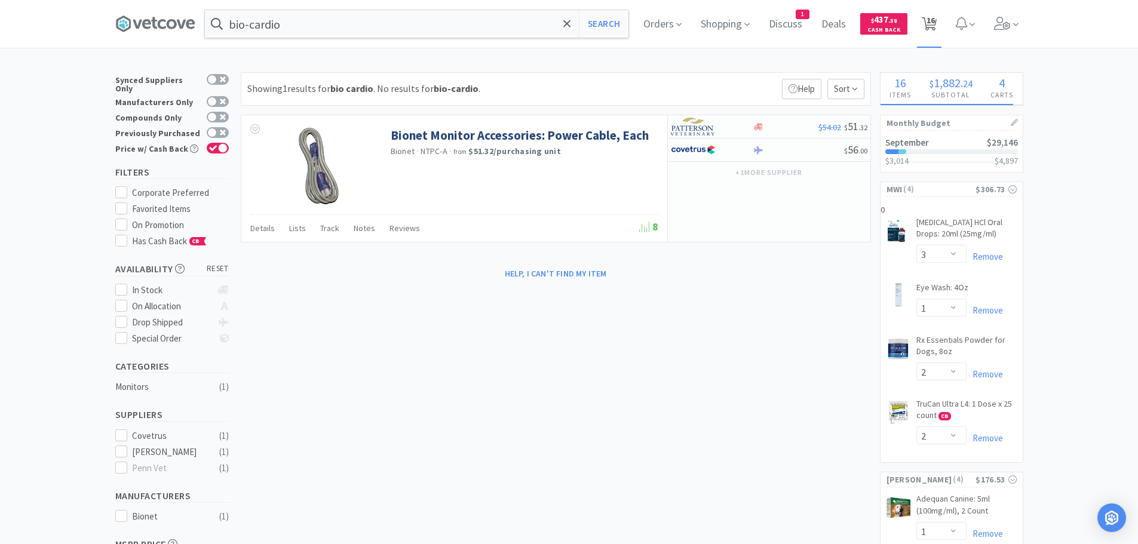
click at [932, 23] on span "16" at bounding box center [930, 20] width 8 height 48
select select "10"
select select "3"
select select "1"
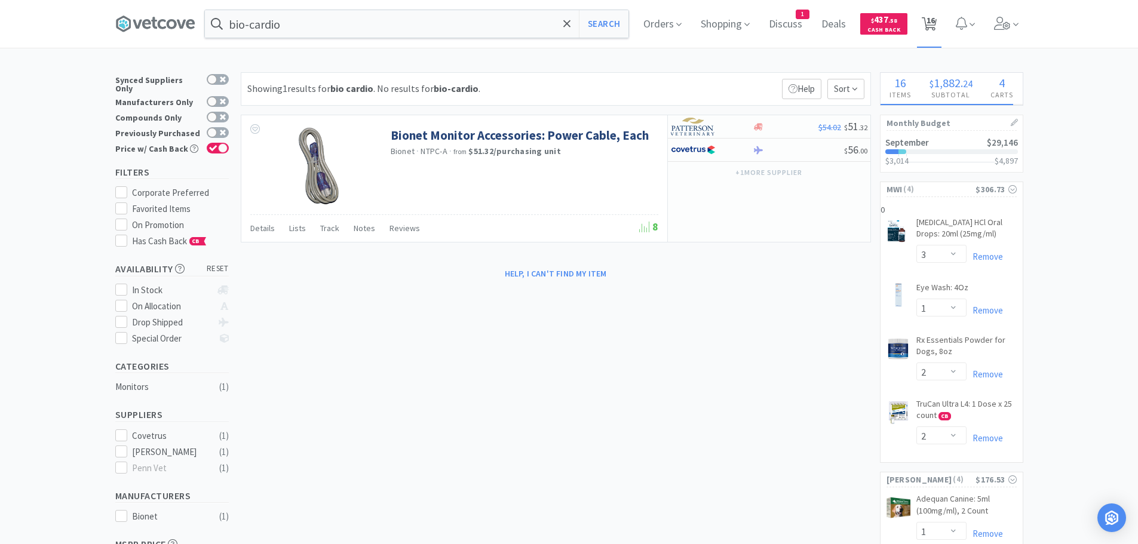
select select "2"
select select "1"
select select "6"
select select "1"
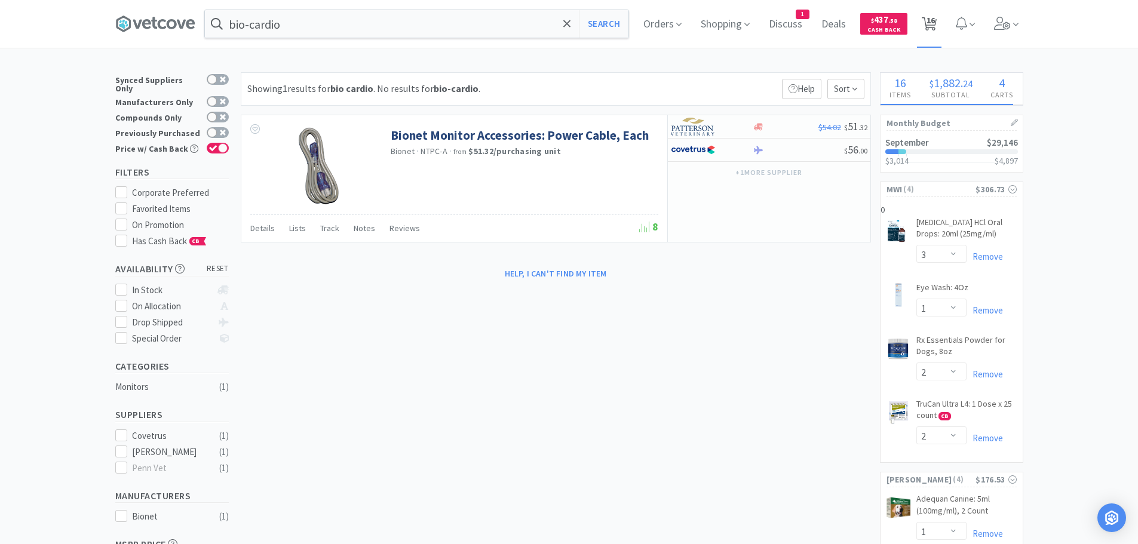
select select "1"
select select "6"
select select "2"
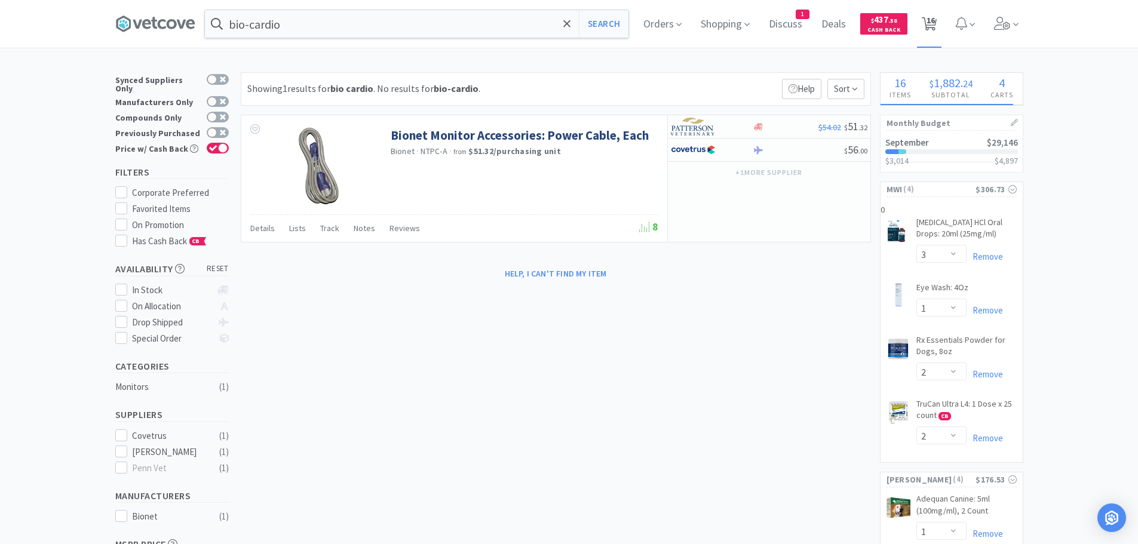
select select "1"
select select "2"
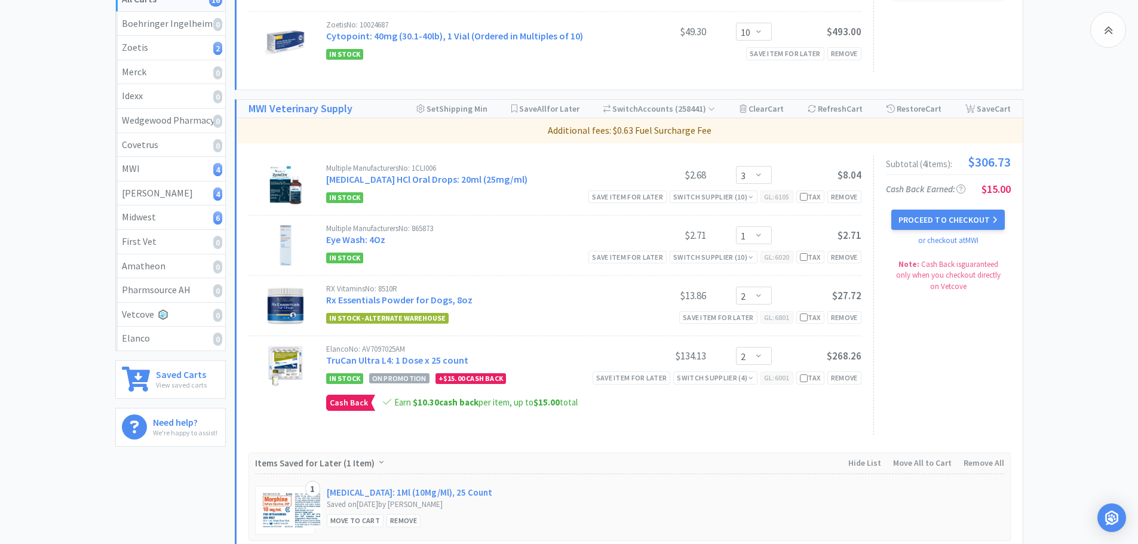
scroll to position [239, 0]
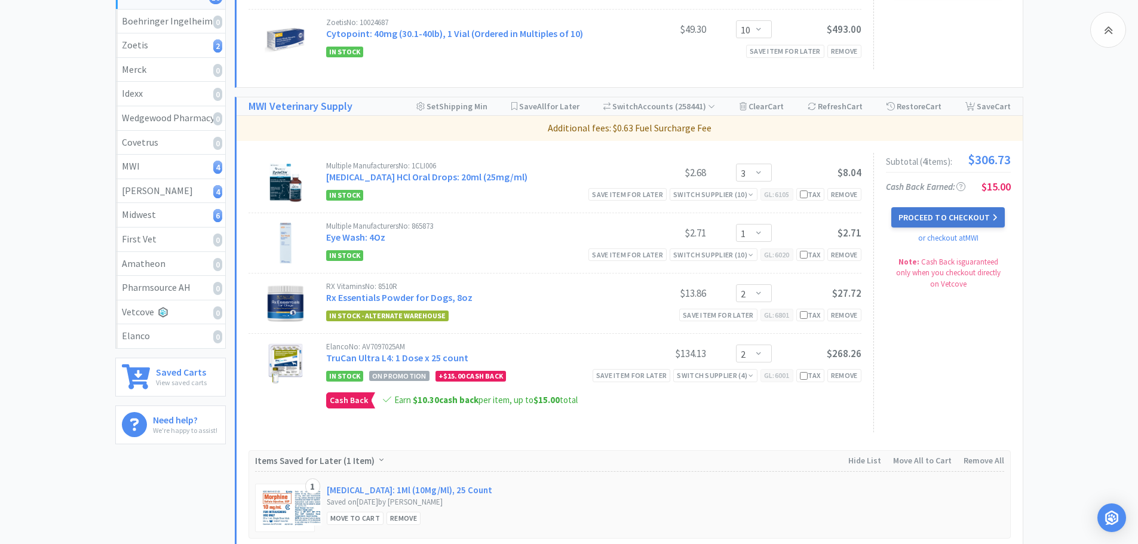
click at [953, 218] on button "Proceed to Checkout" at bounding box center [947, 217] width 113 height 20
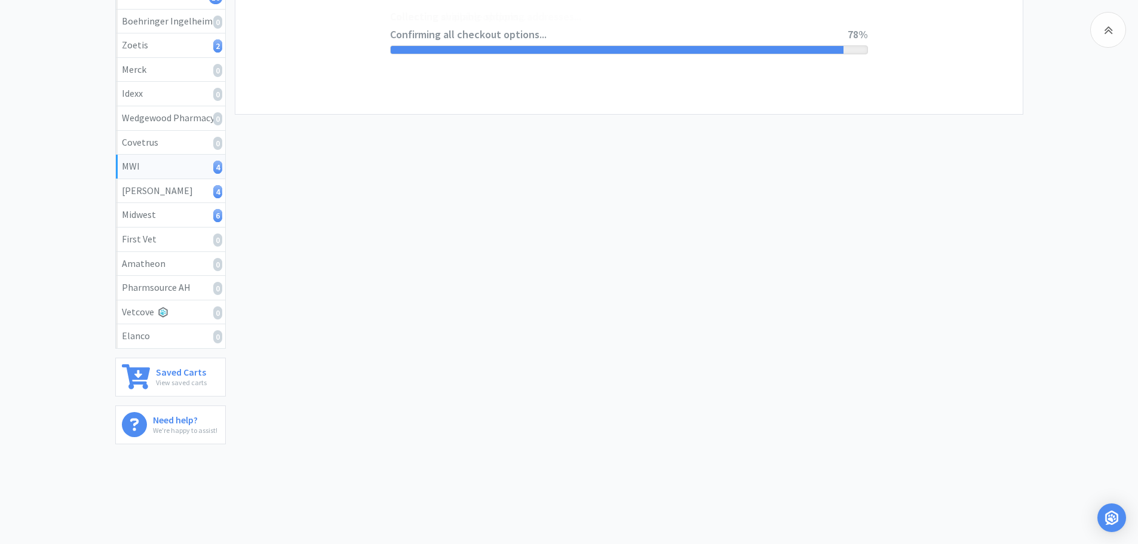
select select "STD_"
select select "RPS"
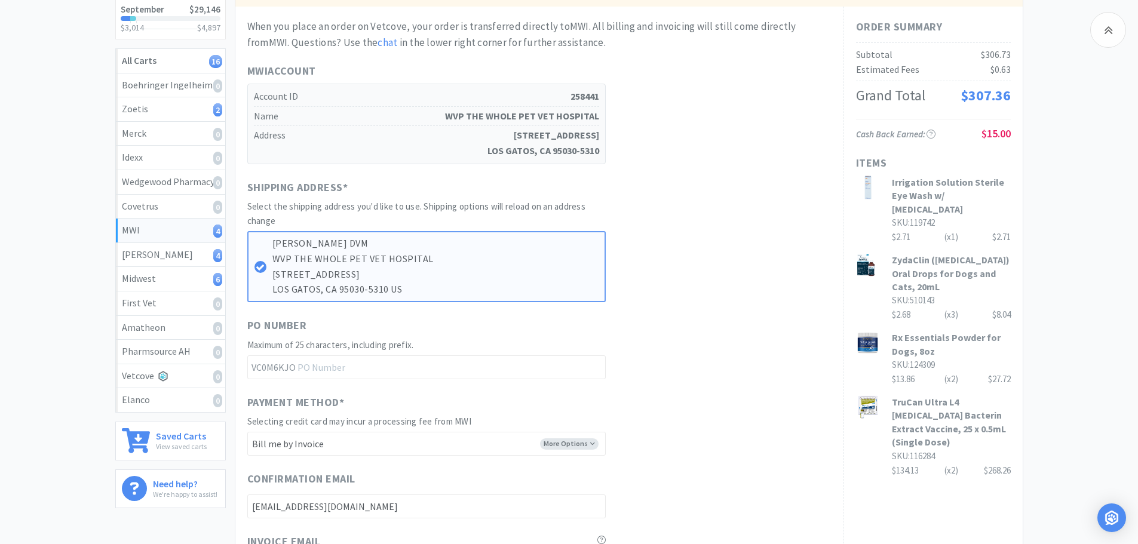
scroll to position [179, 0]
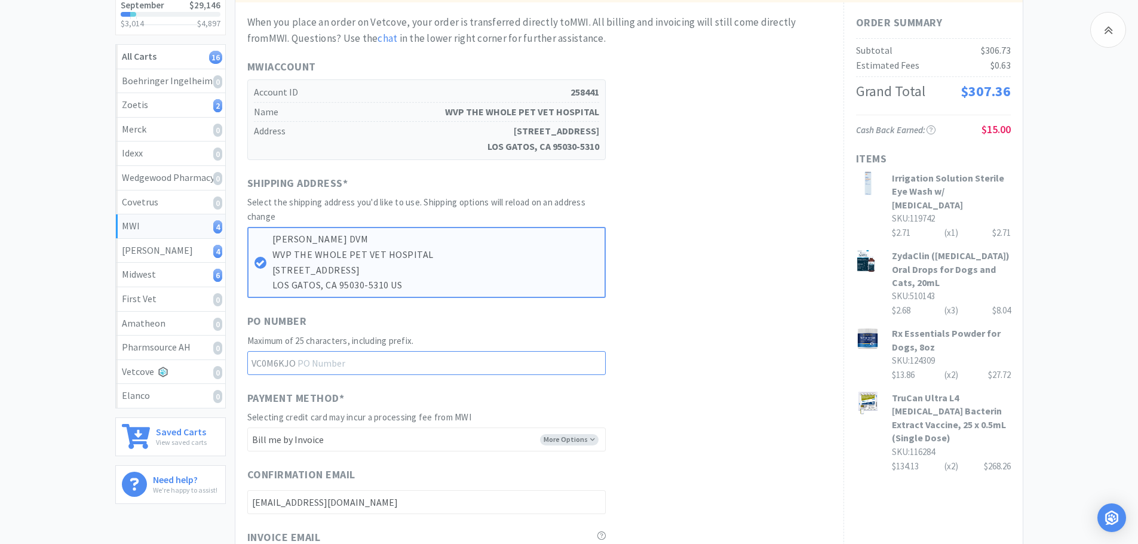
click at [382, 366] on input "text" at bounding box center [426, 363] width 358 height 24
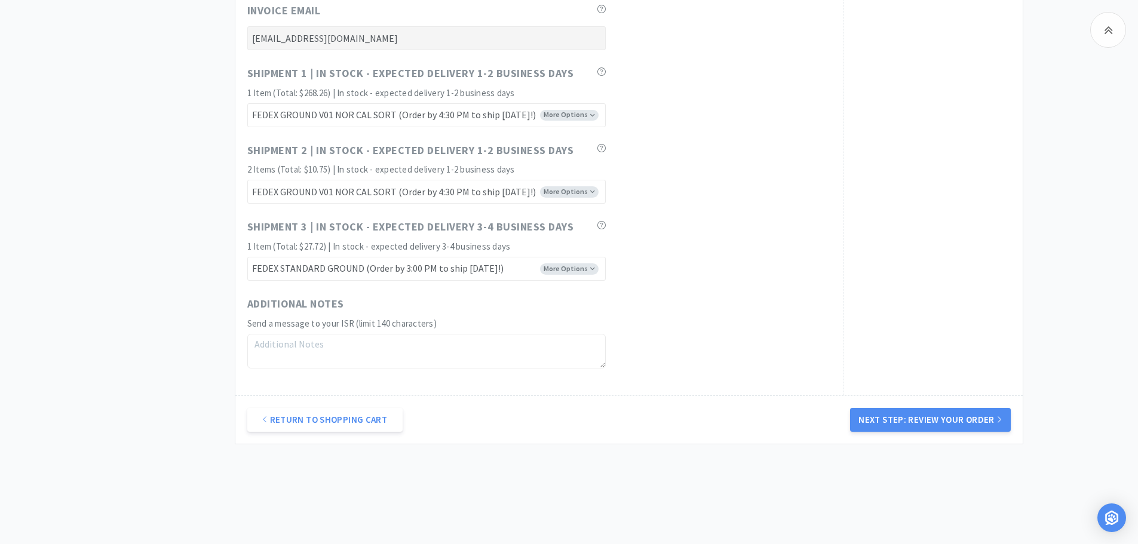
scroll to position [717, 0]
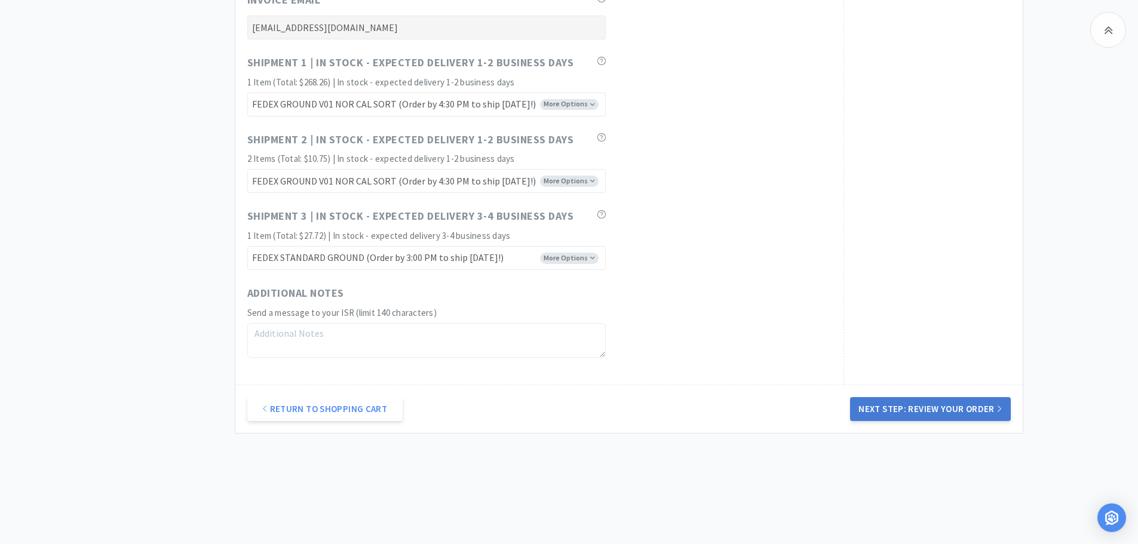
type input "25090305"
click at [951, 408] on button "Next Step: Review Your Order" at bounding box center [930, 409] width 160 height 24
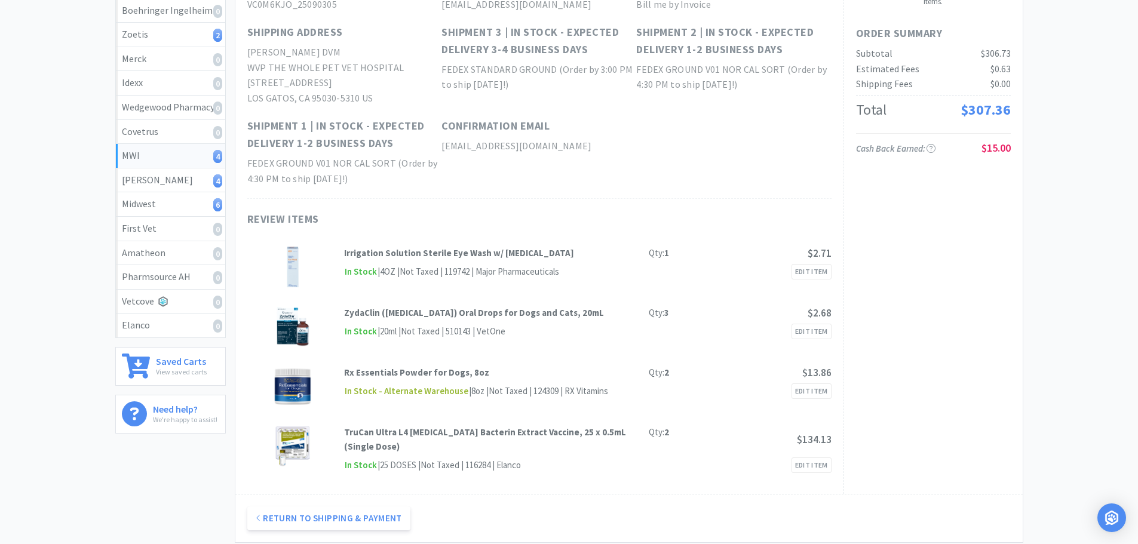
scroll to position [0, 0]
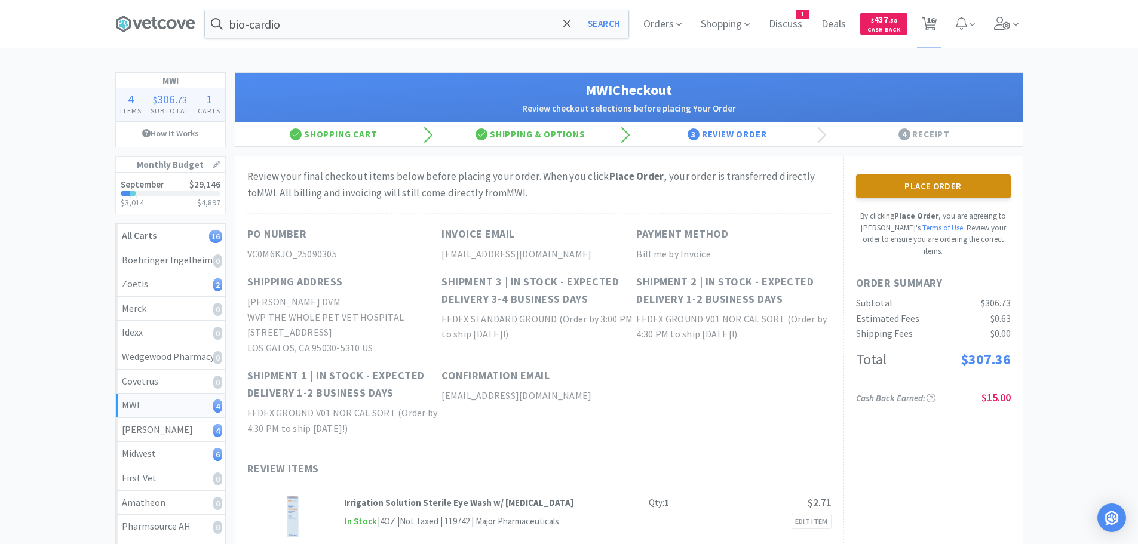
click at [915, 182] on button "Place Order" at bounding box center [933, 186] width 155 height 24
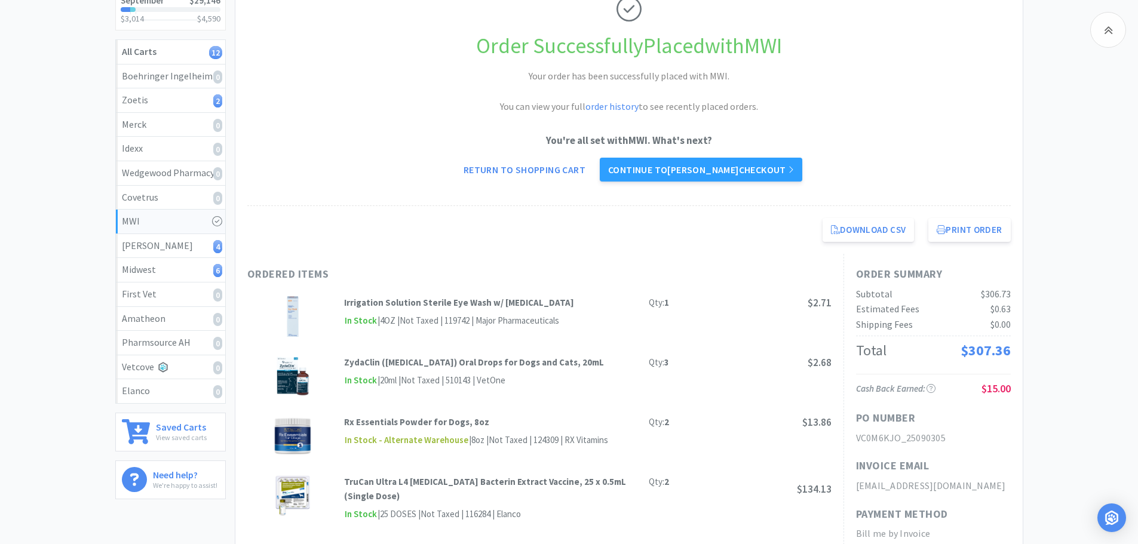
scroll to position [239, 0]
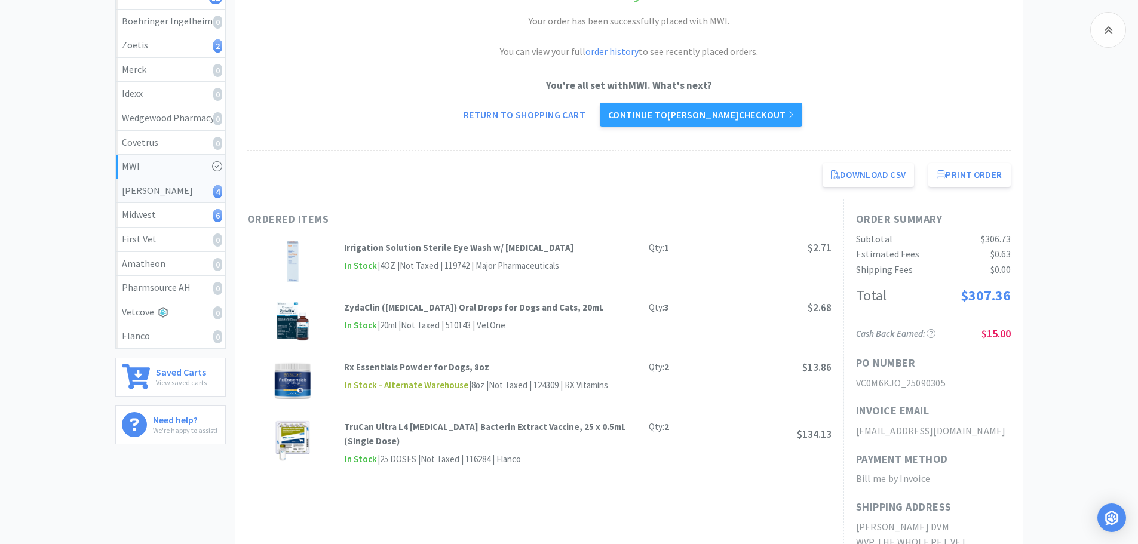
click at [153, 186] on div "[PERSON_NAME] 4" at bounding box center [170, 191] width 97 height 16
select select "1"
select select "6"
select select "1"
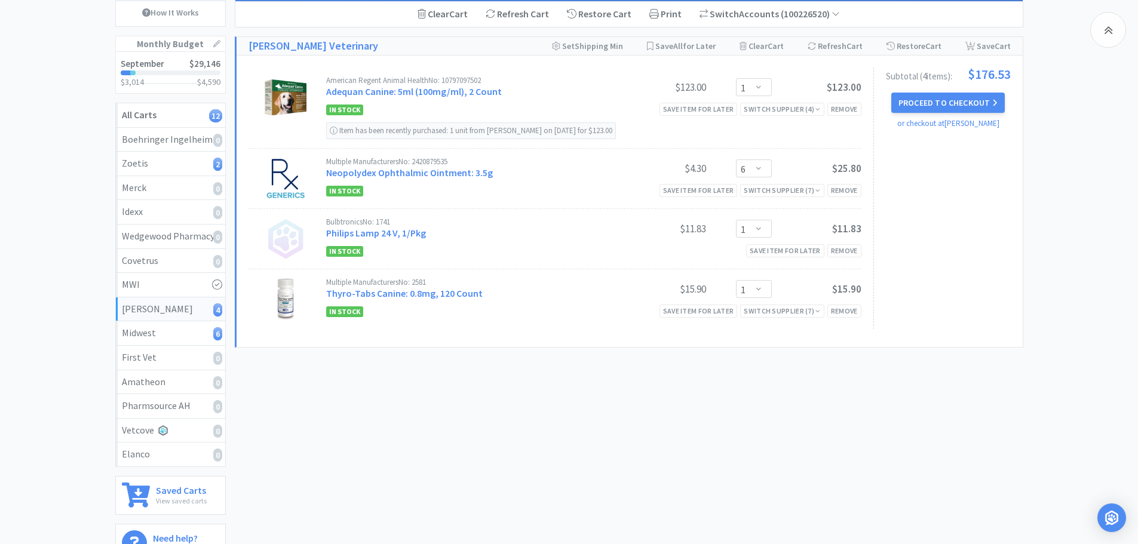
scroll to position [119, 0]
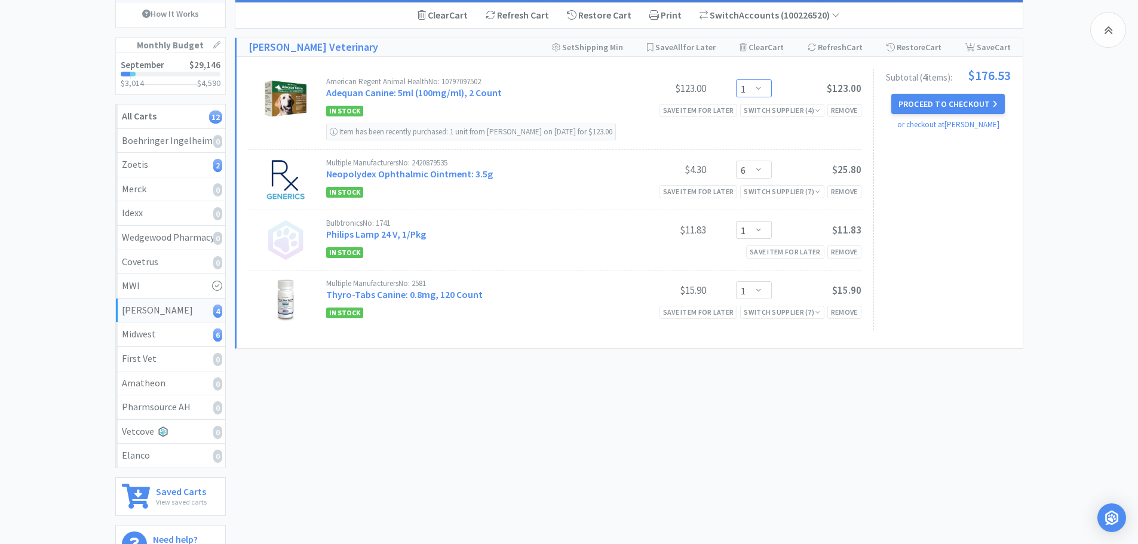
click at [761, 88] on select "Enter Quantity 1 2 3 4 5 6 7 8 9 10 11 12 13 14 15 16 17 18 19 20 Enter Quantity" at bounding box center [754, 88] width 36 height 18
click at [736, 79] on select "Enter Quantity 1 2 3 4 5 6 7 8 9 10 11 12 13 14 15 16 17 18 19 20 Enter Quantity" at bounding box center [754, 88] width 36 height 18
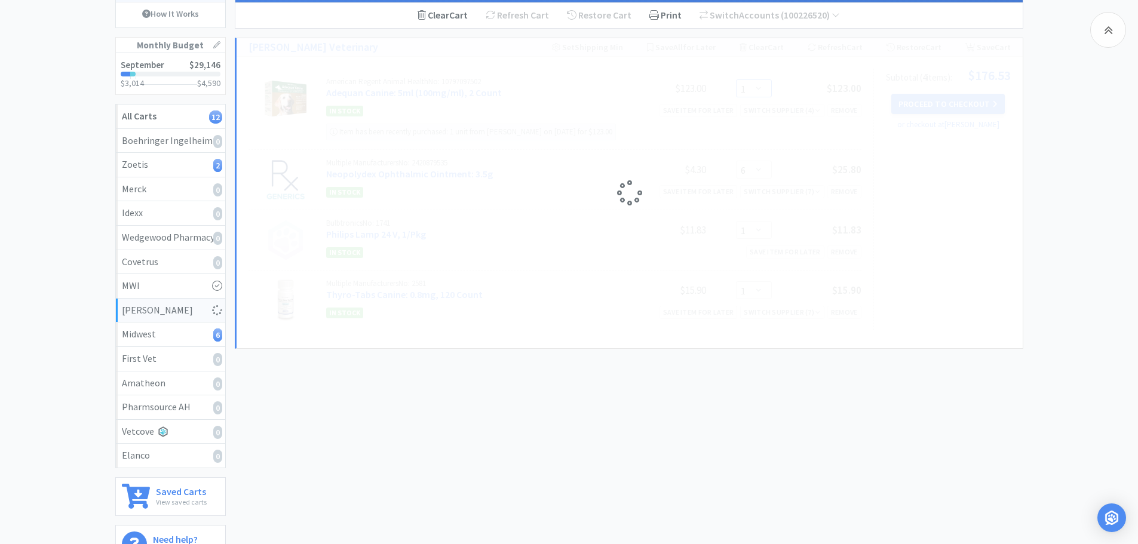
select select "2"
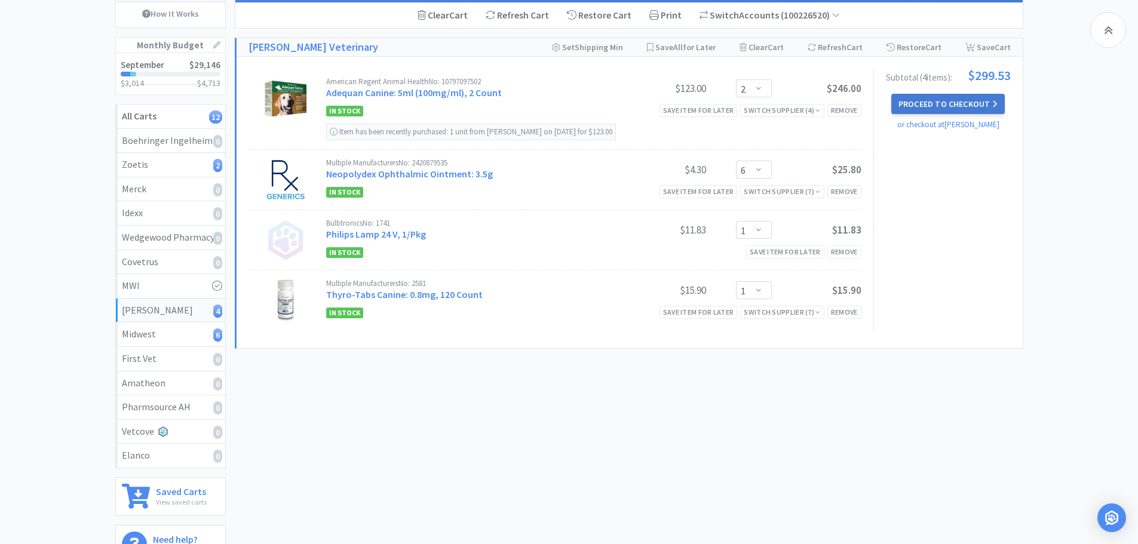
click at [957, 97] on button "Proceed to Checkout" at bounding box center [947, 104] width 113 height 20
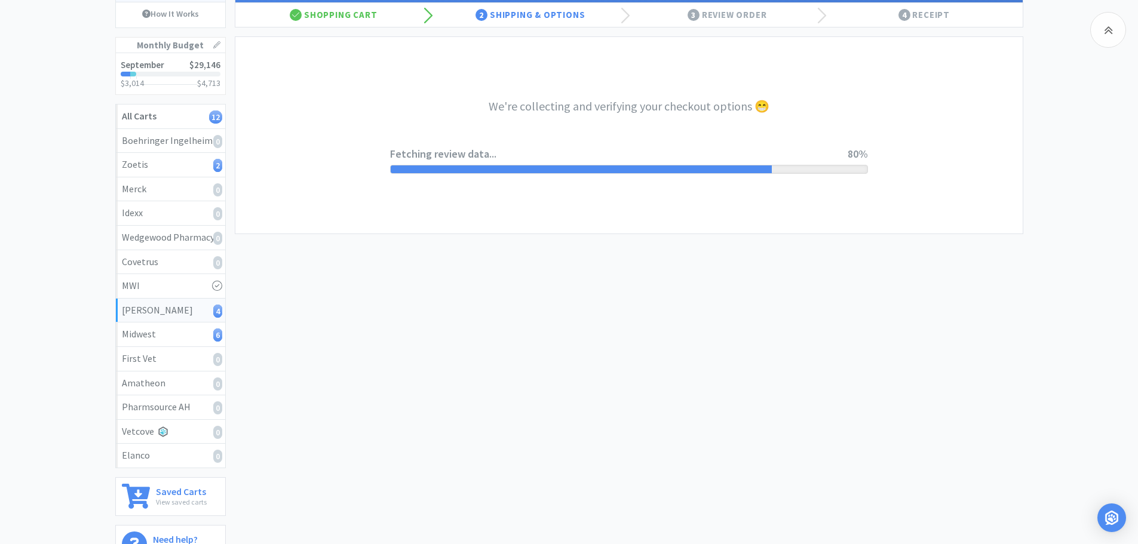
select select "1"
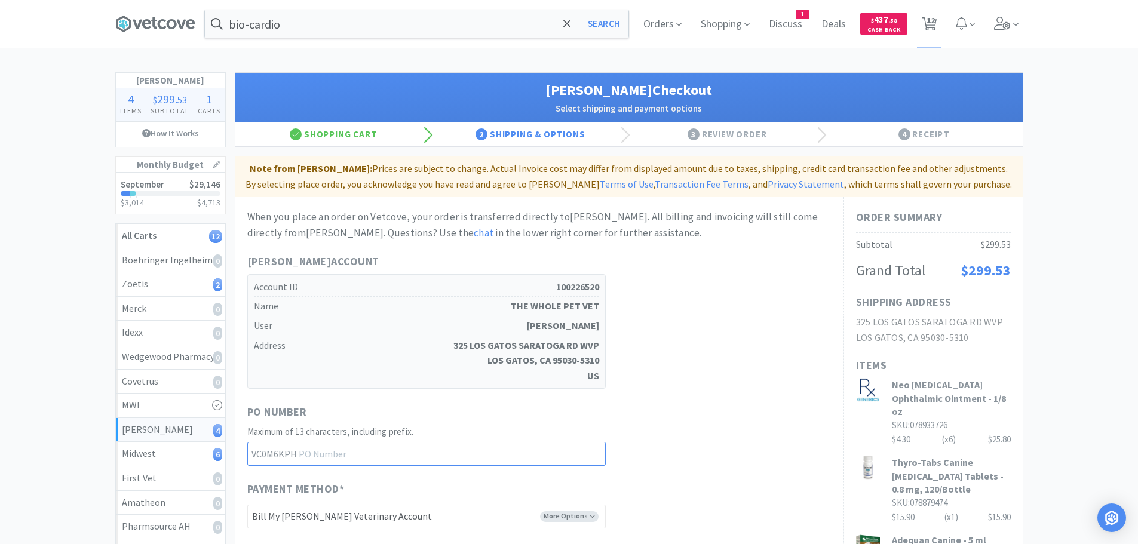
click at [400, 450] on input "text" at bounding box center [426, 454] width 358 height 24
type input "25090306"
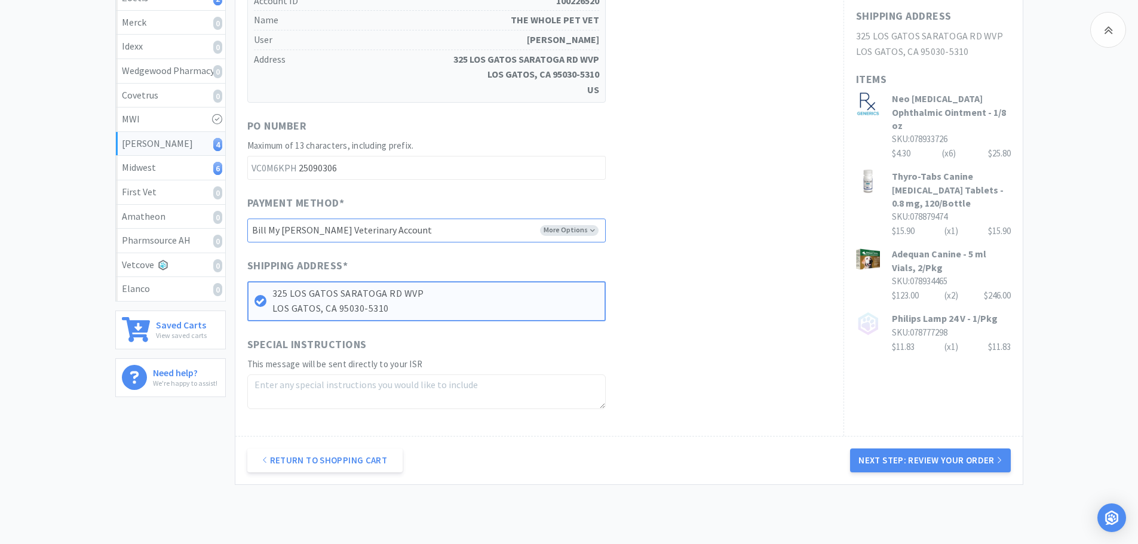
scroll to position [349, 0]
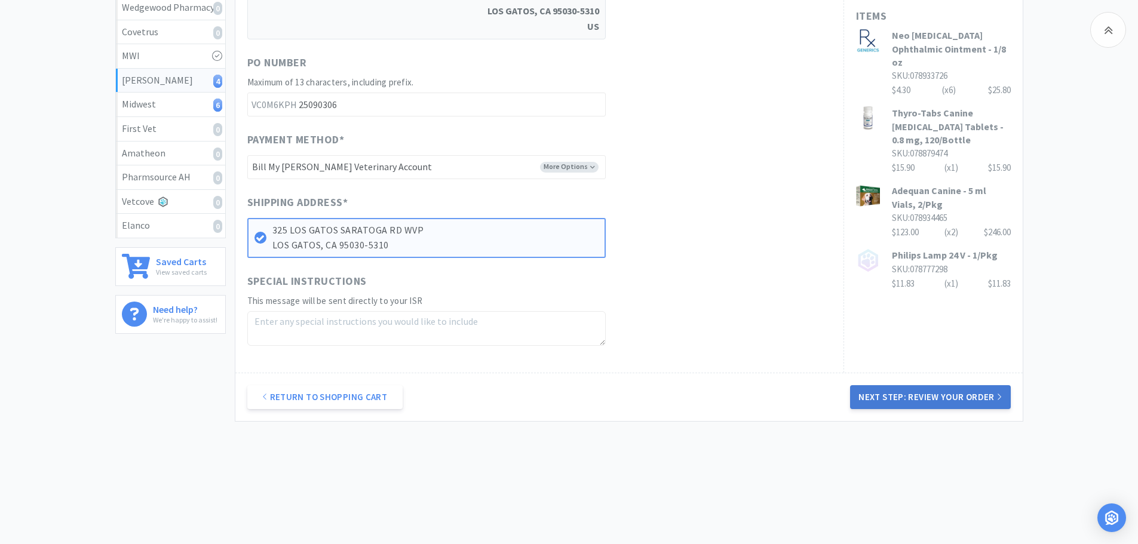
click at [941, 398] on button "Next Step: Review Your Order" at bounding box center [930, 397] width 160 height 24
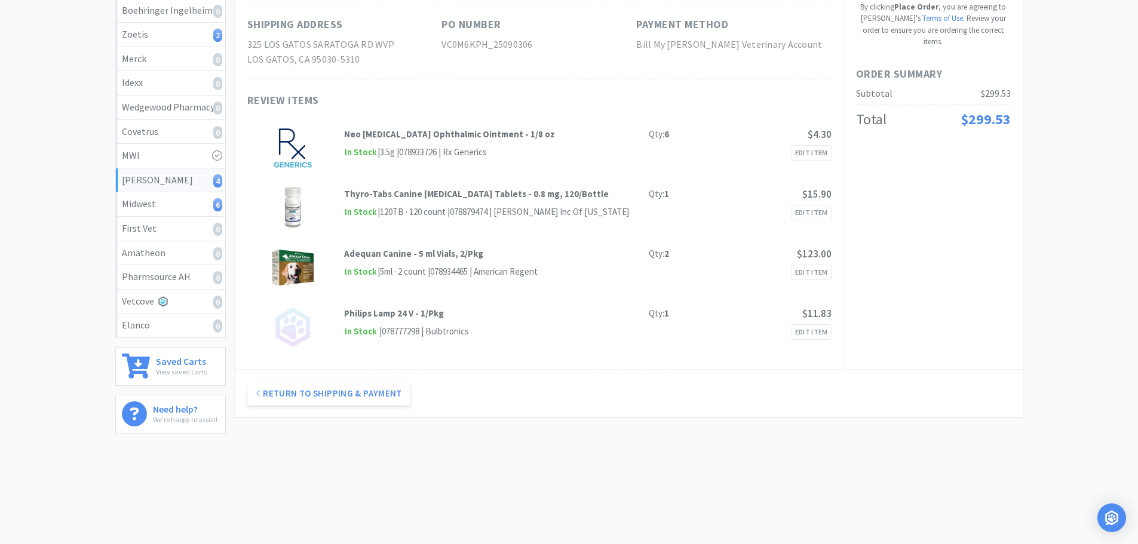
scroll to position [0, 0]
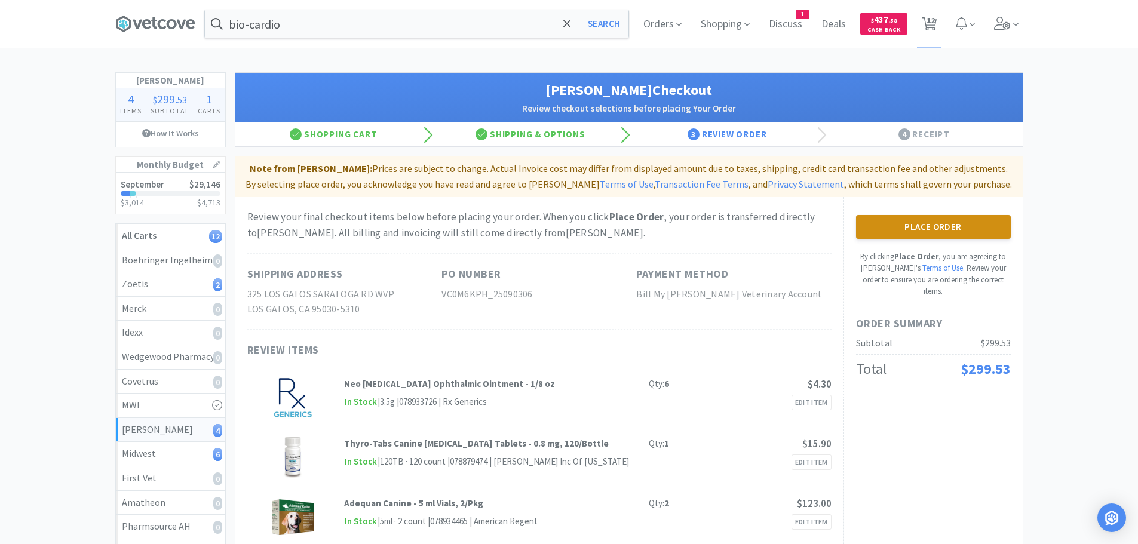
click at [935, 226] on button "Place Order" at bounding box center [933, 227] width 155 height 24
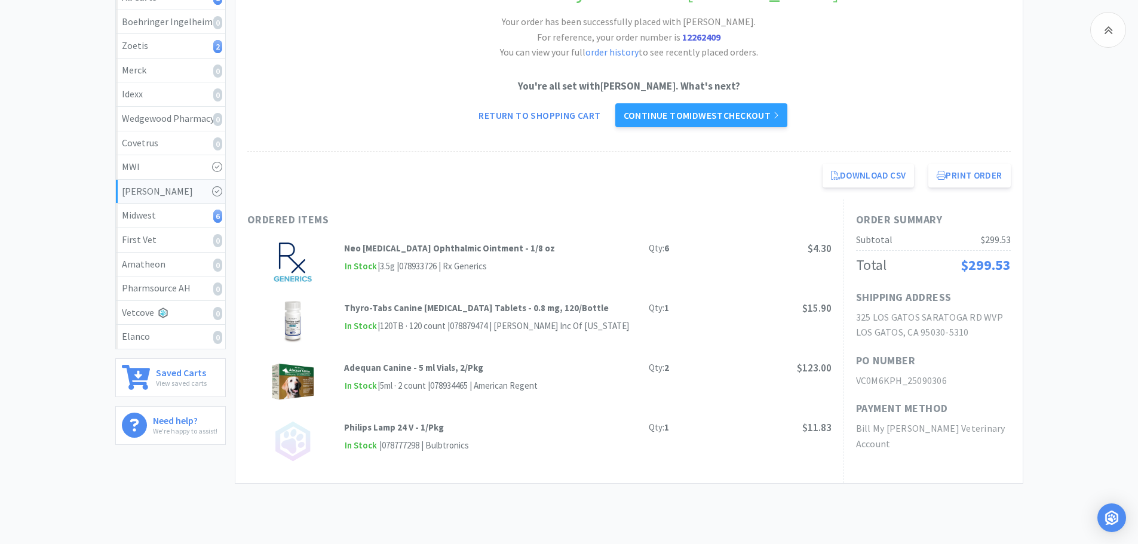
scroll to position [239, 0]
click at [167, 214] on div "Midwest 6" at bounding box center [170, 215] width 97 height 16
select select "6"
select select "2"
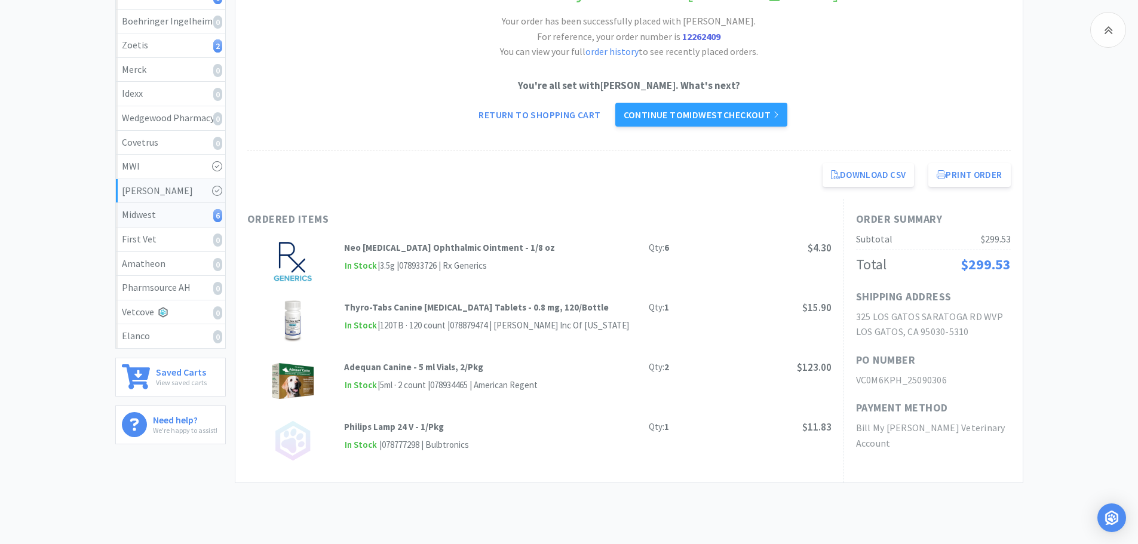
select select "2"
select select "1"
select select "2"
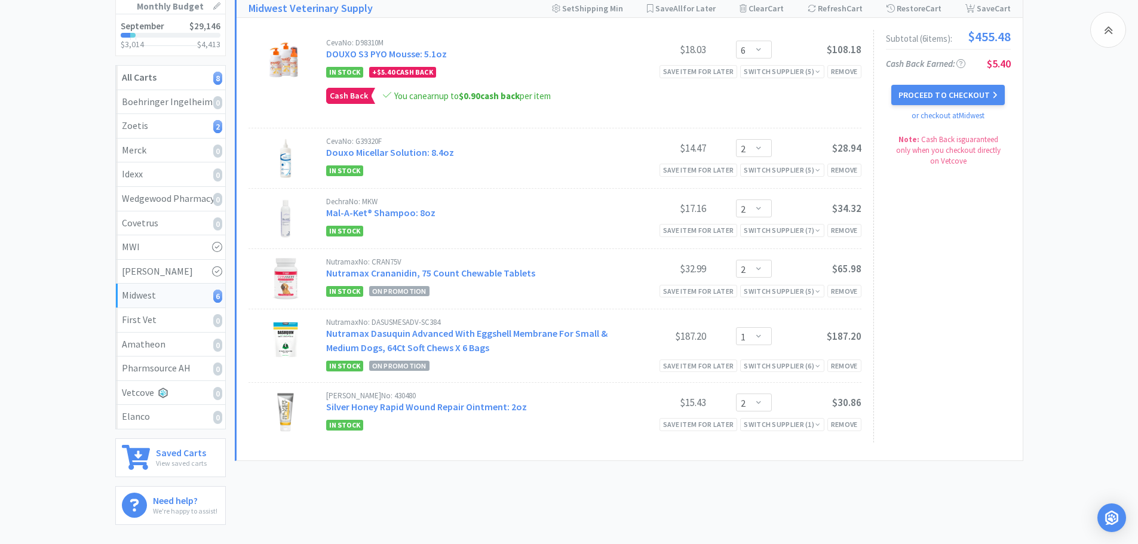
scroll to position [179, 0]
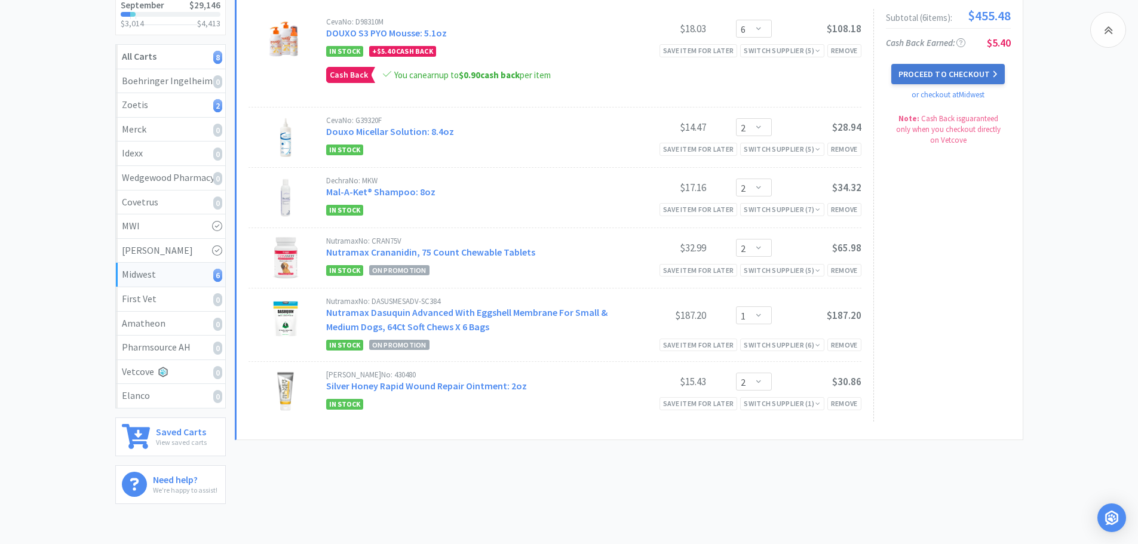
click at [951, 70] on button "Proceed to Checkout" at bounding box center [947, 74] width 113 height 20
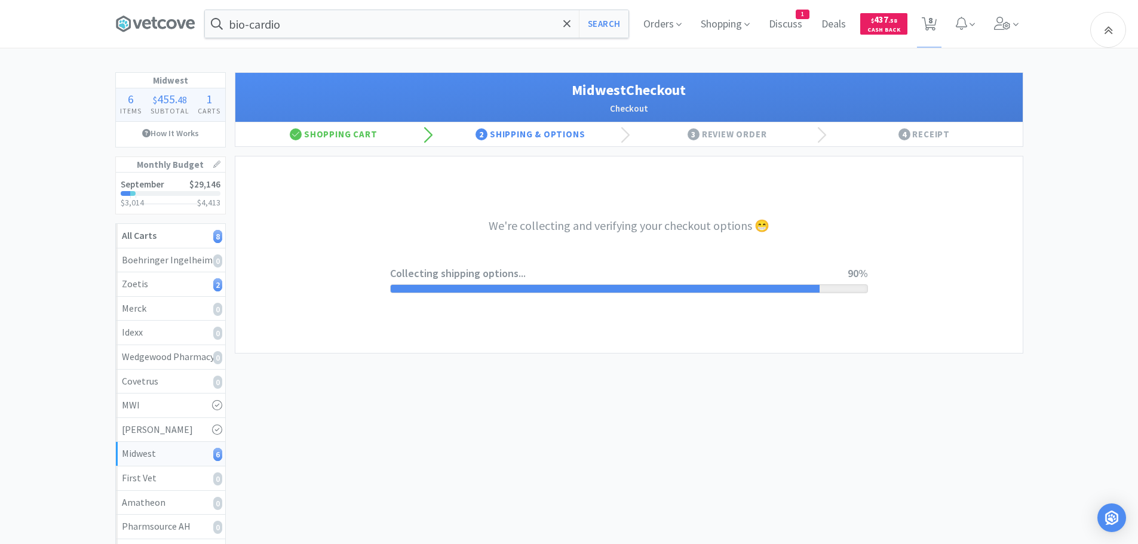
select select "0"
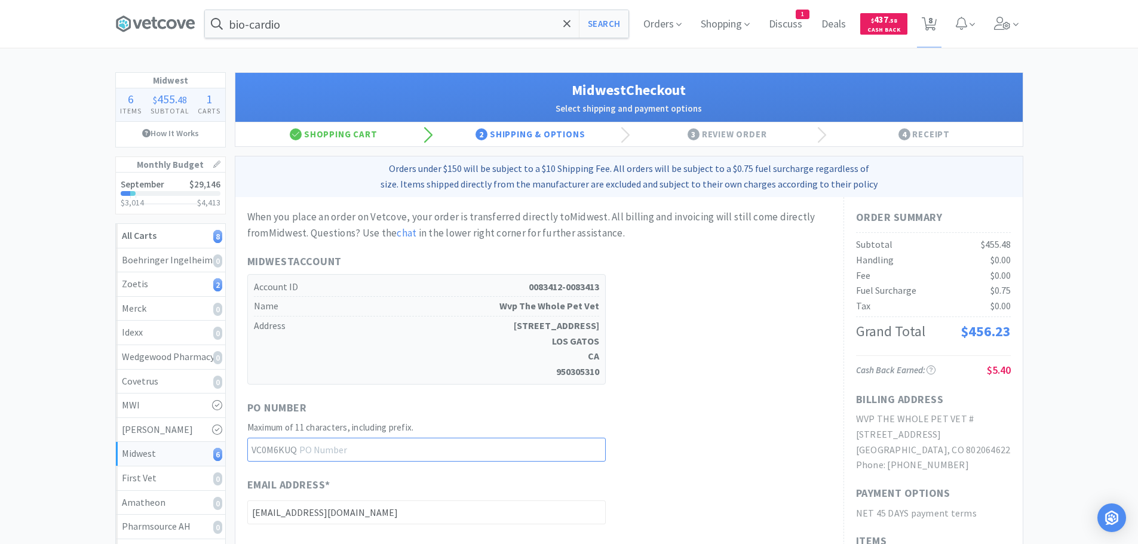
click at [403, 447] on input "text" at bounding box center [426, 450] width 358 height 24
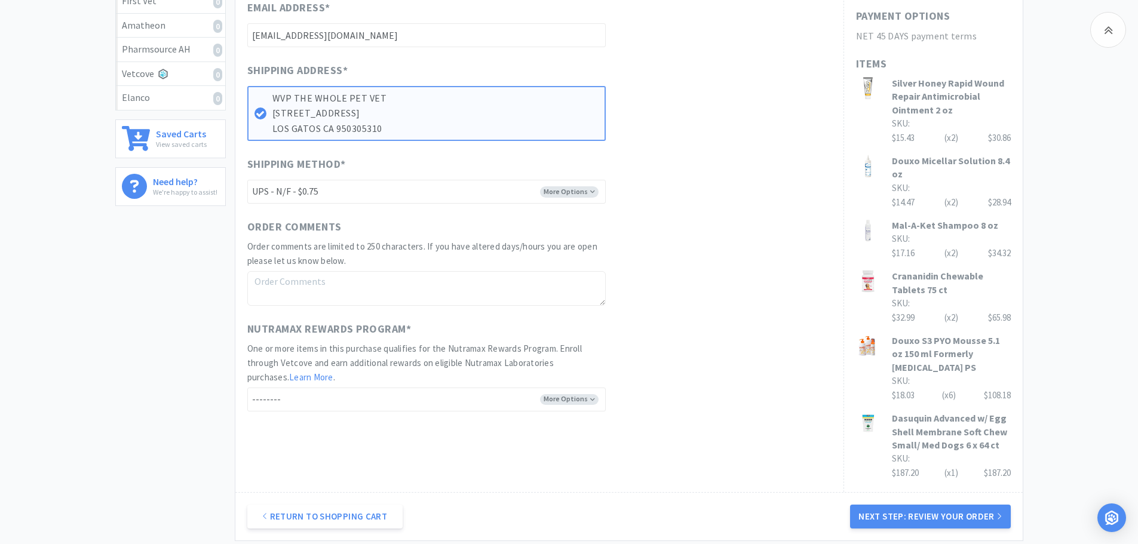
scroll to position [478, 0]
type input "25090307"
click at [593, 400] on select "-------- Enroll me in the Nutramax Rewards Program No thank you" at bounding box center [426, 399] width 358 height 24
select select "Yes"
click at [247, 387] on select "-------- Enroll me in the Nutramax Rewards Program No thank you" at bounding box center [426, 399] width 358 height 24
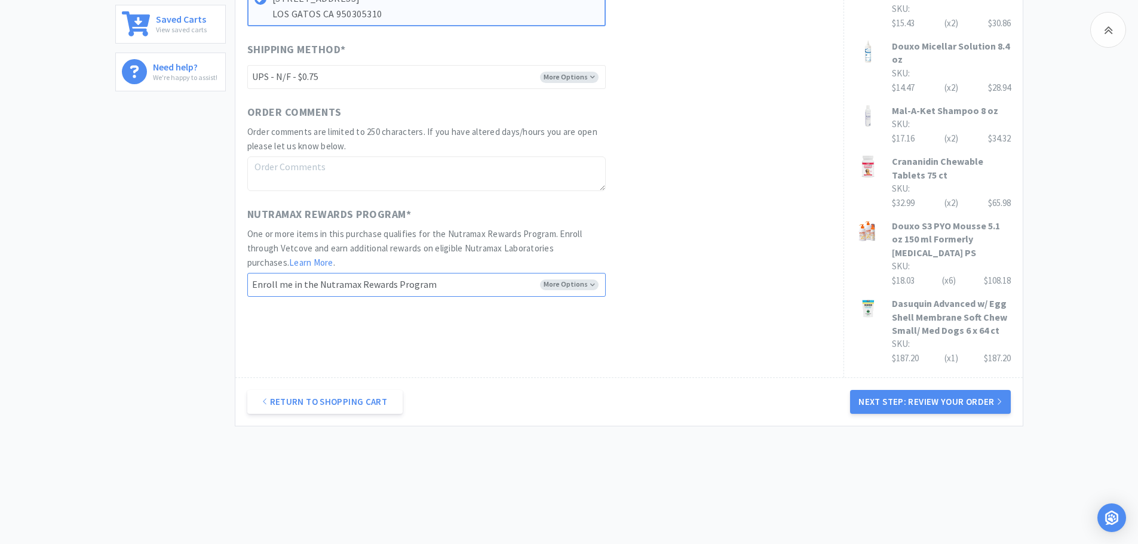
scroll to position [597, 0]
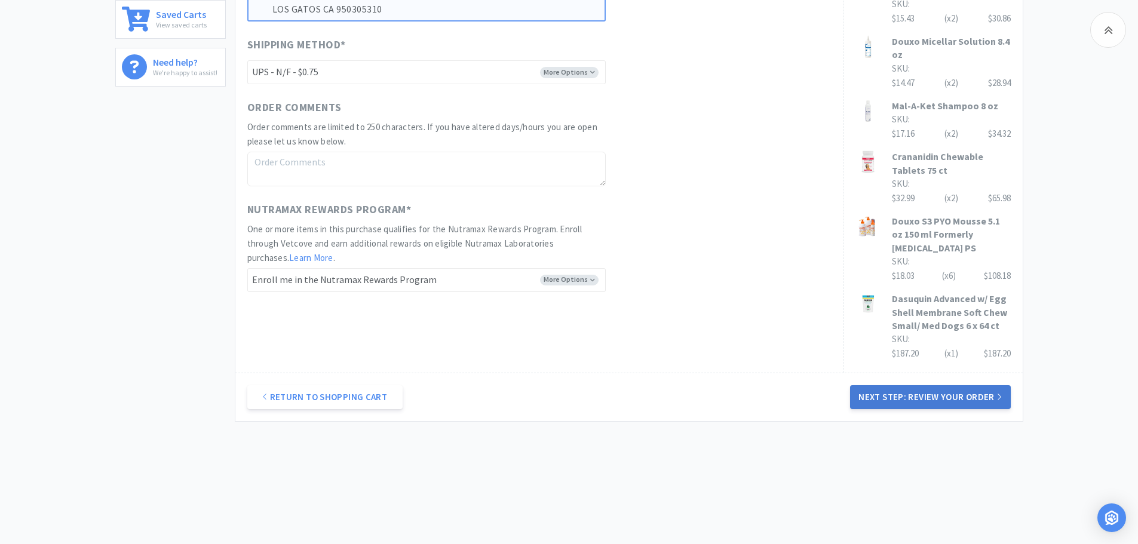
click at [934, 395] on button "Next Step: Review Your Order" at bounding box center [930, 397] width 160 height 24
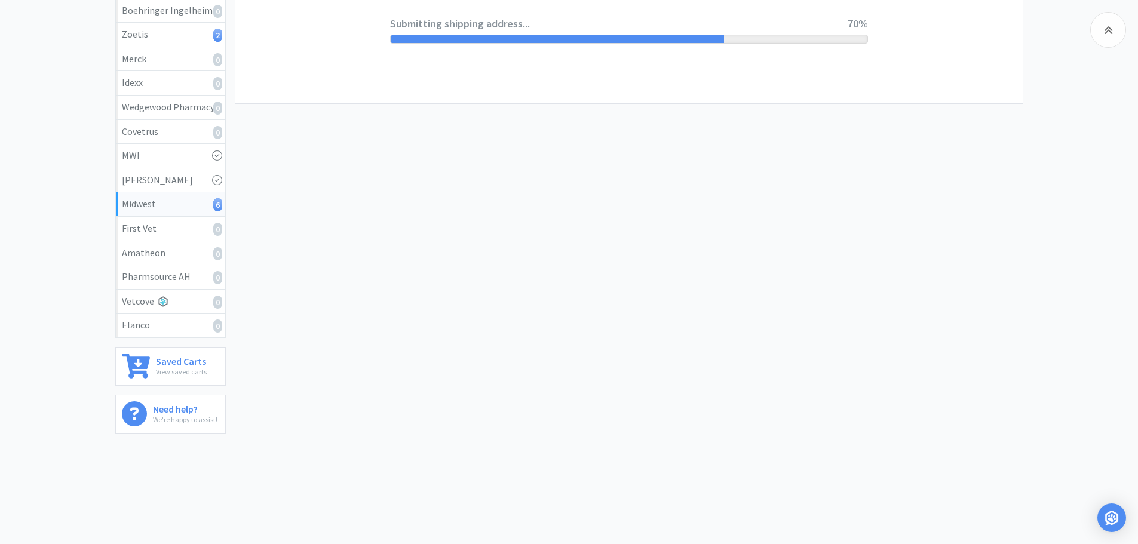
scroll to position [0, 0]
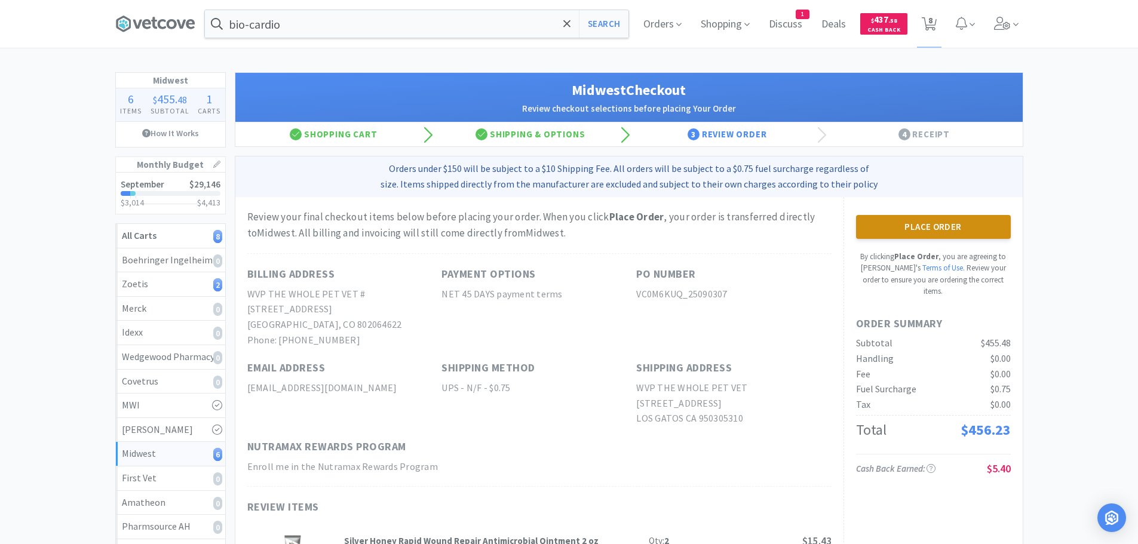
click at [941, 222] on button "Place Order" at bounding box center [933, 227] width 155 height 24
